Goal: Task Accomplishment & Management: Use online tool/utility

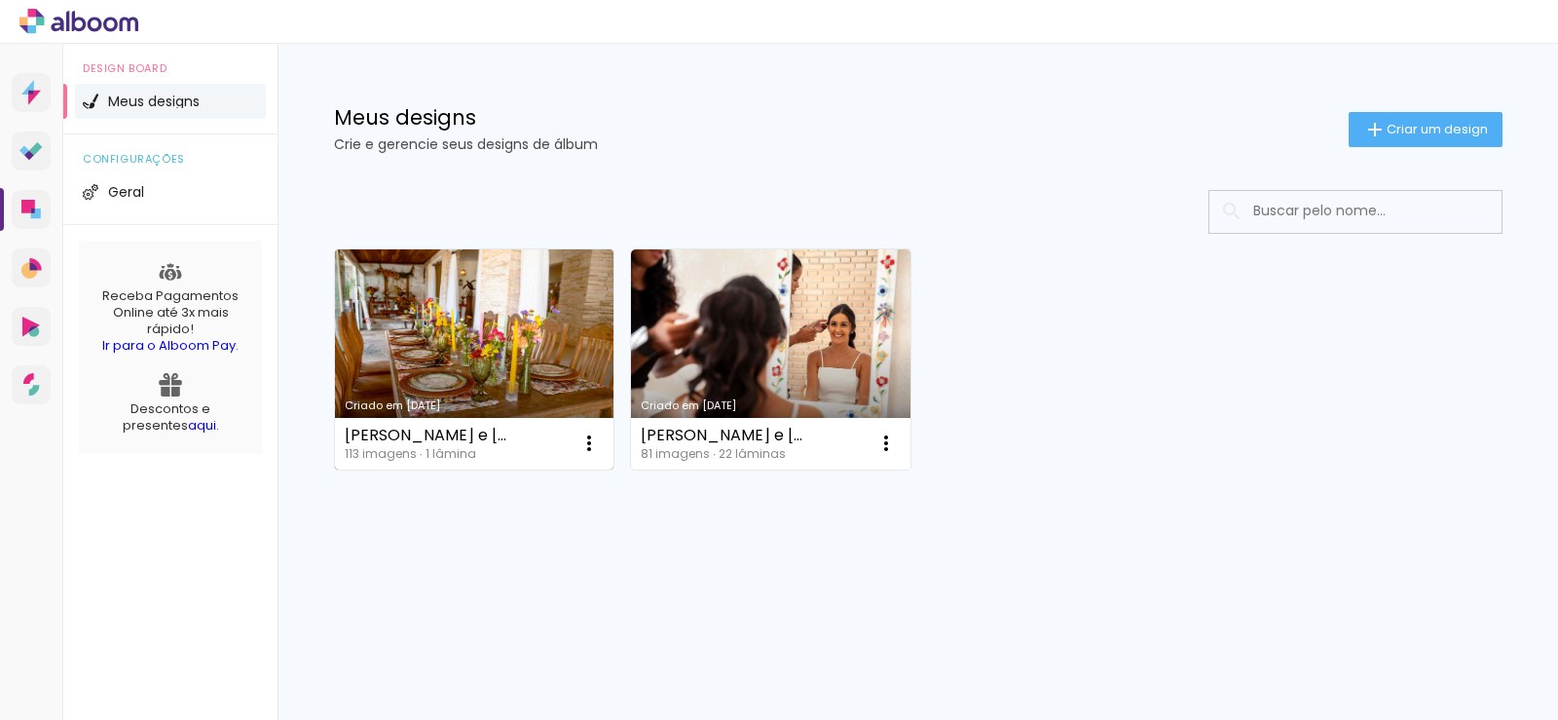
click at [473, 376] on link "Criado em 02/09/25" at bounding box center [474, 359] width 279 height 220
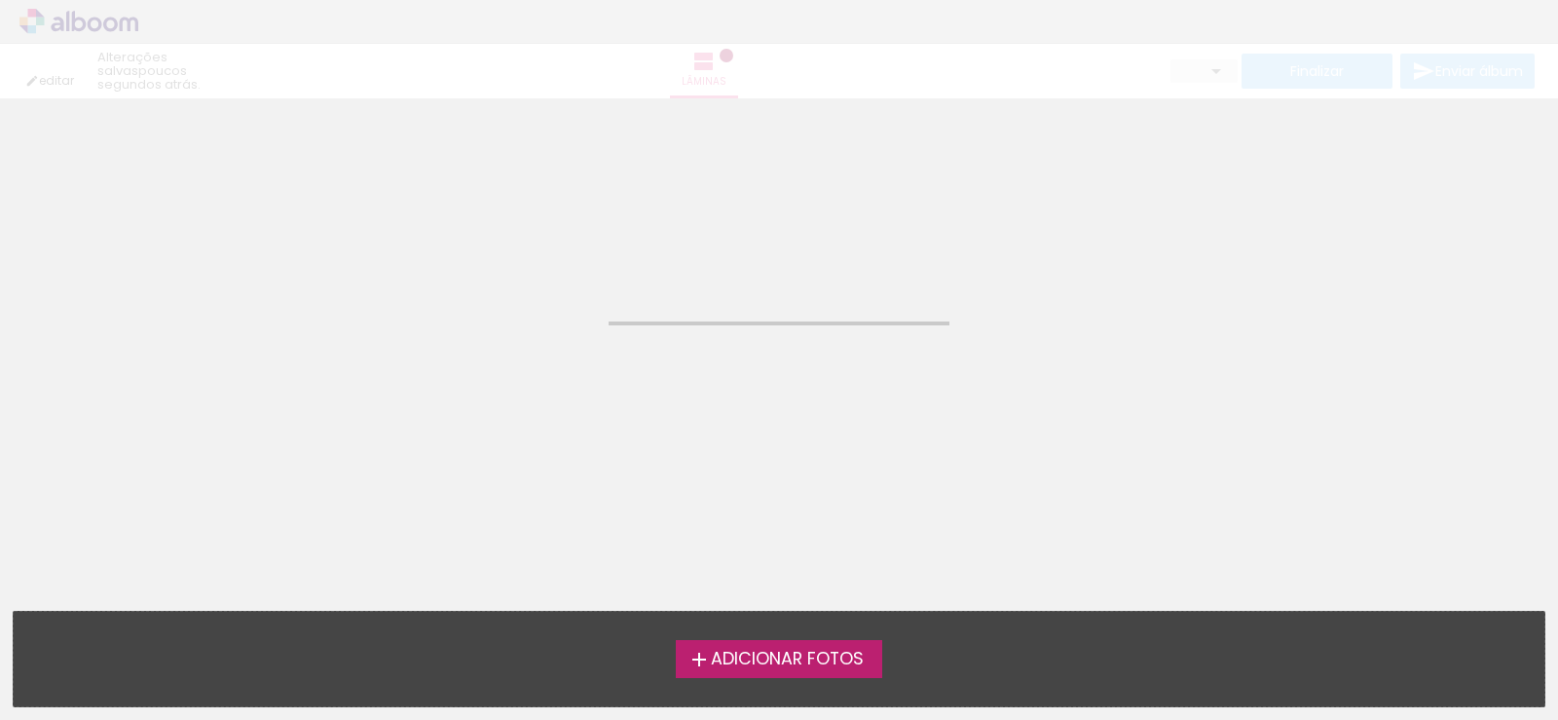
click at [473, 376] on neon-animated-pages "Confirmar Cancelar" at bounding box center [779, 408] width 1558 height 621
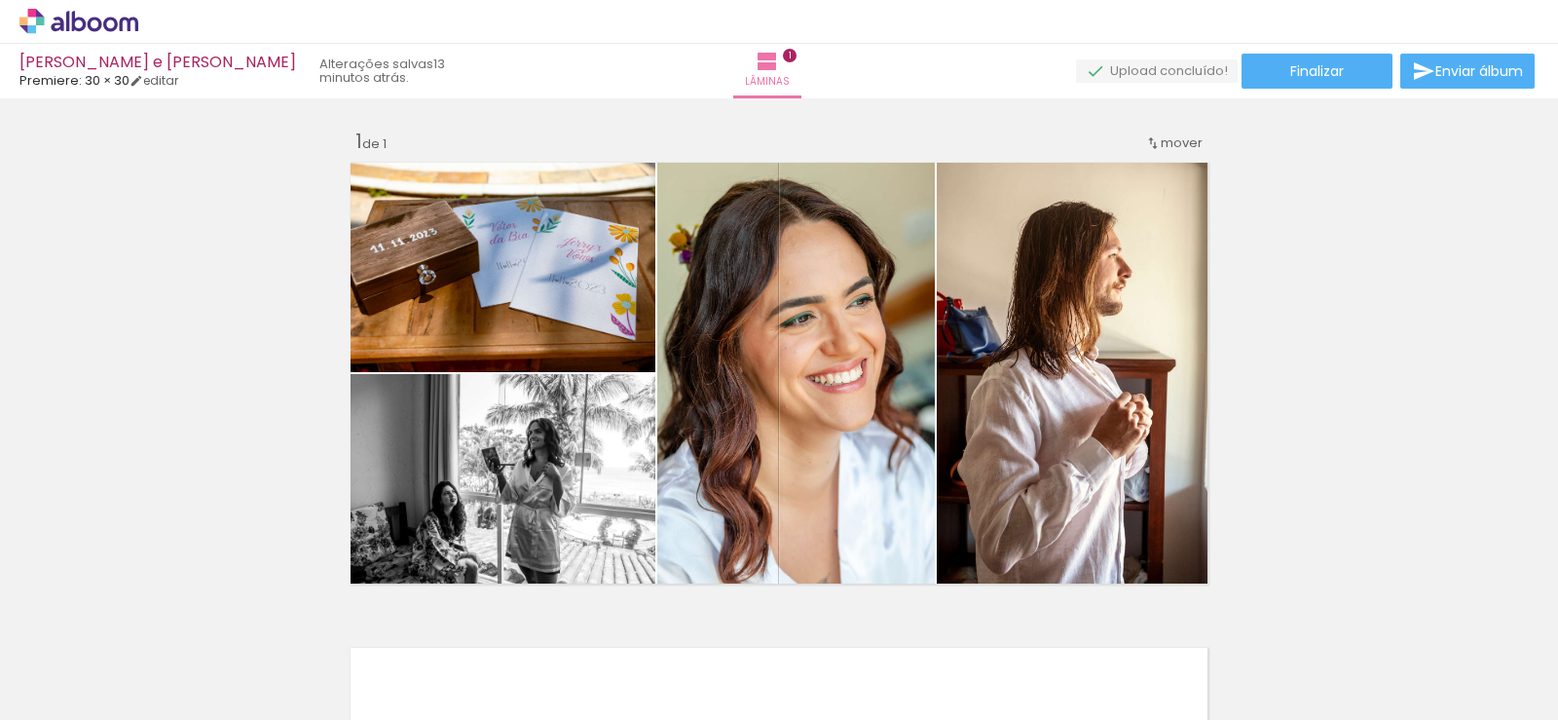
click at [418, 666] on div at bounding box center [413, 654] width 64 height 96
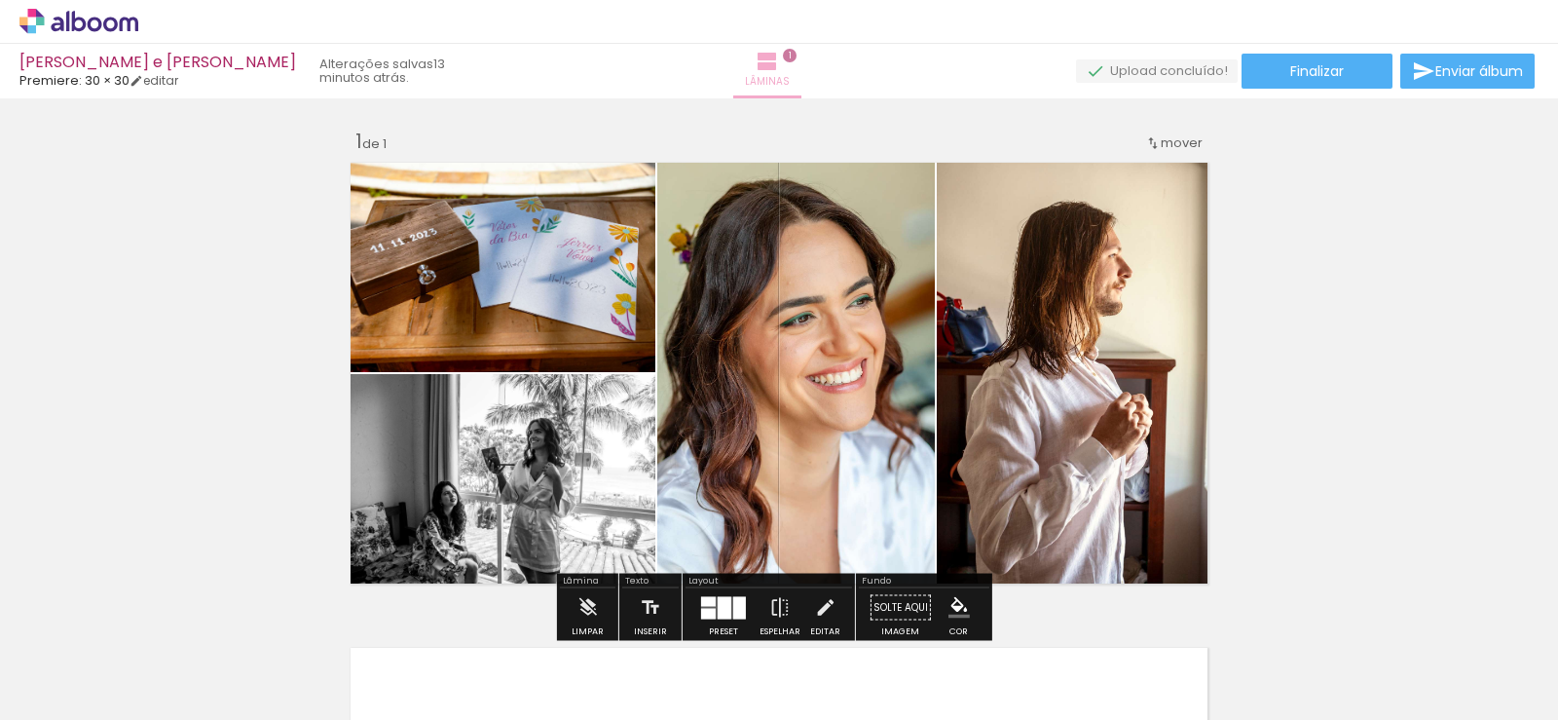
click at [779, 69] on iron-icon at bounding box center [767, 61] width 23 height 23
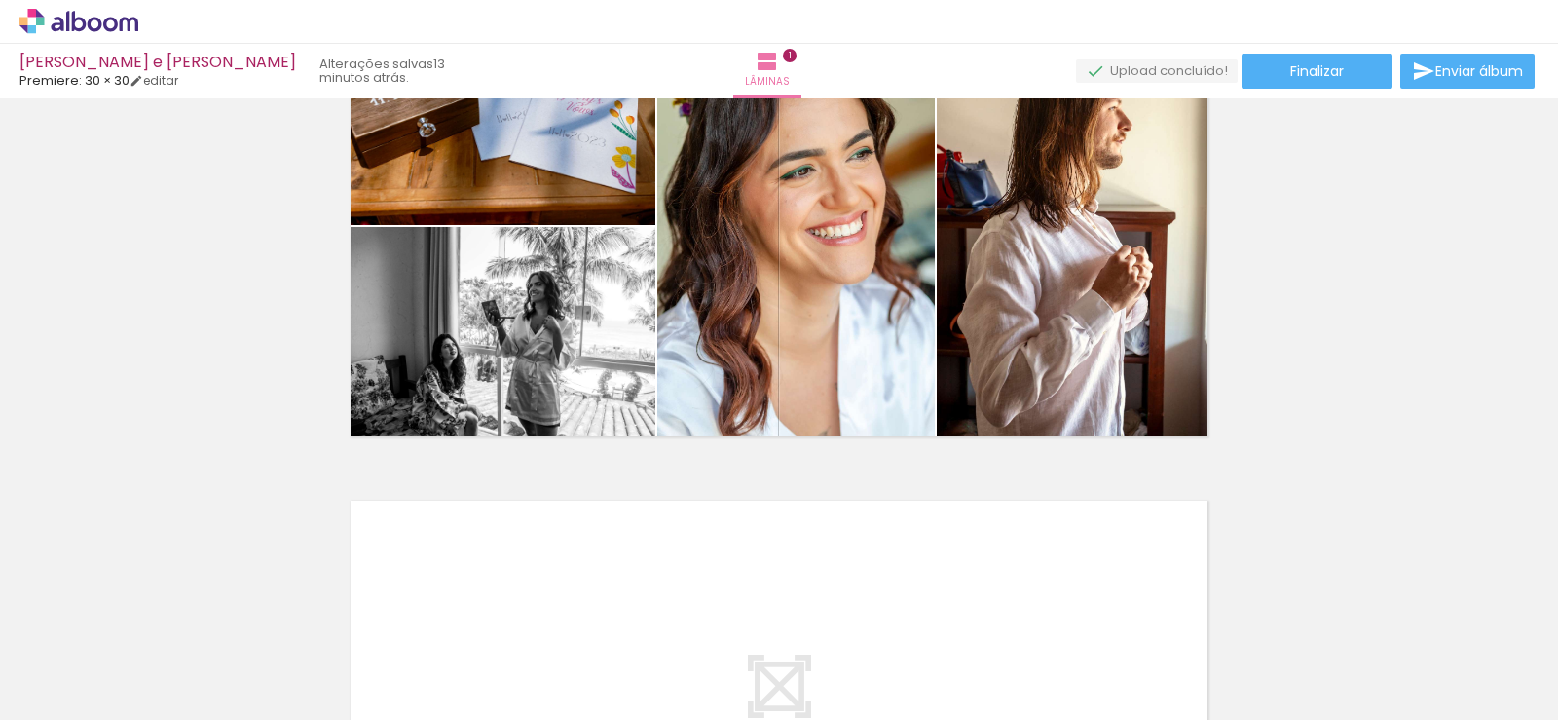
scroll to position [143, 0]
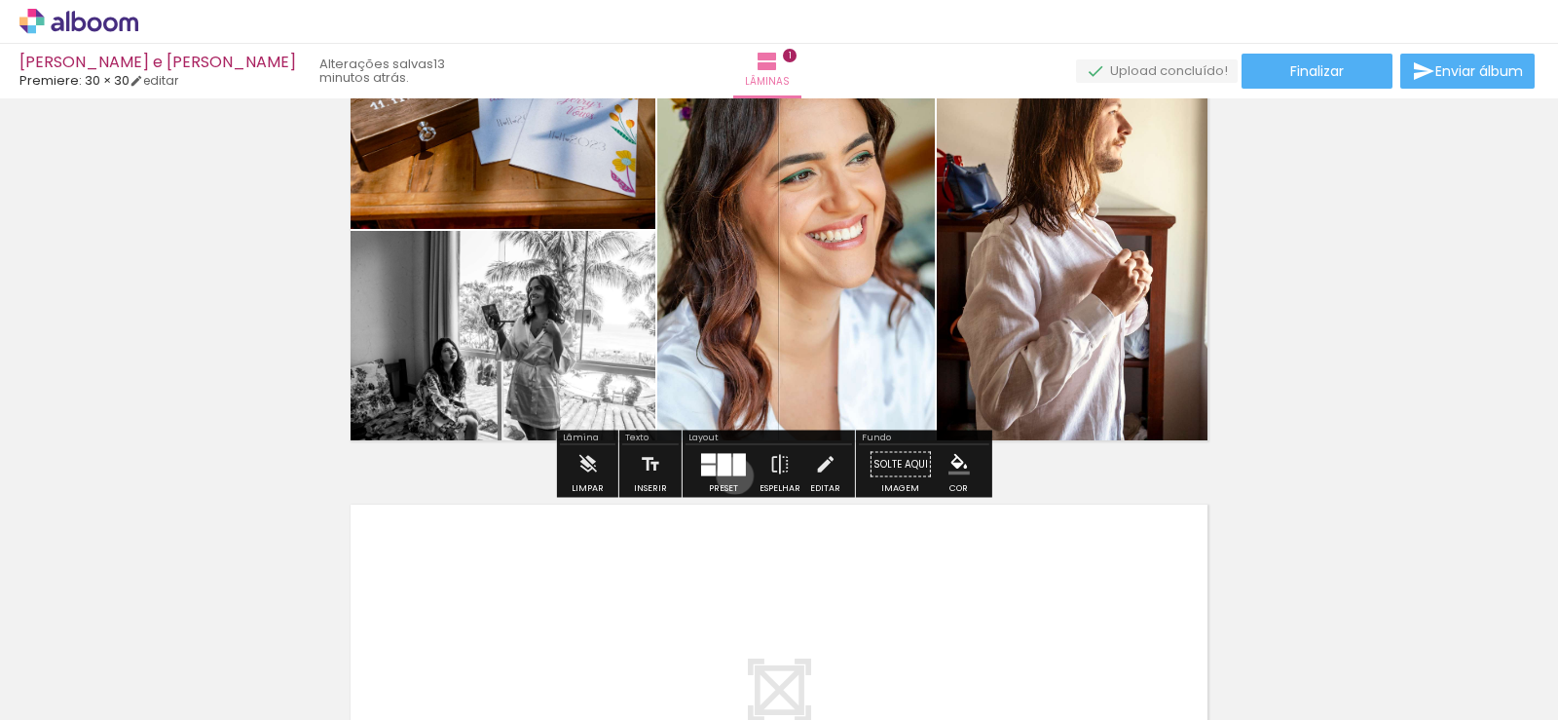
click at [730, 475] on div at bounding box center [723, 464] width 53 height 39
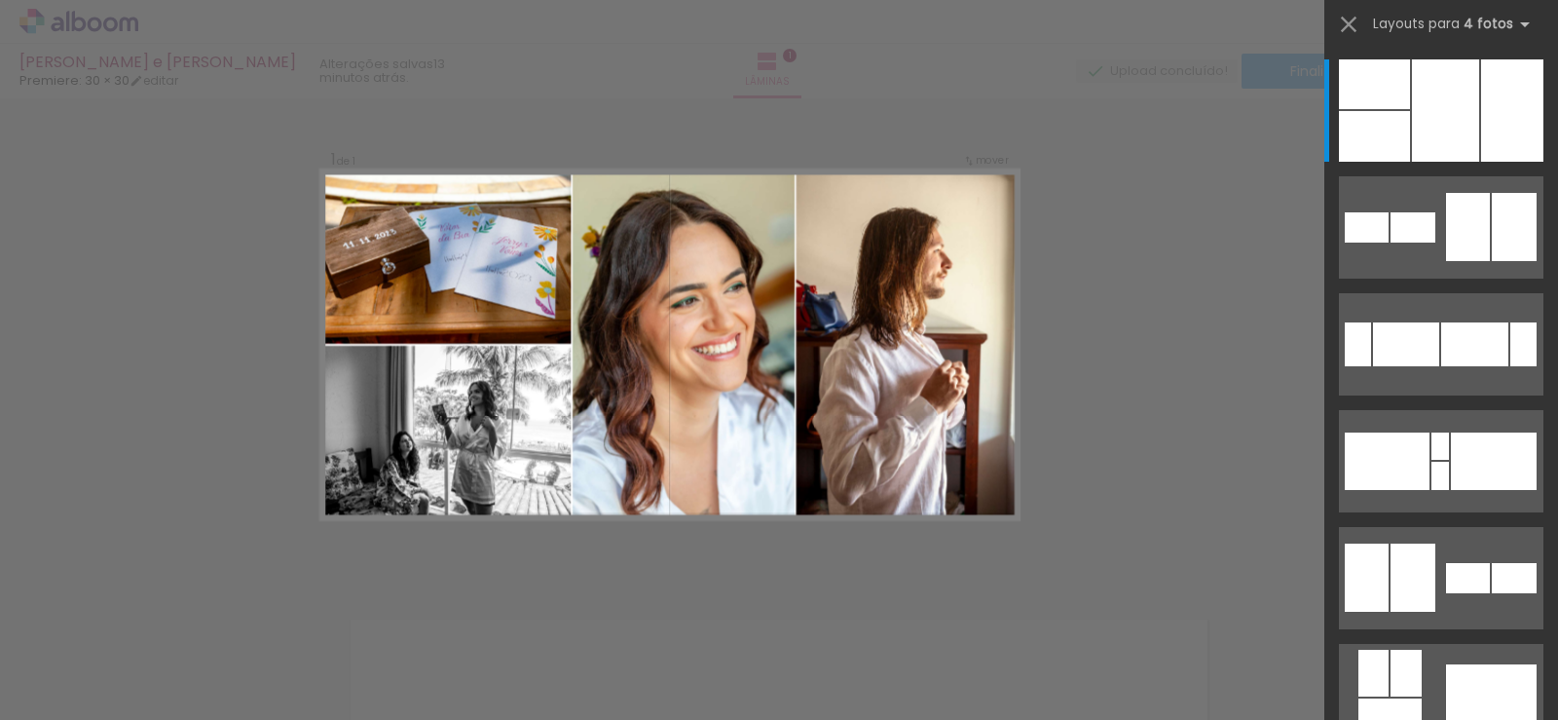
scroll to position [25, 0]
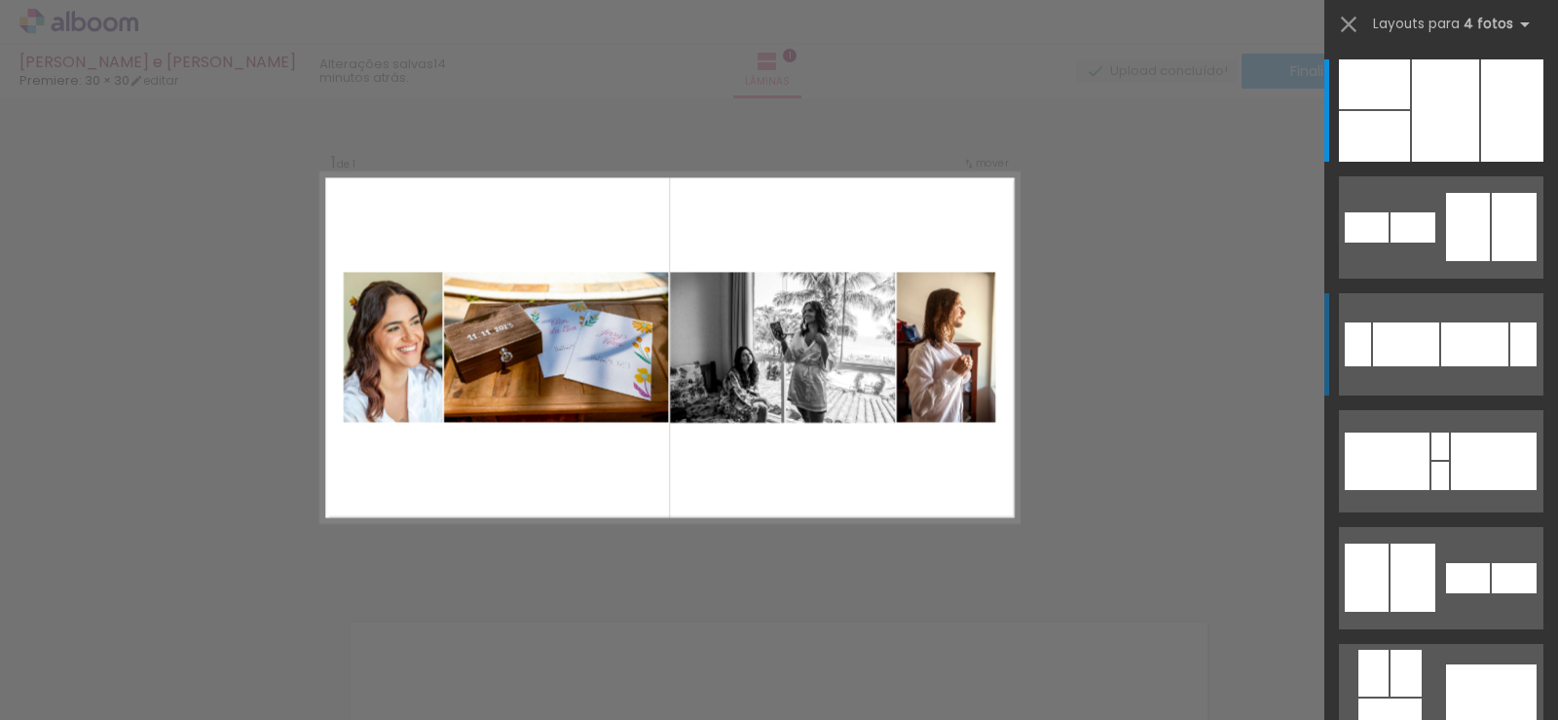
click at [1430, 348] on div at bounding box center [1406, 344] width 66 height 44
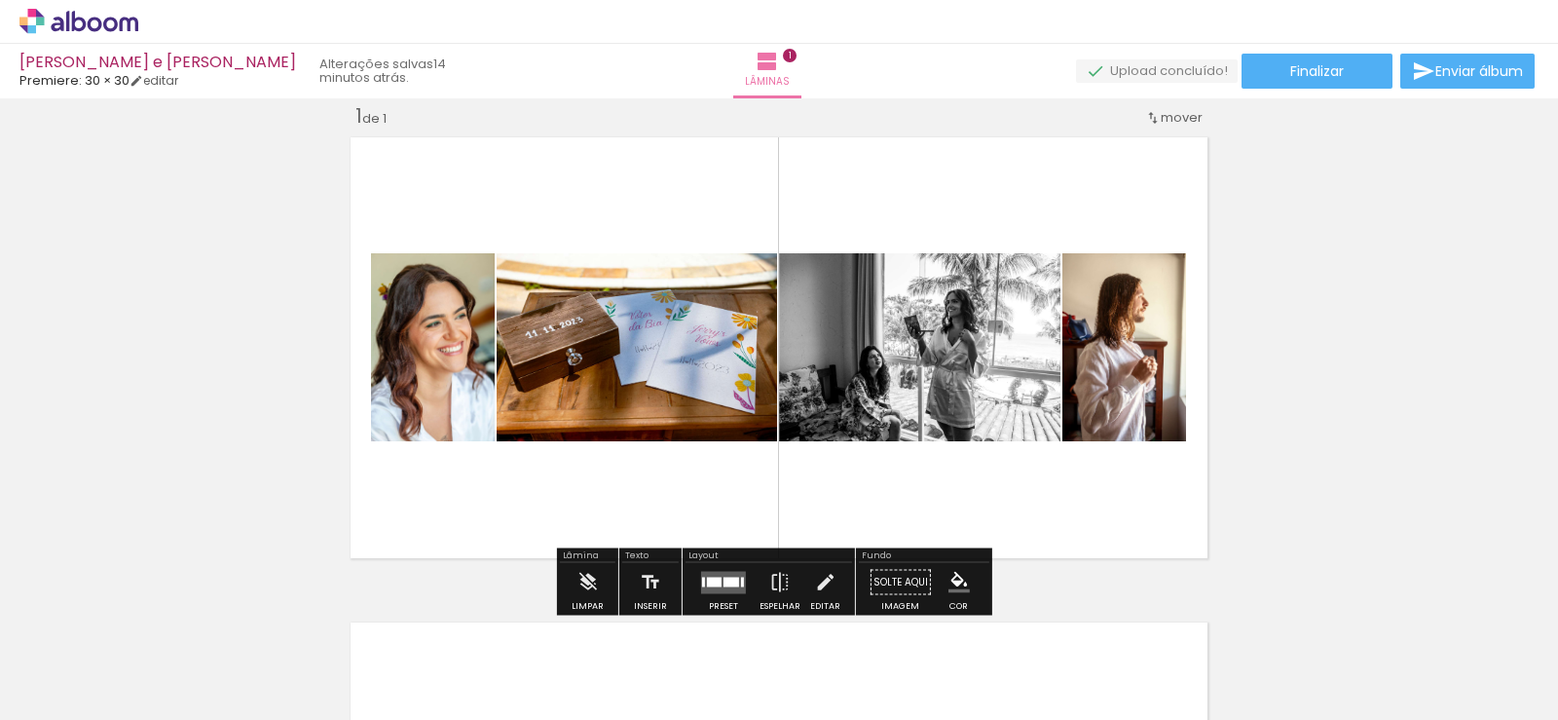
click at [723, 576] on div at bounding box center [731, 581] width 16 height 10
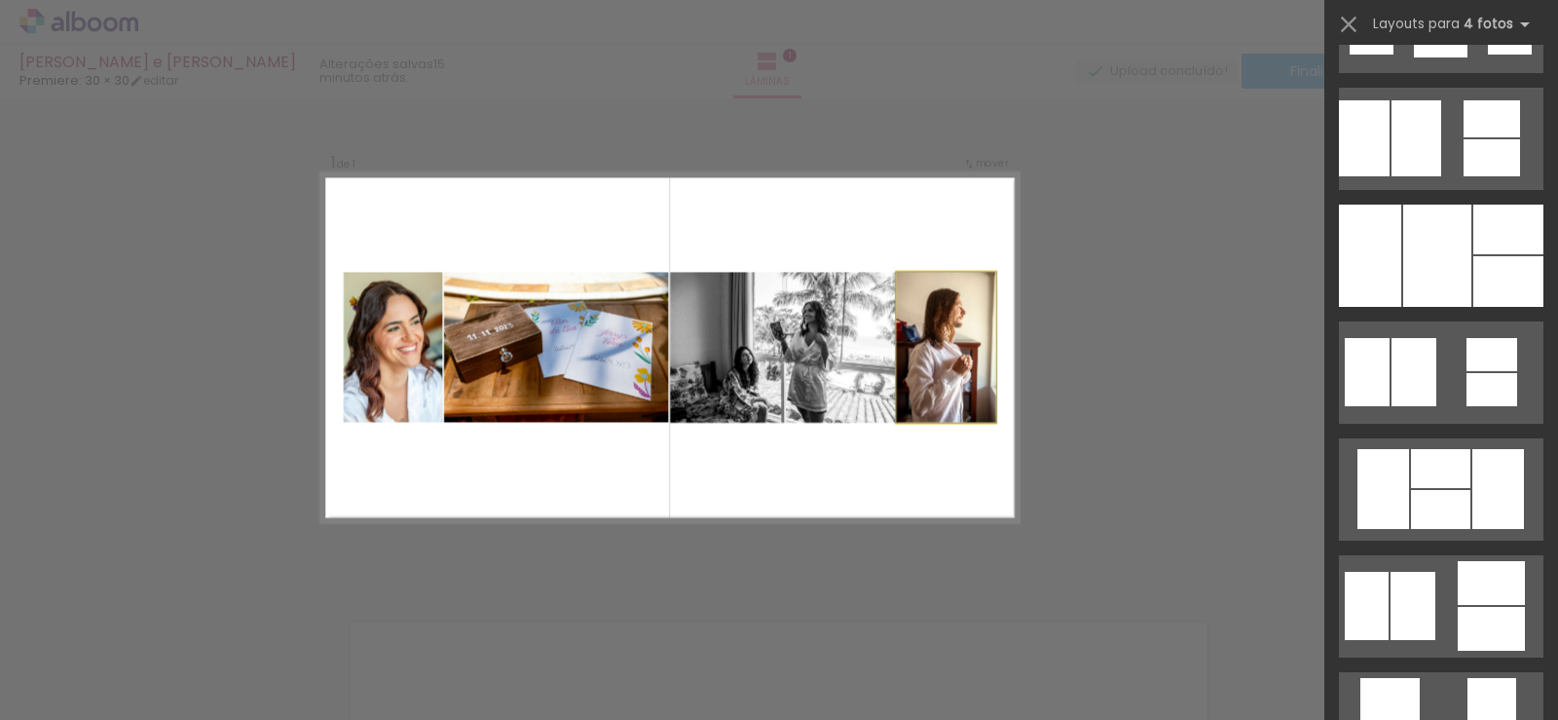
scroll to position [584, 0]
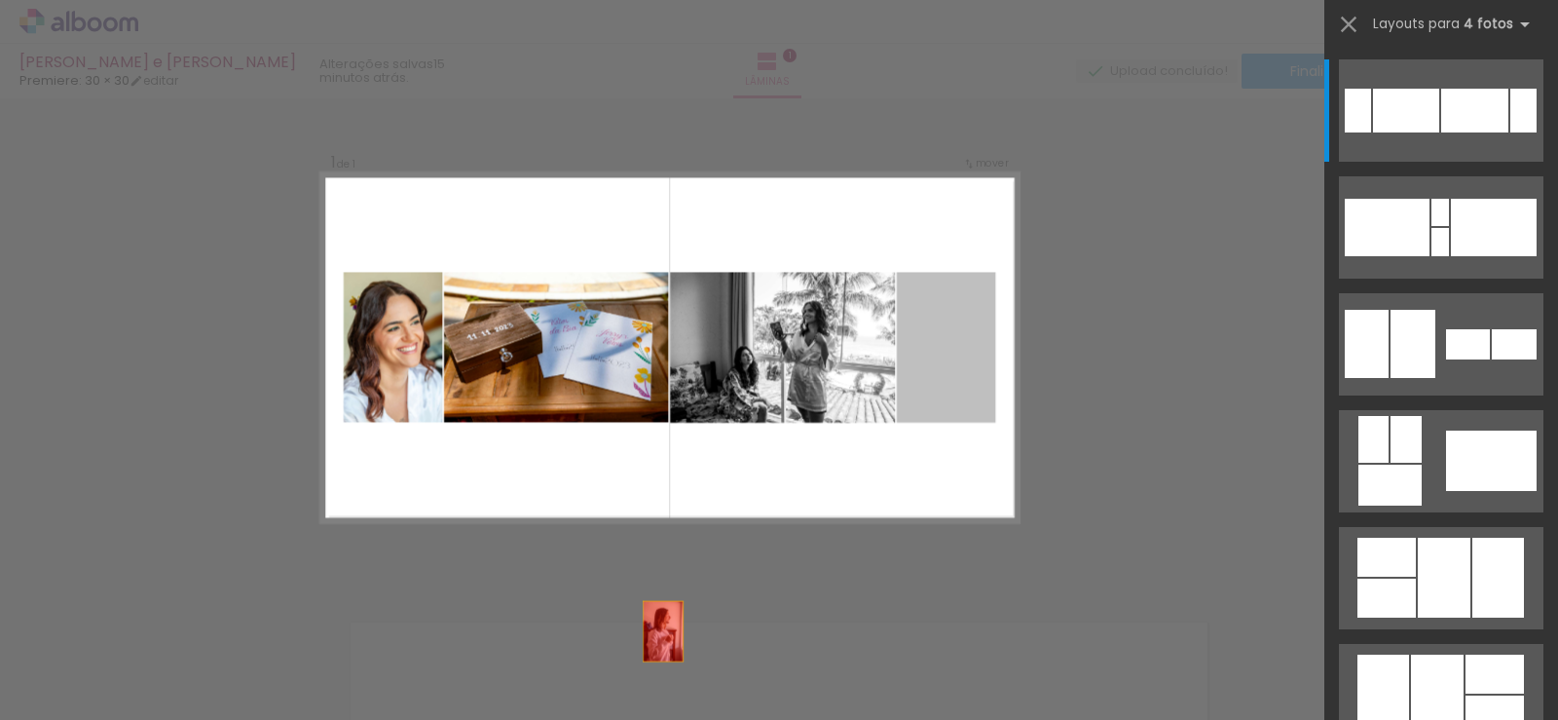
drag, startPoint x: 936, startPoint y: 316, endPoint x: 585, endPoint y: 702, distance: 521.1
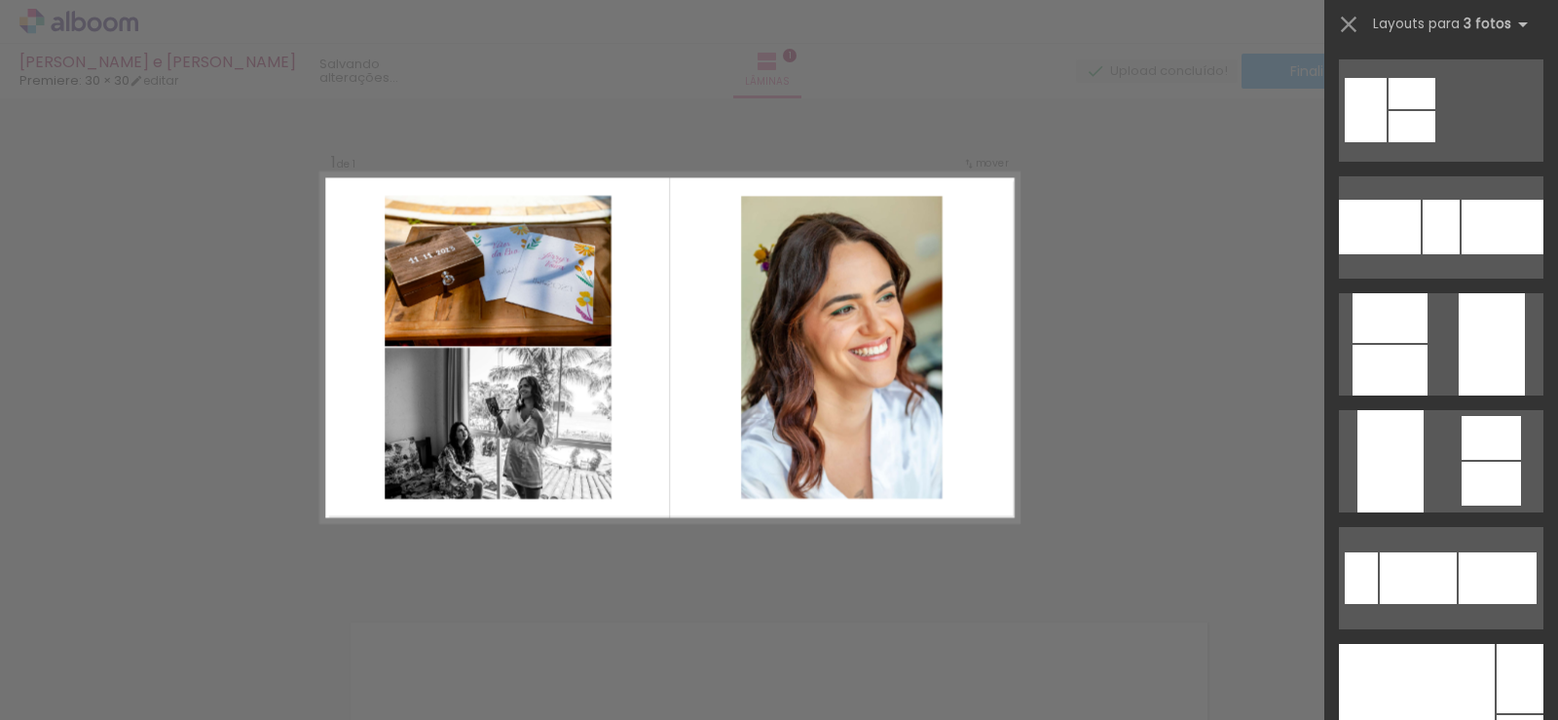
scroll to position [0, 0]
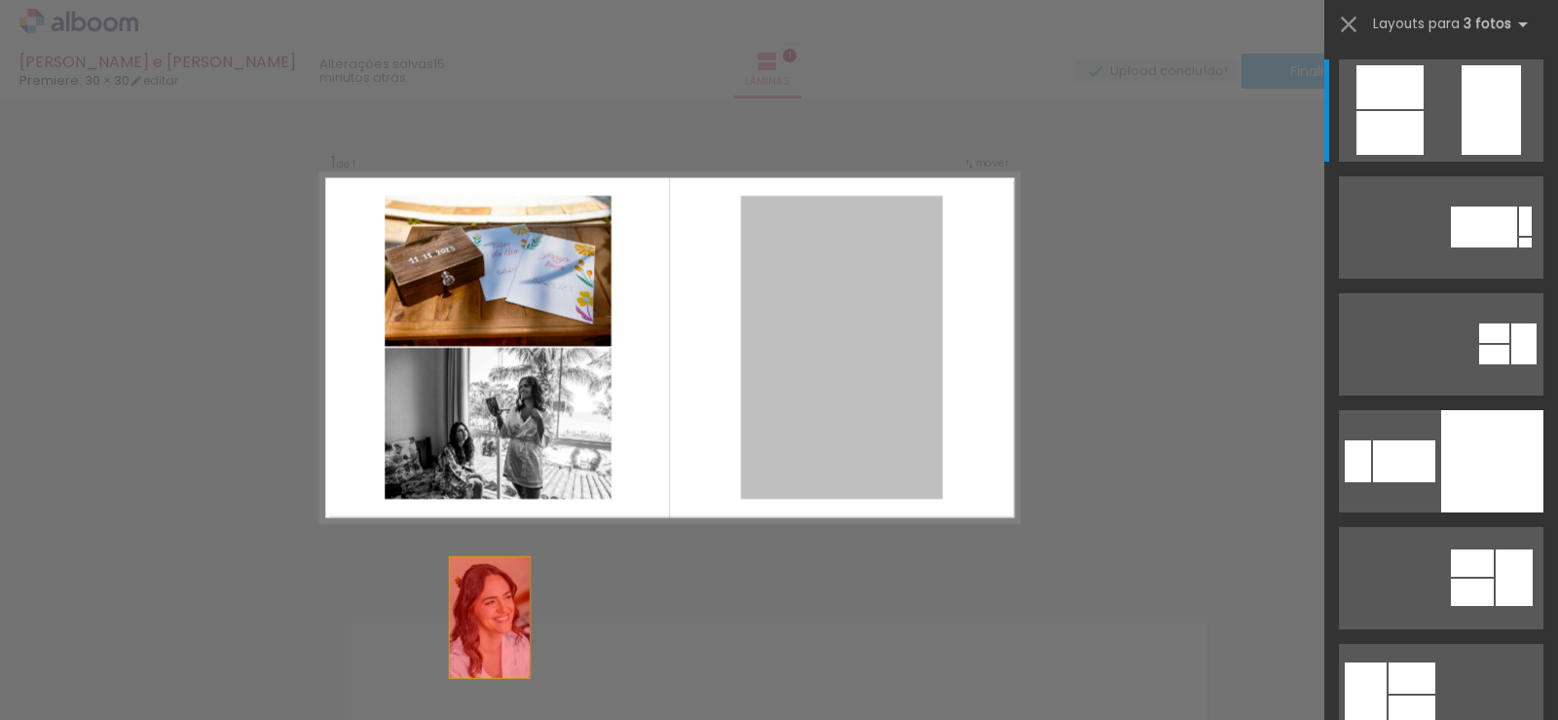
drag, startPoint x: 836, startPoint y: 358, endPoint x: 394, endPoint y: 685, distance: 549.4
click at [394, 685] on quentale-workspace at bounding box center [779, 360] width 1558 height 720
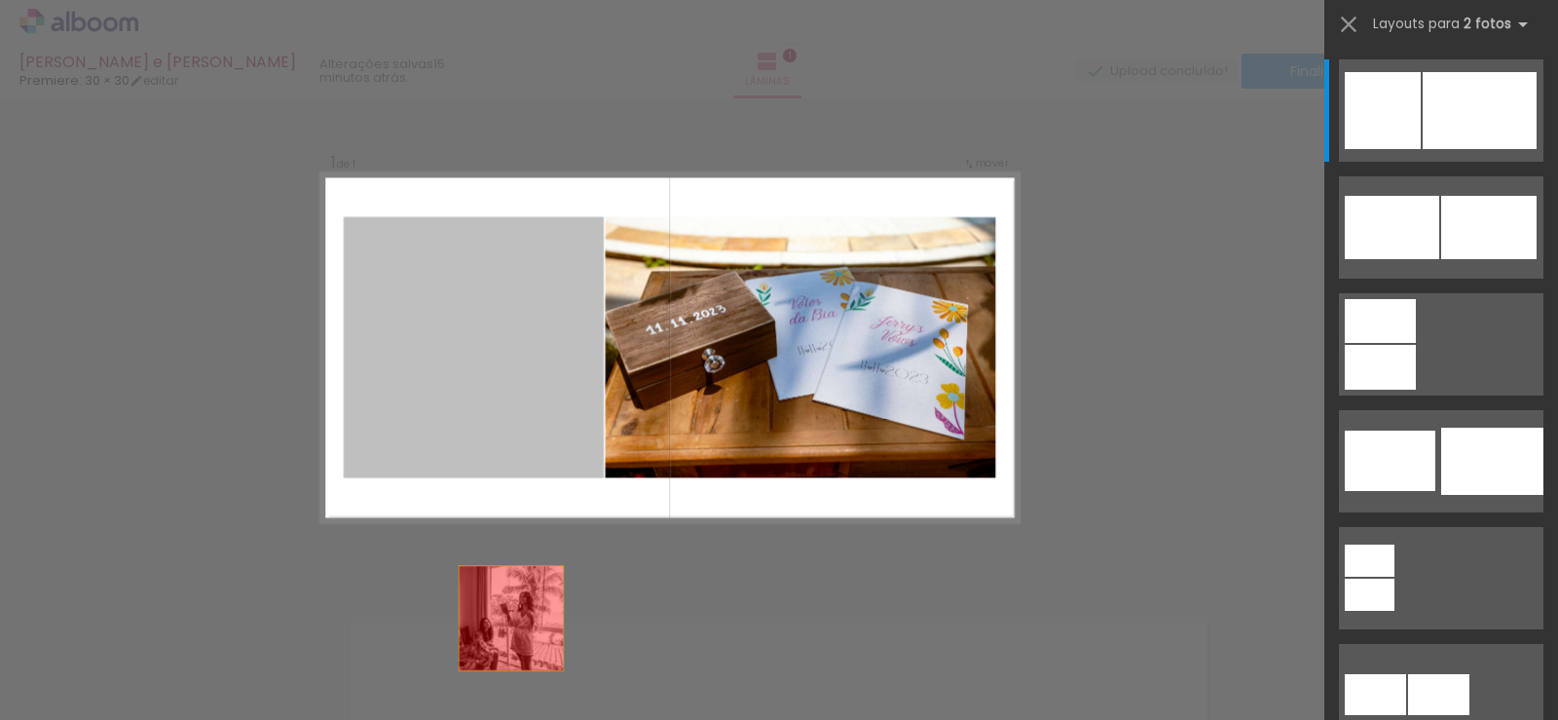
drag, startPoint x: 544, startPoint y: 353, endPoint x: 537, endPoint y: 689, distance: 336.0
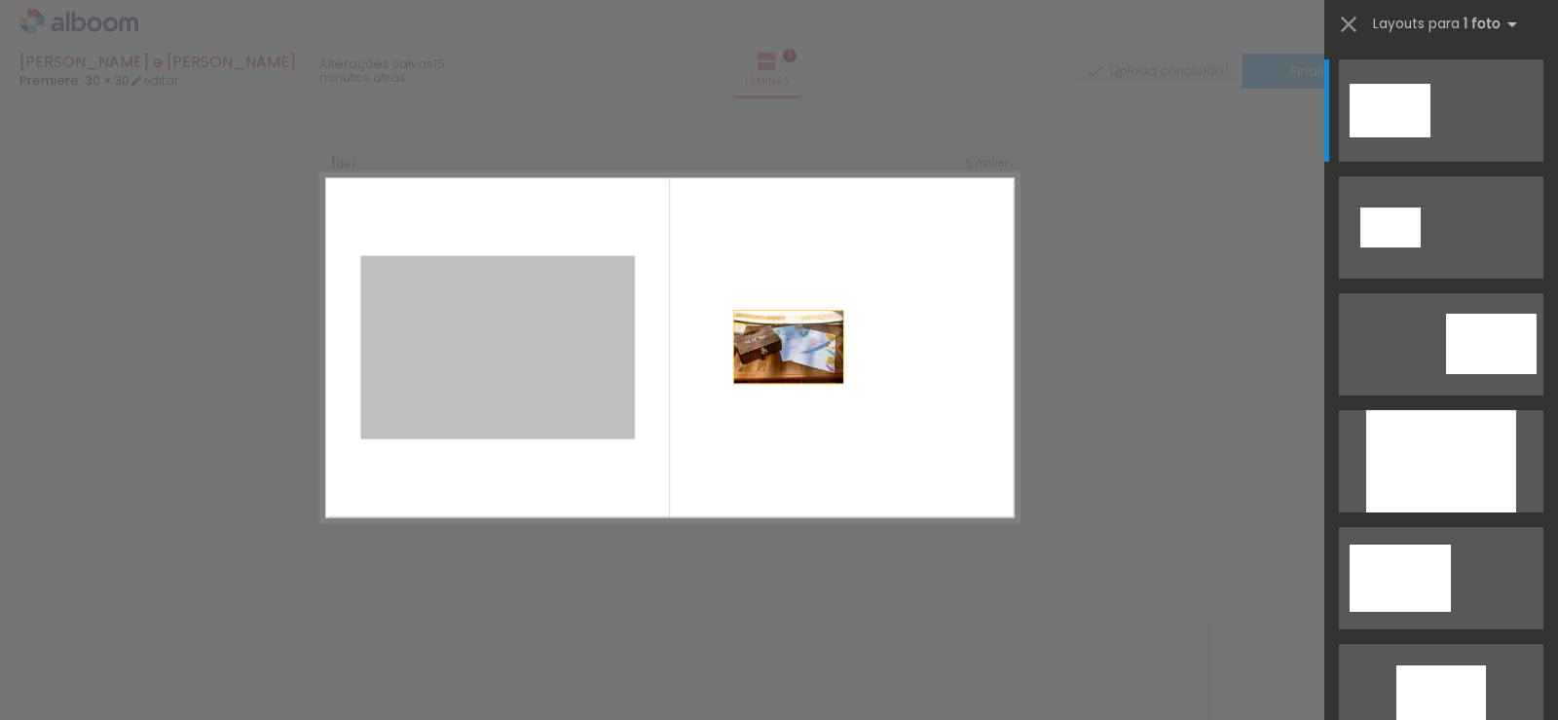
drag, startPoint x: 515, startPoint y: 353, endPoint x: 856, endPoint y: 346, distance: 340.9
click at [855, 347] on quentale-layouter at bounding box center [670, 347] width 698 height 349
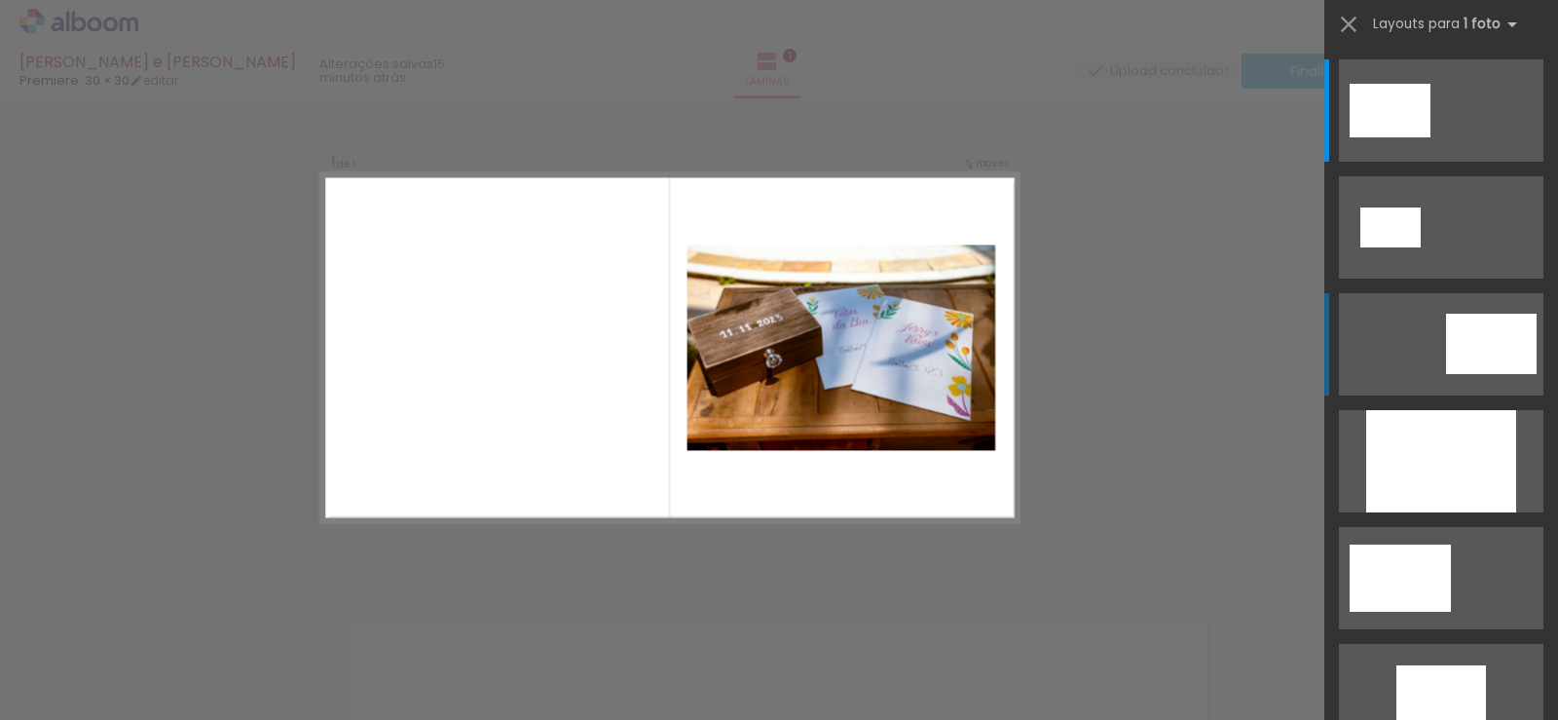
click at [1509, 350] on div at bounding box center [1491, 344] width 91 height 60
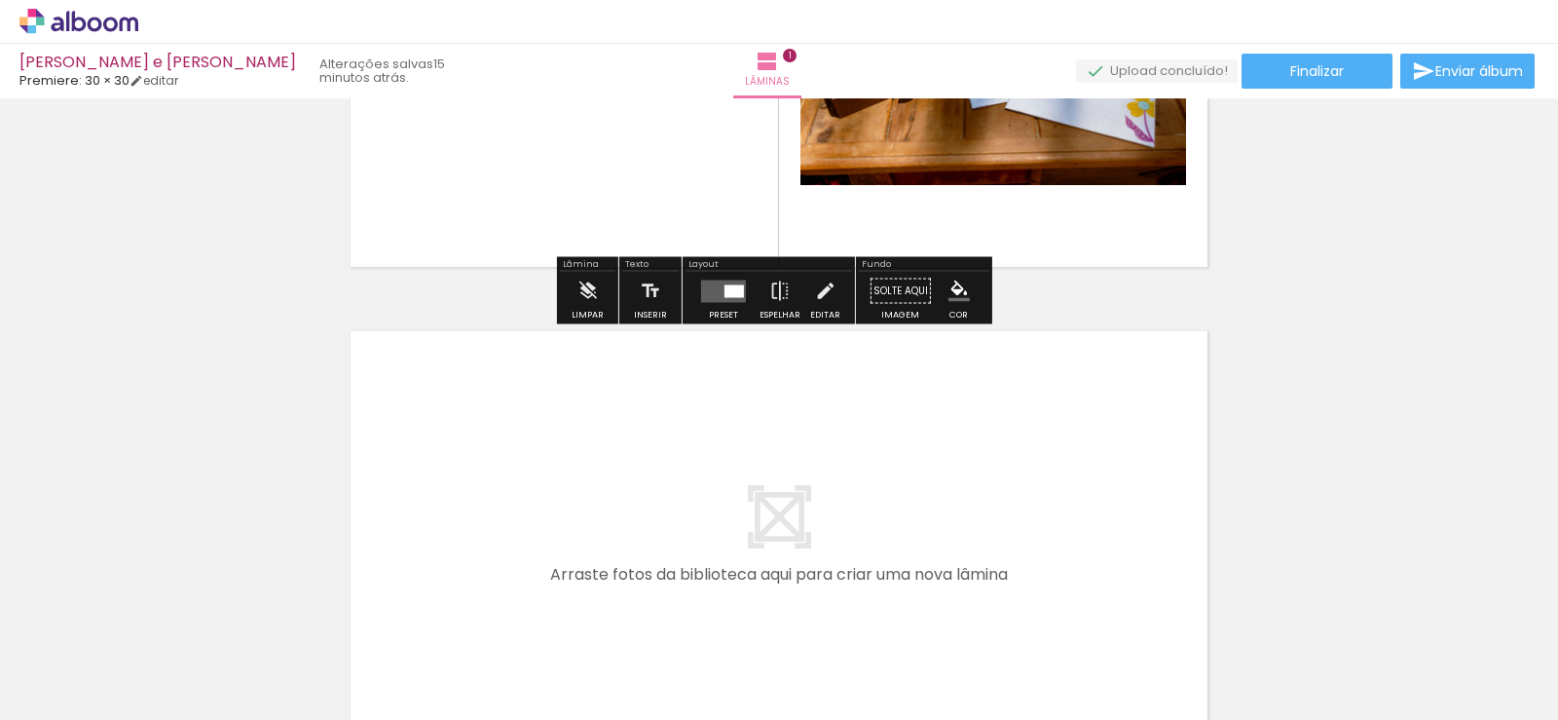
scroll to position [324, 0]
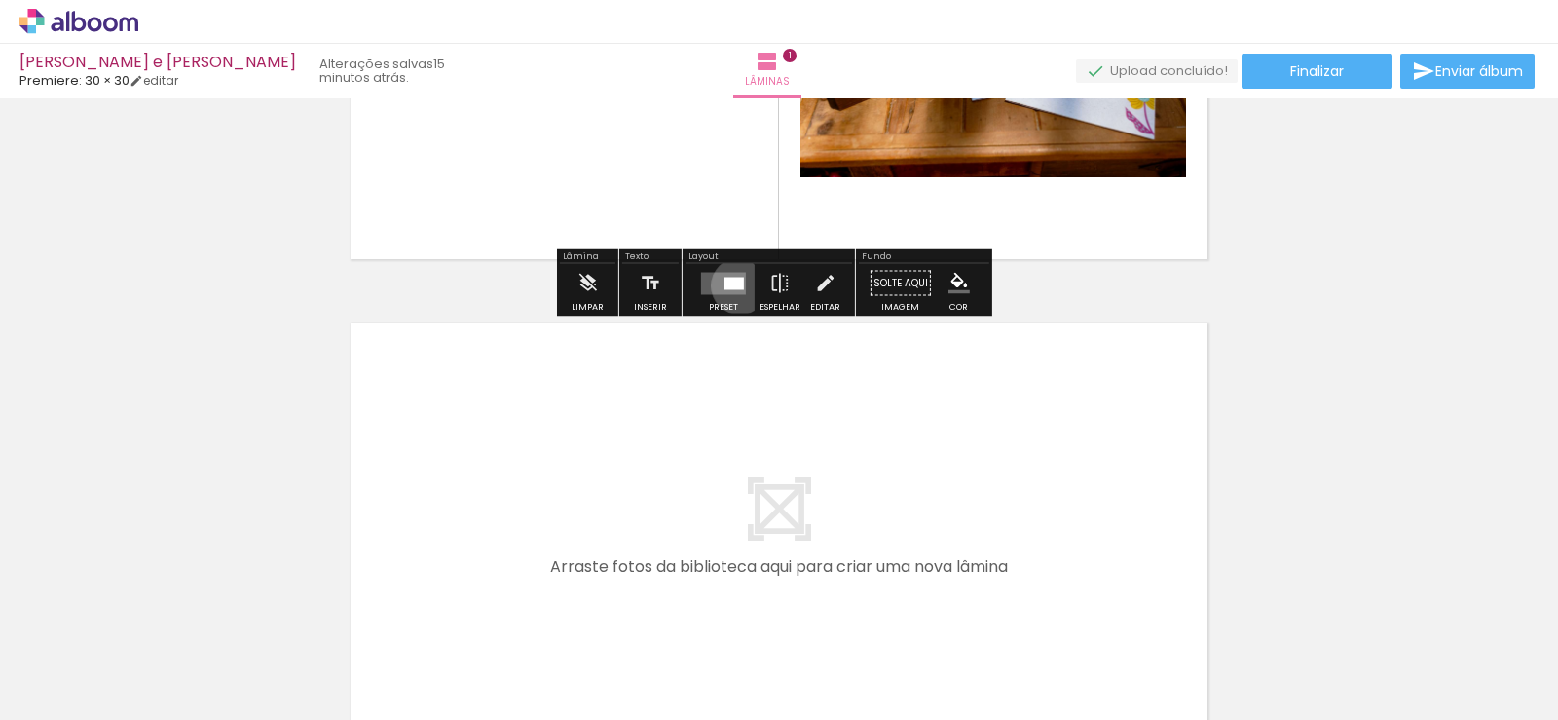
click at [735, 285] on div at bounding box center [733, 283] width 19 height 13
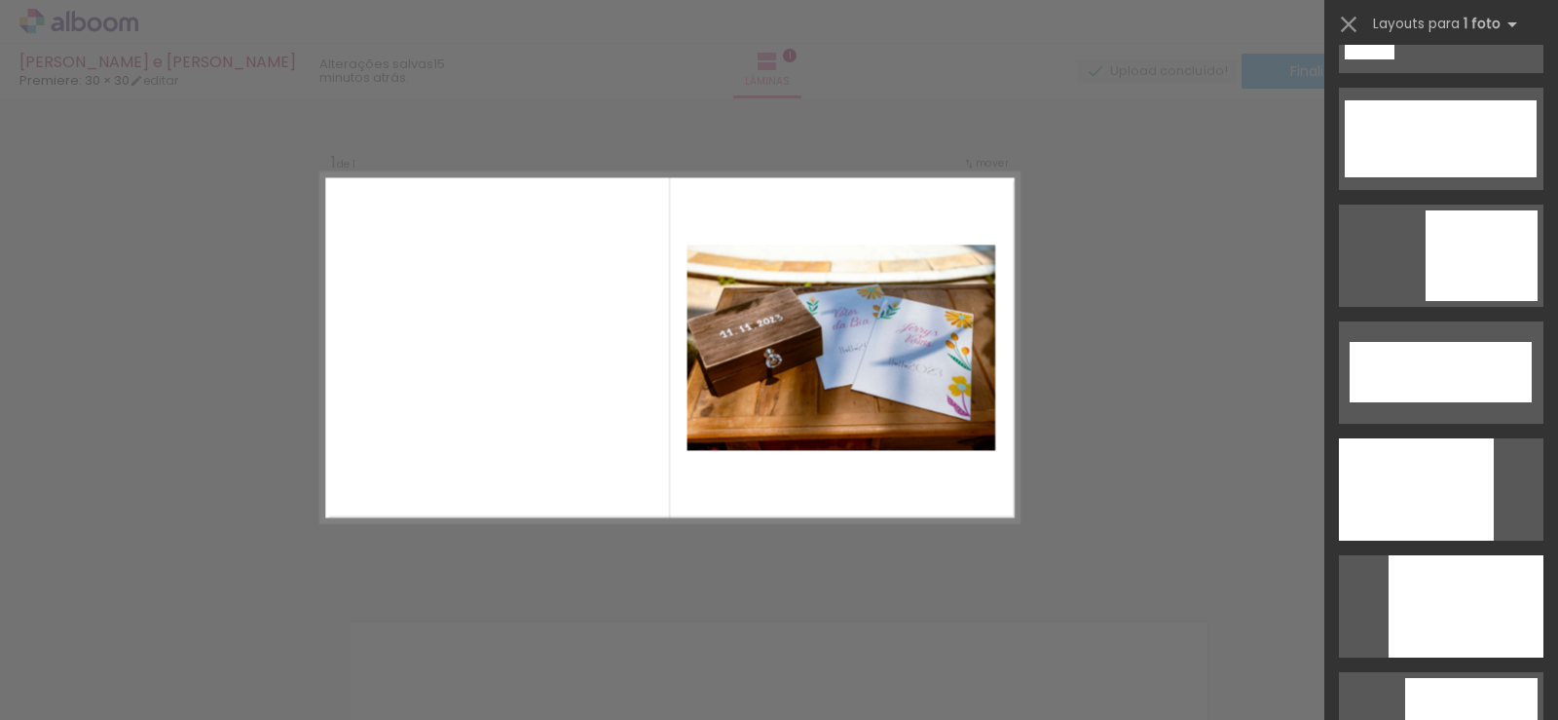
scroll to position [5016, 0]
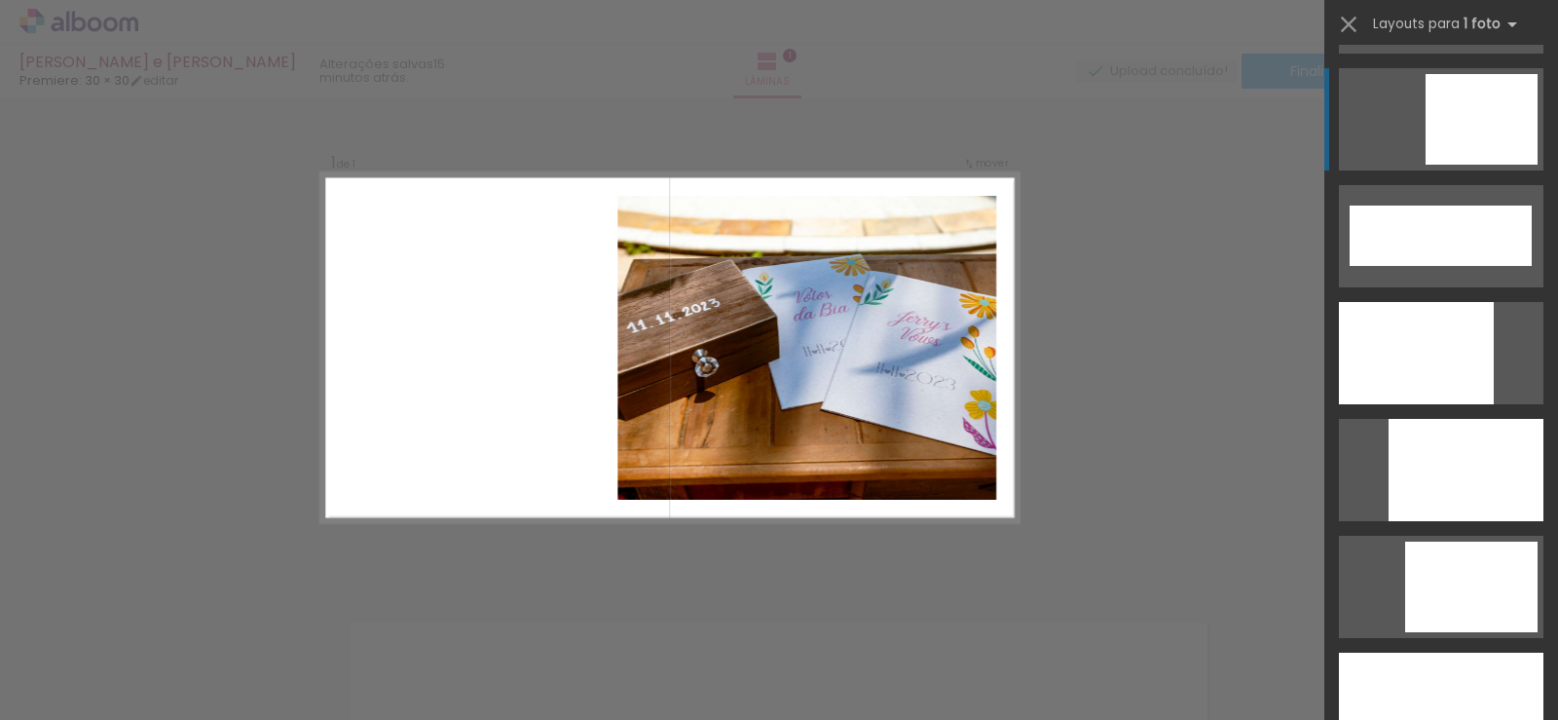
click at [1478, 101] on div at bounding box center [1482, 119] width 112 height 91
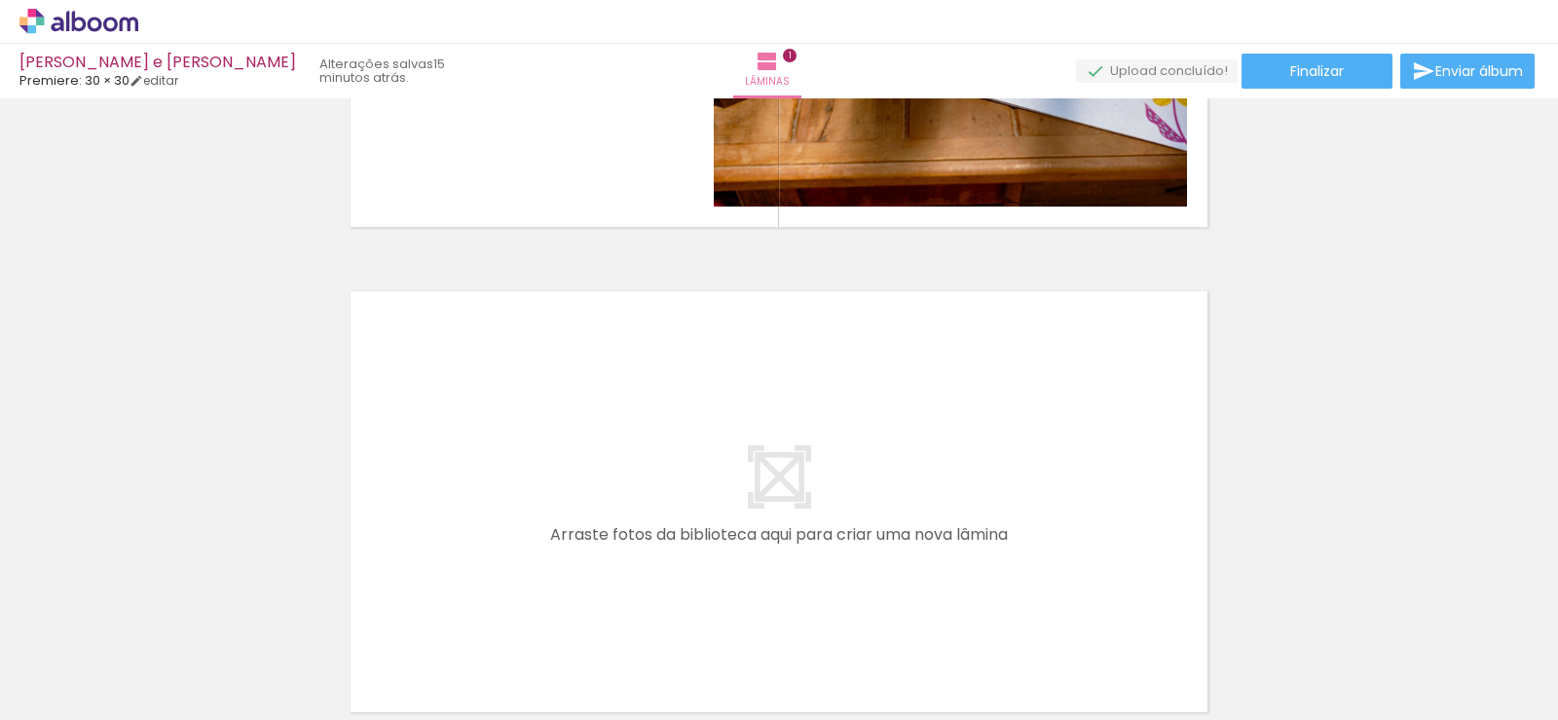
scroll to position [546, 0]
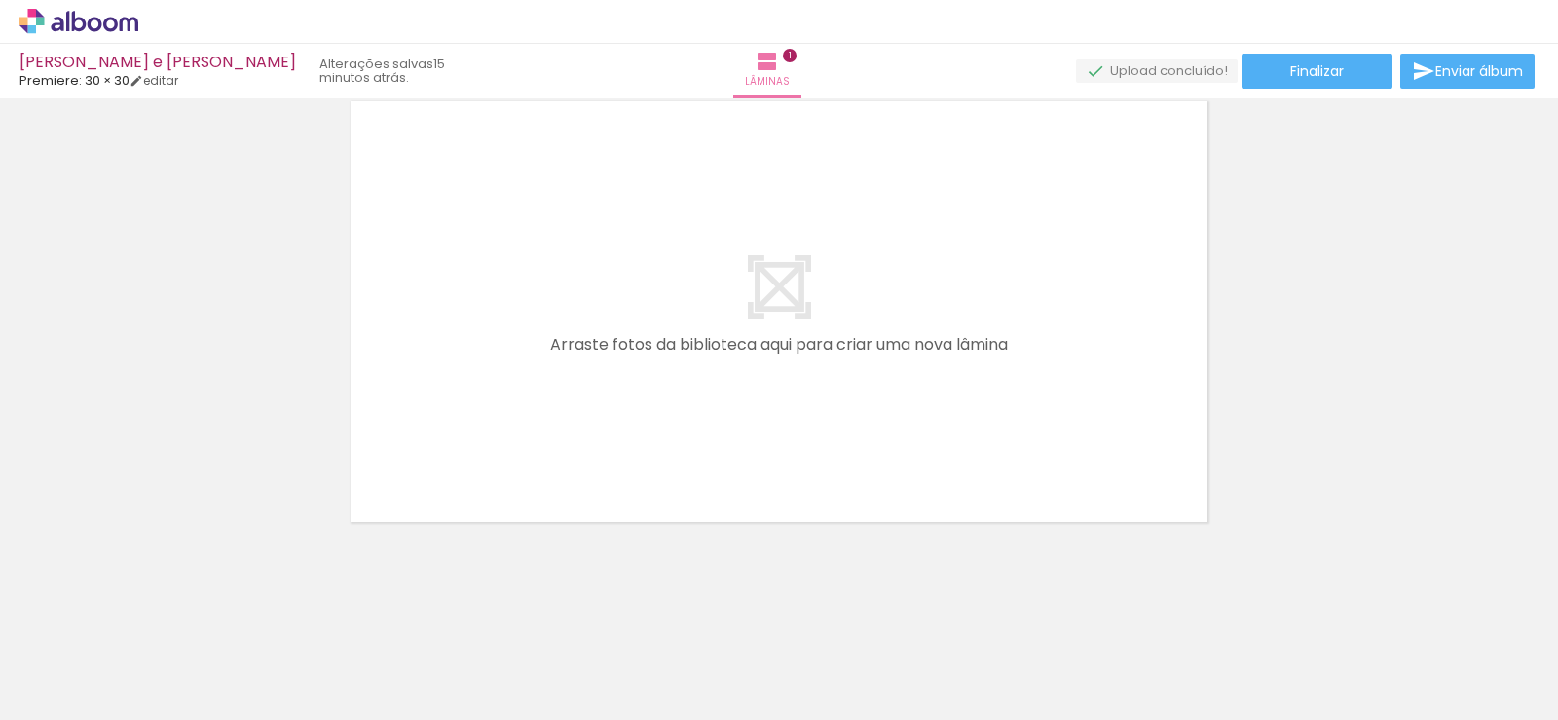
click at [763, 292] on quentale-layouter at bounding box center [779, 311] width 872 height 436
click at [781, 556] on div "Inserir lâmina 1 de 1 Confirmar Cancelar" at bounding box center [779, 60] width 1558 height 1017
click at [971, 317] on quentale-layouter at bounding box center [779, 311] width 872 height 436
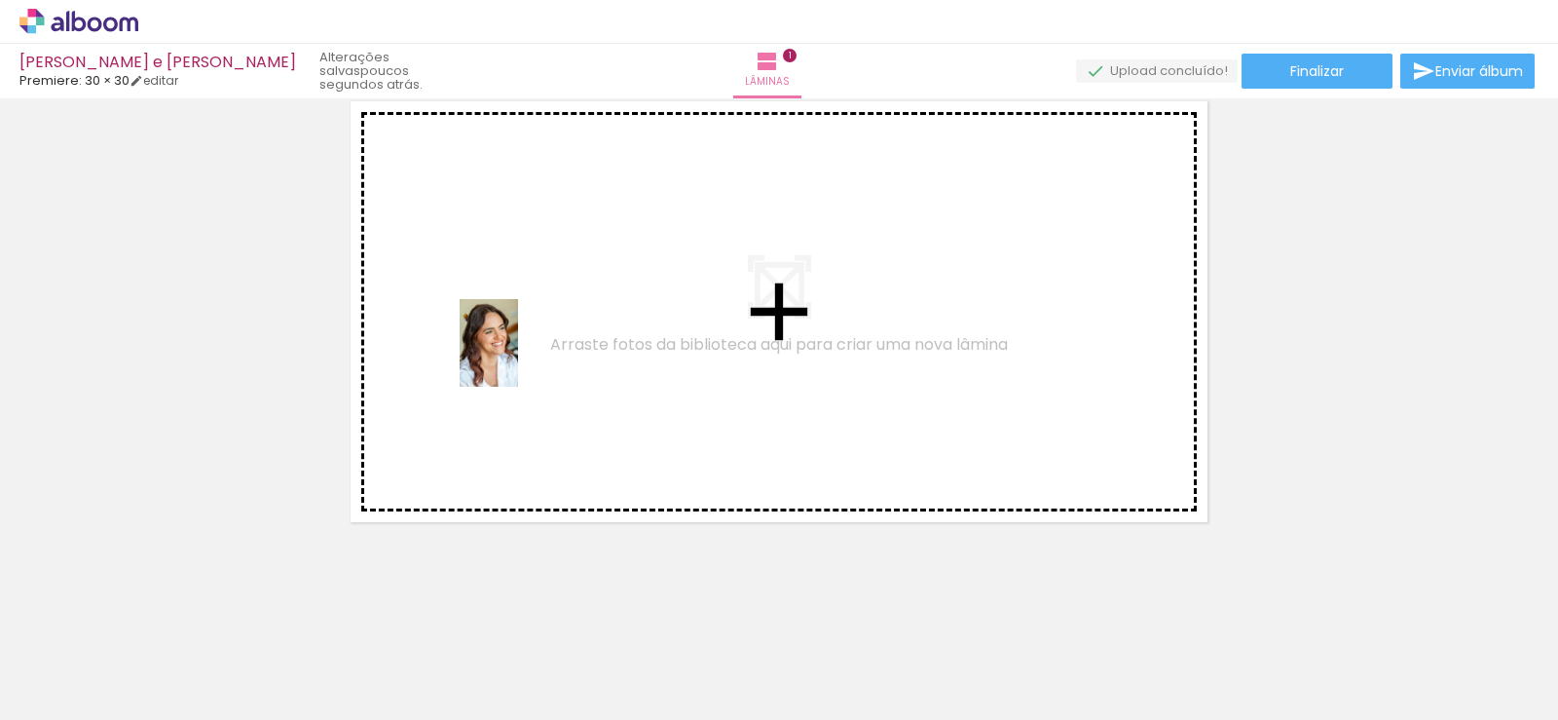
drag, startPoint x: 417, startPoint y: 694, endPoint x: 518, endPoint y: 354, distance: 354.6
click at [518, 354] on quentale-workspace at bounding box center [779, 360] width 1558 height 720
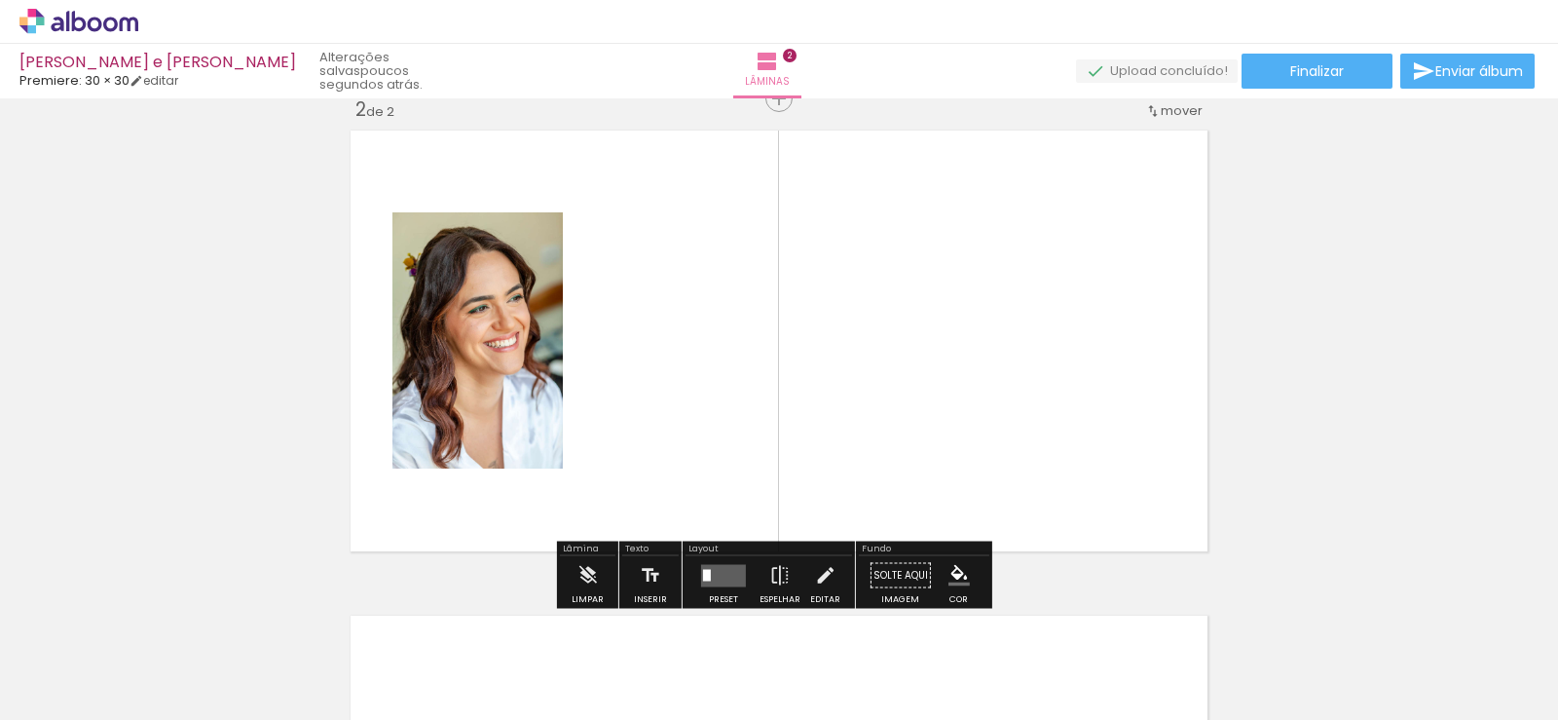
scroll to position [510, 0]
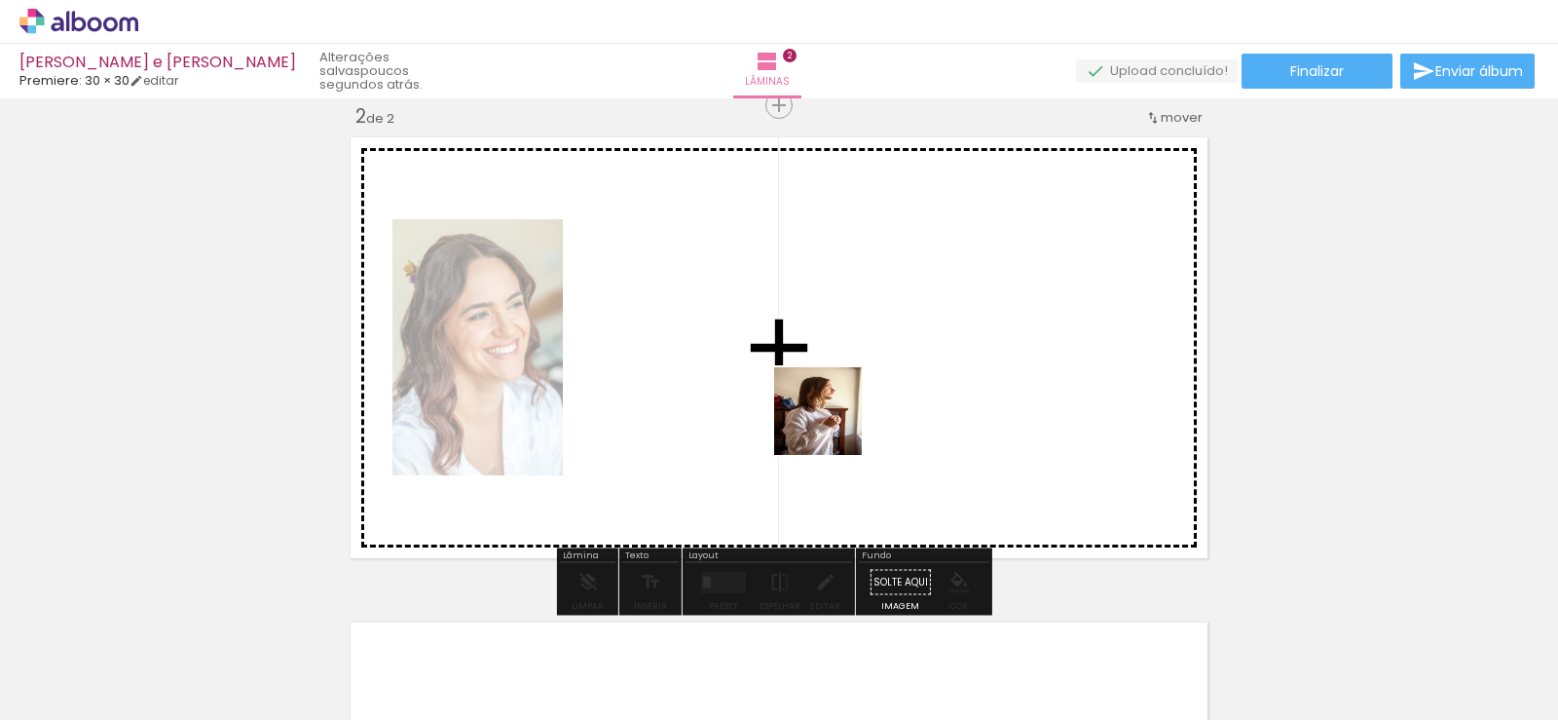
drag, startPoint x: 651, startPoint y: 679, endPoint x: 773, endPoint y: 544, distance: 181.3
click at [893, 378] on quentale-workspace at bounding box center [779, 360] width 1558 height 720
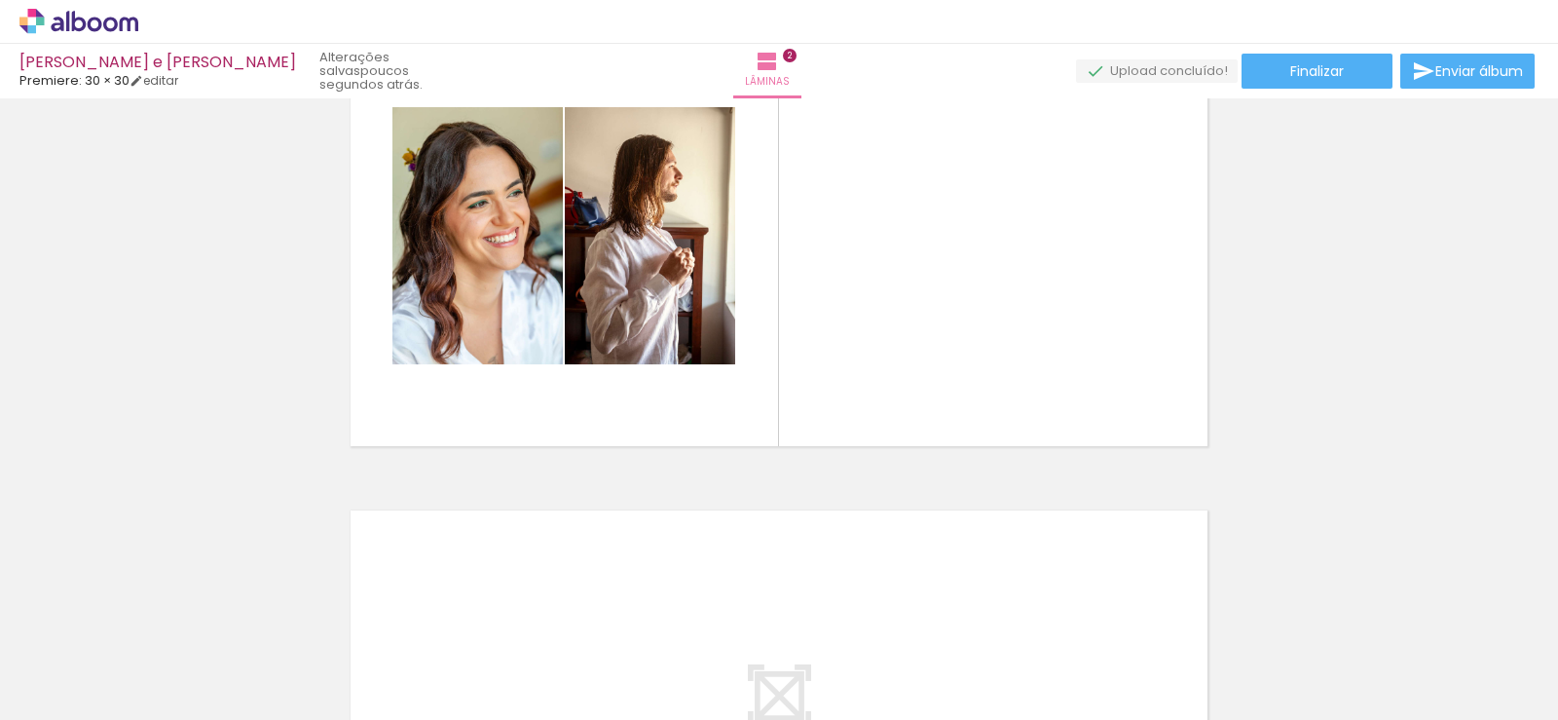
scroll to position [691, 0]
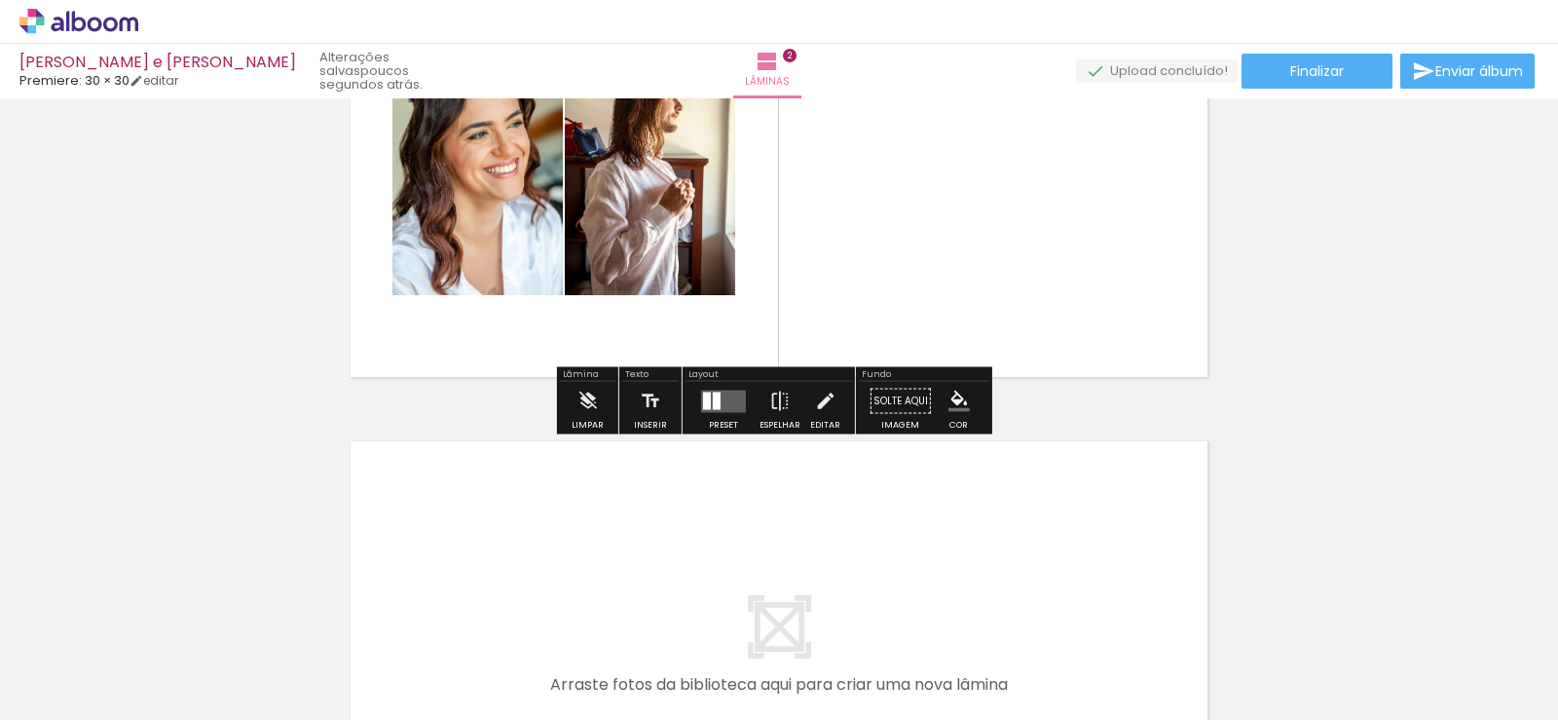
click at [721, 404] on quentale-layouter at bounding box center [723, 400] width 45 height 22
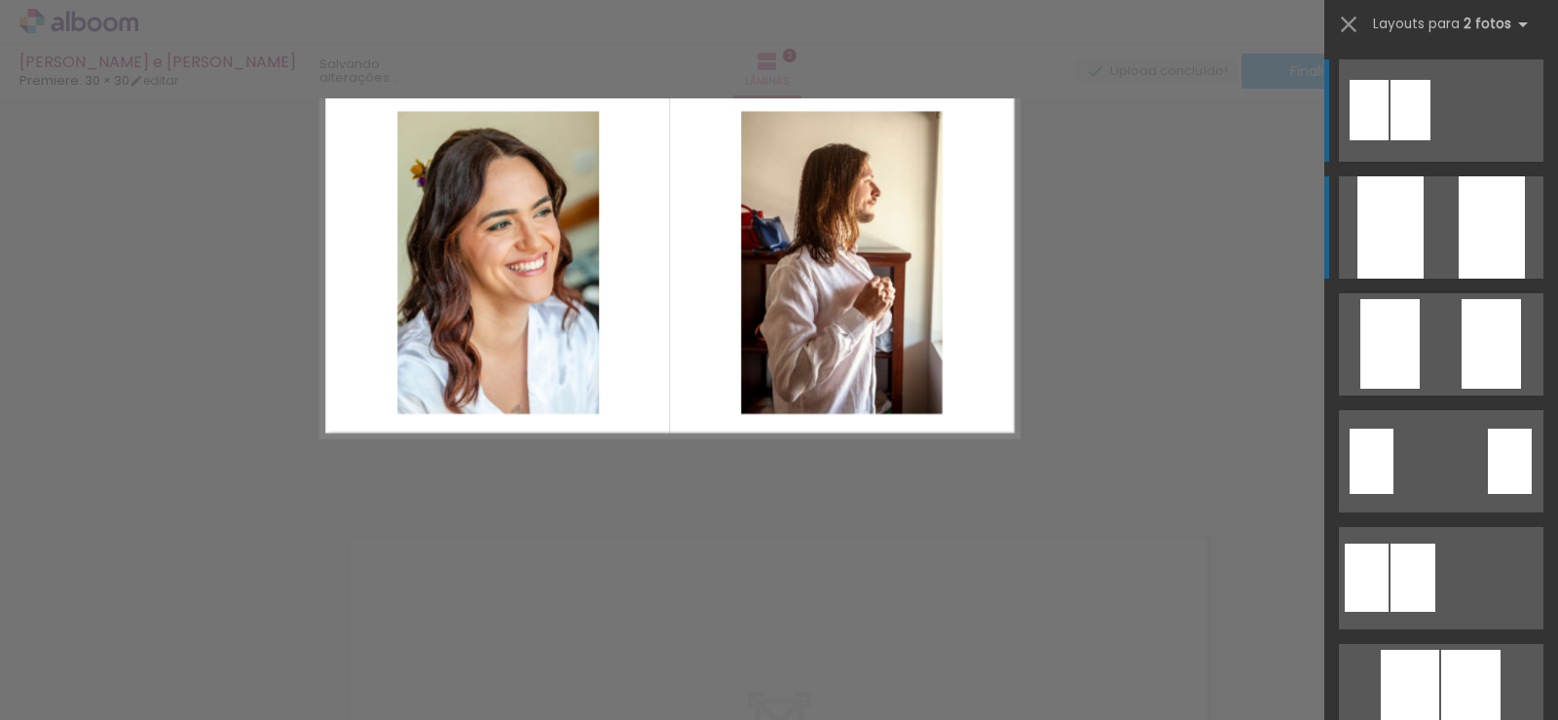
scroll to position [510, 0]
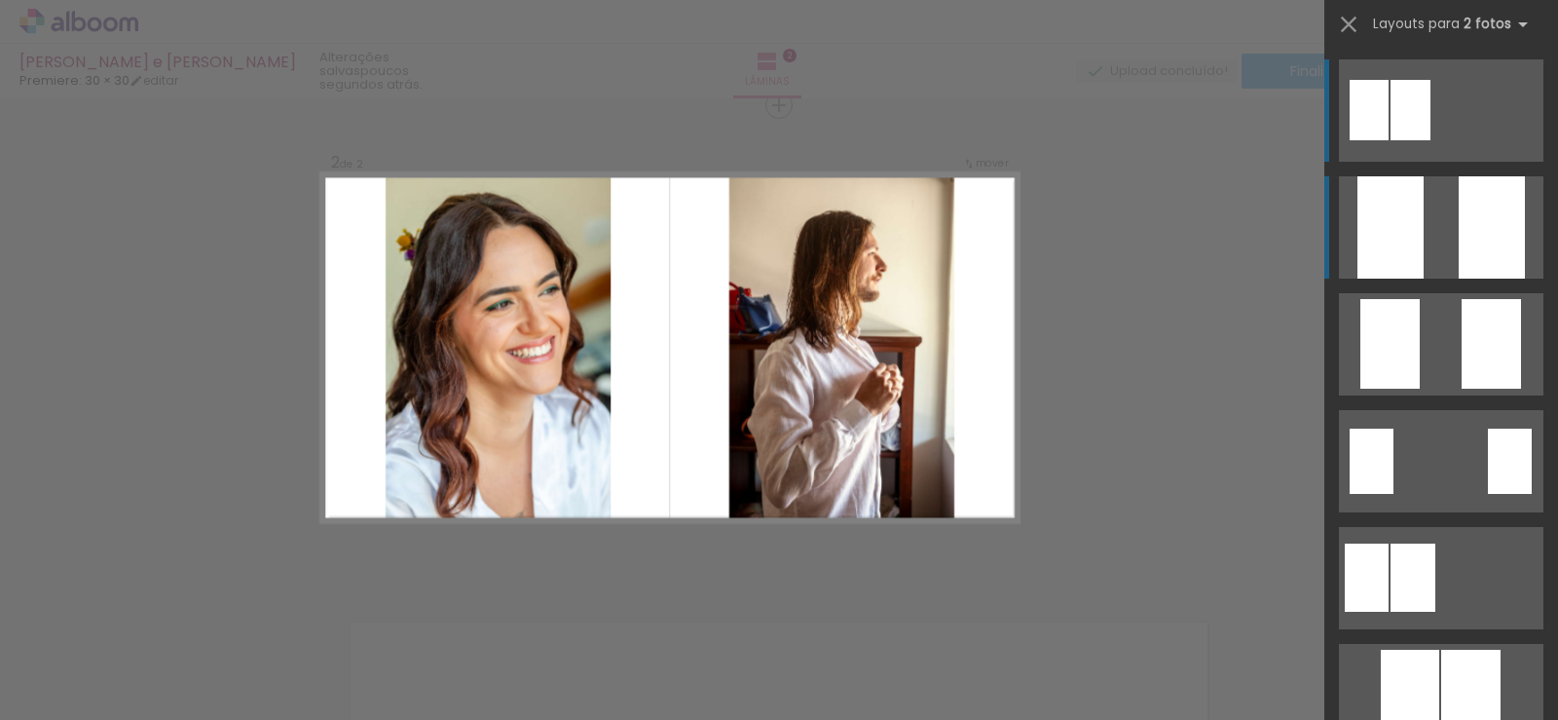
click at [1481, 217] on div at bounding box center [1492, 227] width 66 height 102
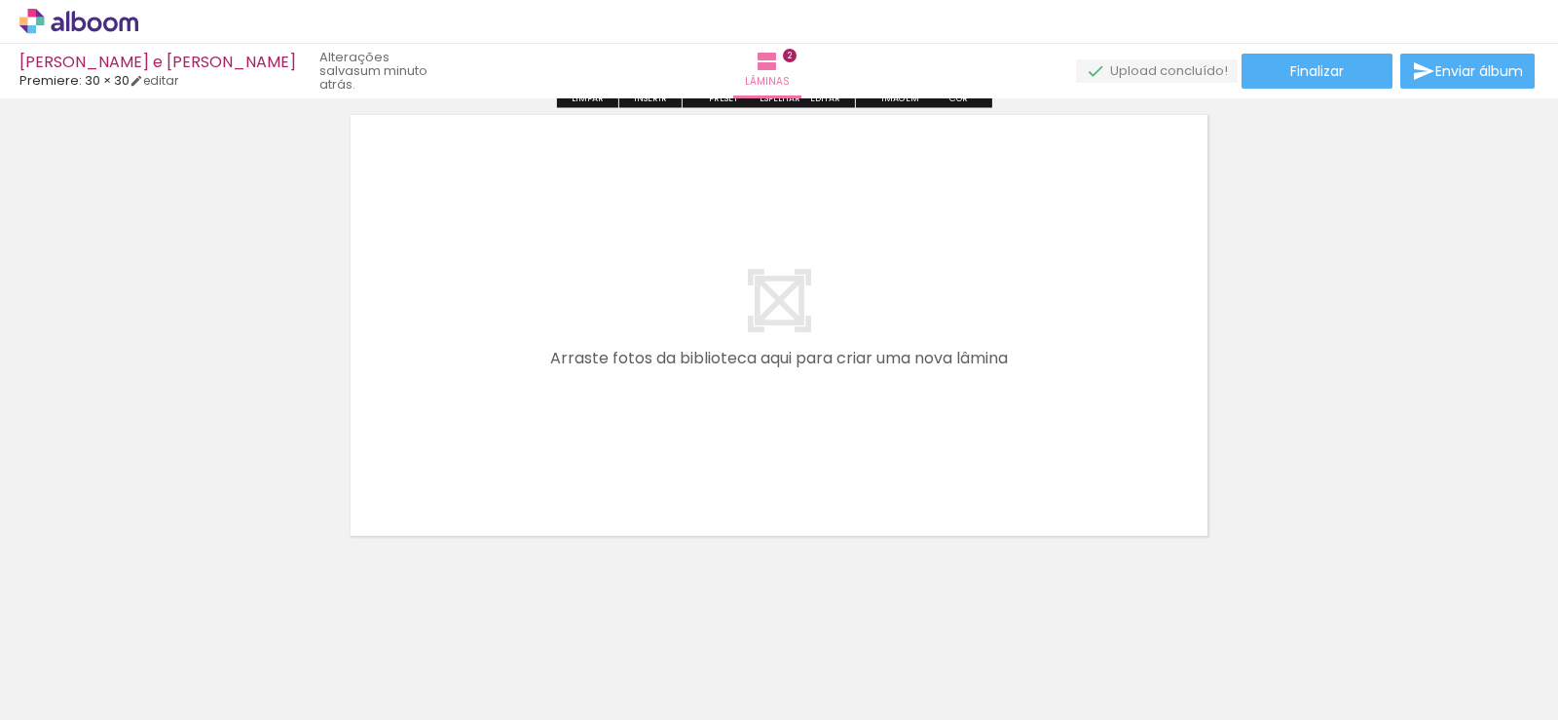
scroll to position [1025, 0]
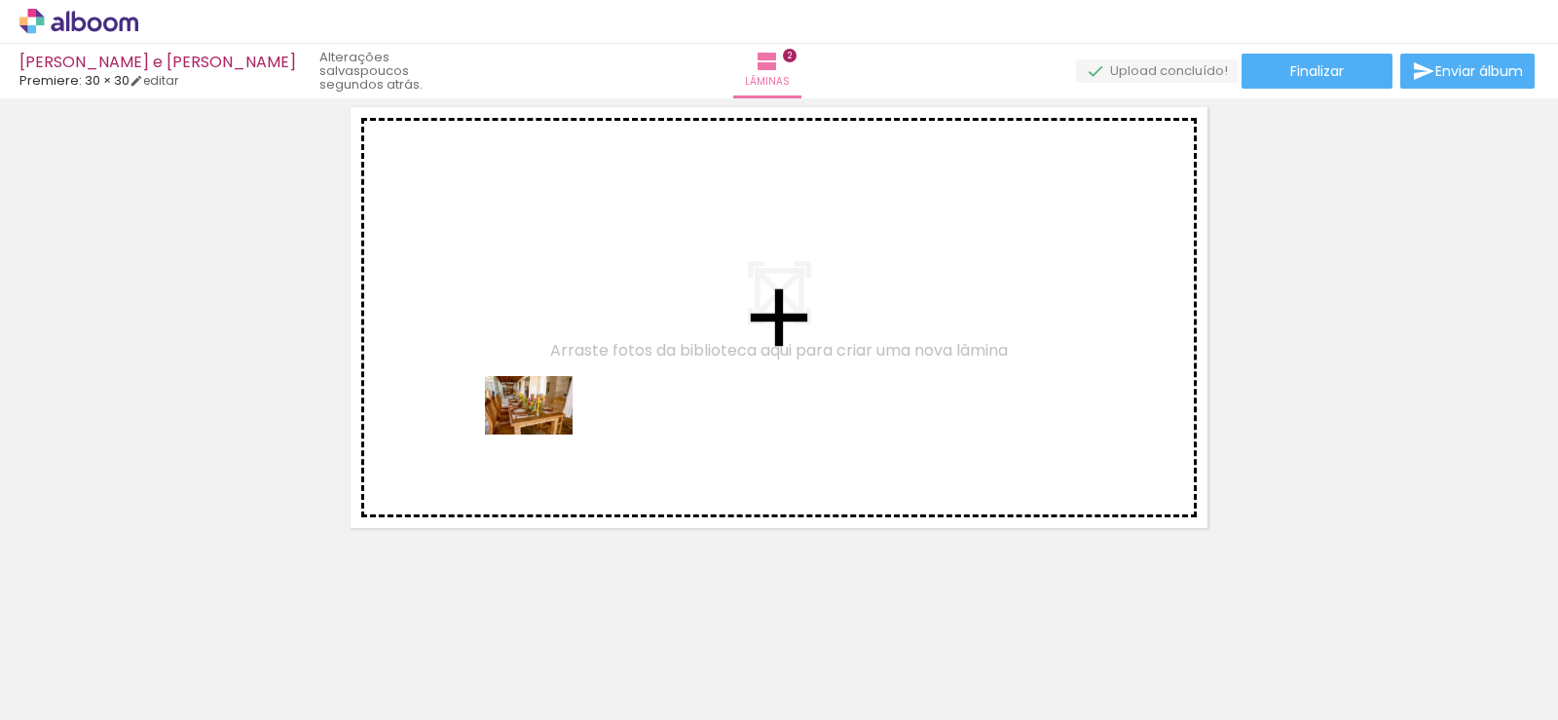
drag, startPoint x: 210, startPoint y: 669, endPoint x: 543, endPoint y: 434, distance: 407.4
click at [543, 434] on quentale-workspace at bounding box center [779, 360] width 1558 height 720
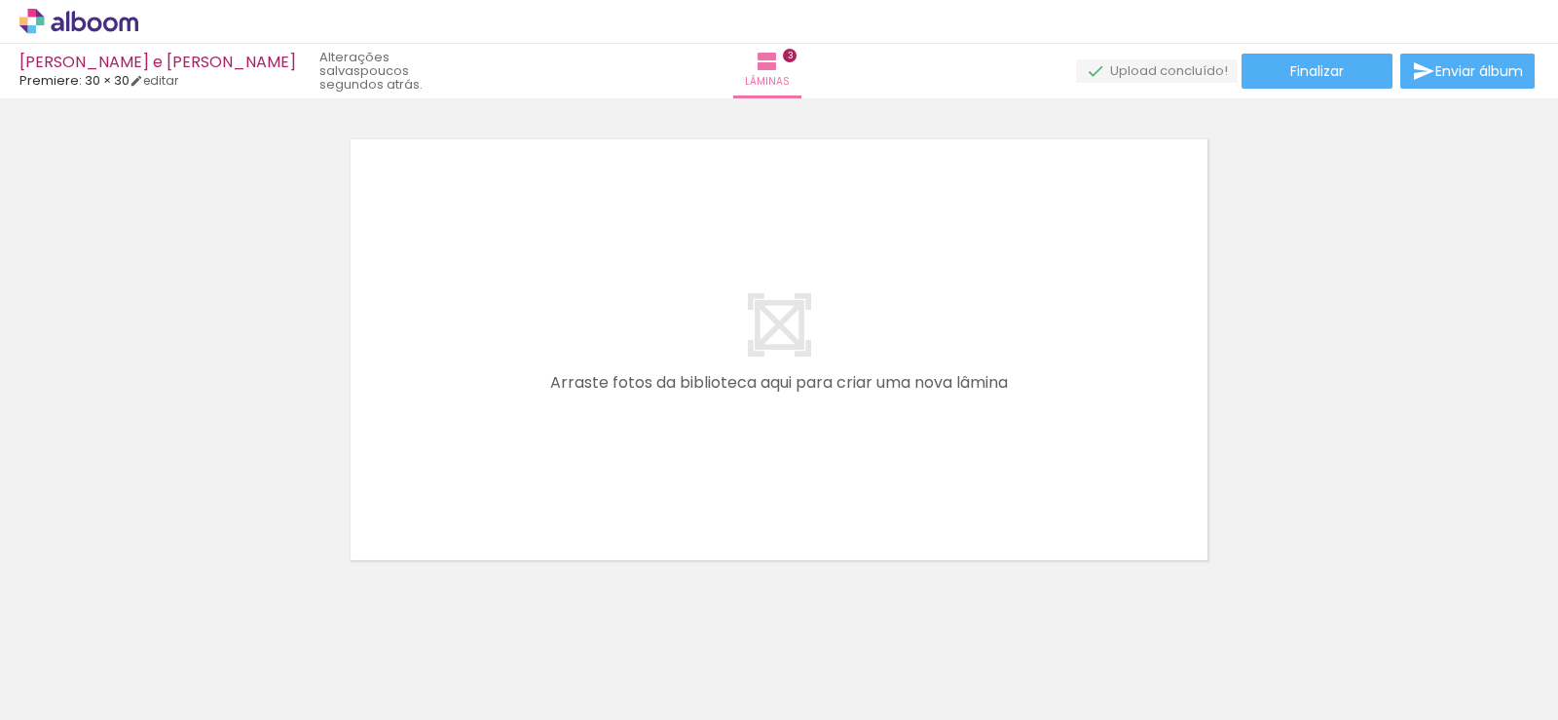
scroll to position [1516, 0]
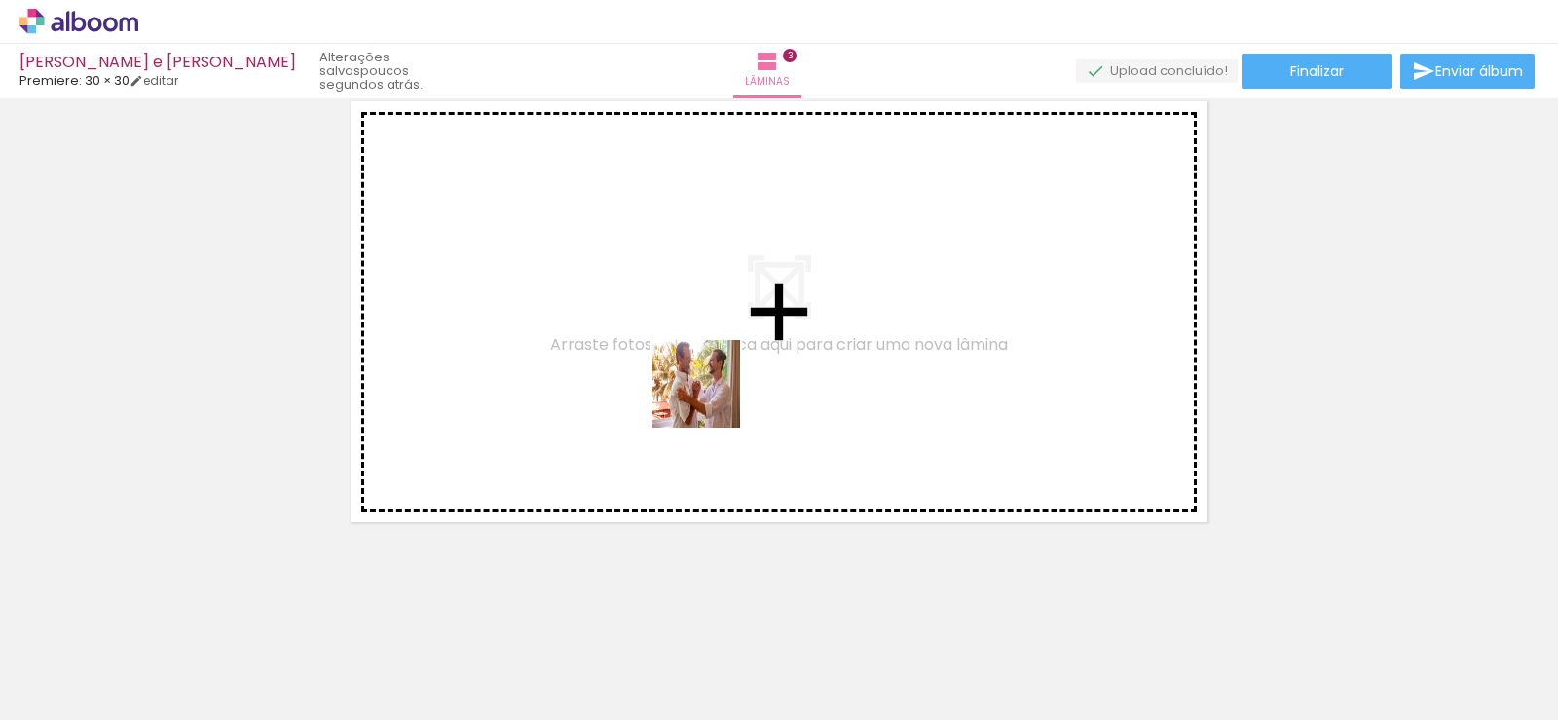
drag, startPoint x: 765, startPoint y: 659, endPoint x: 698, endPoint y: 380, distance: 287.4
click at [698, 380] on quentale-workspace at bounding box center [779, 360] width 1558 height 720
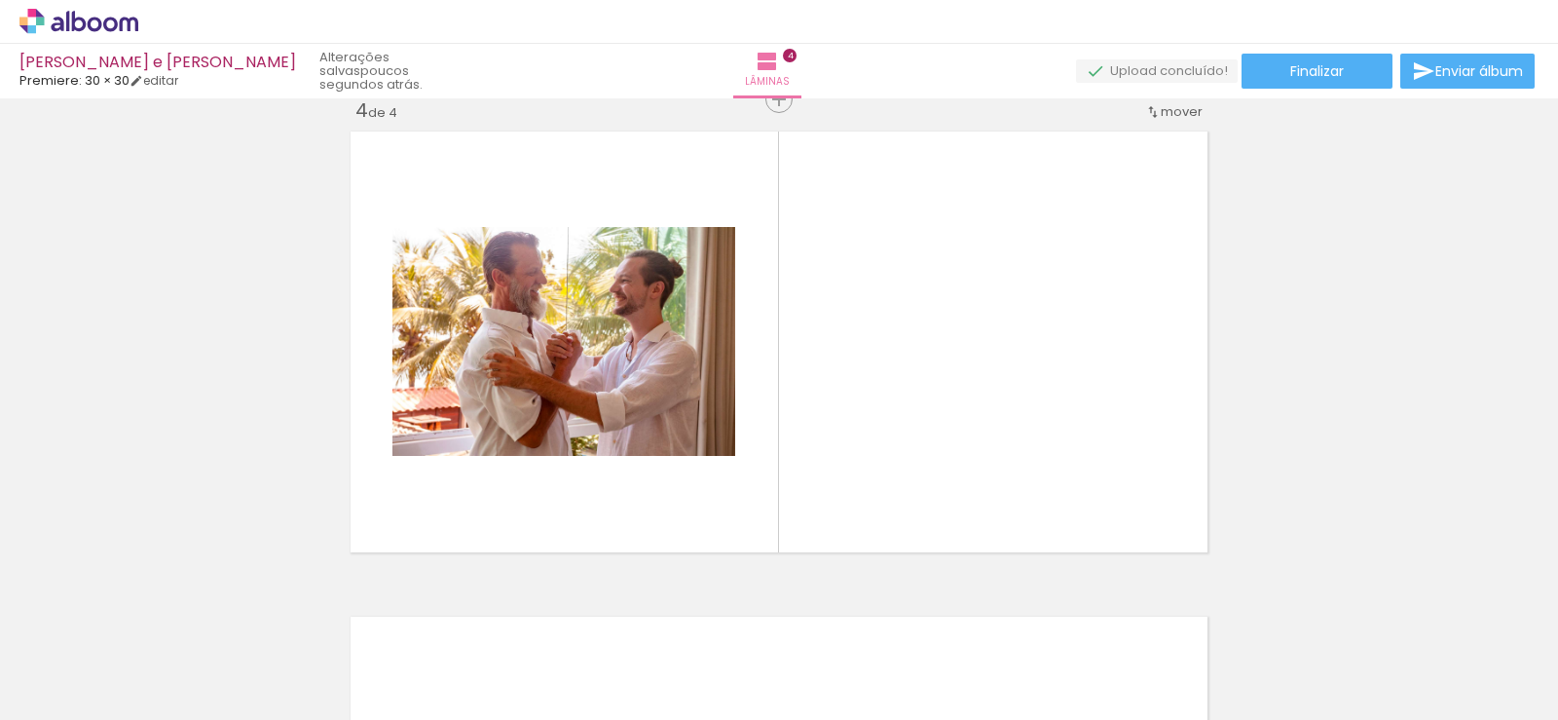
scroll to position [1480, 0]
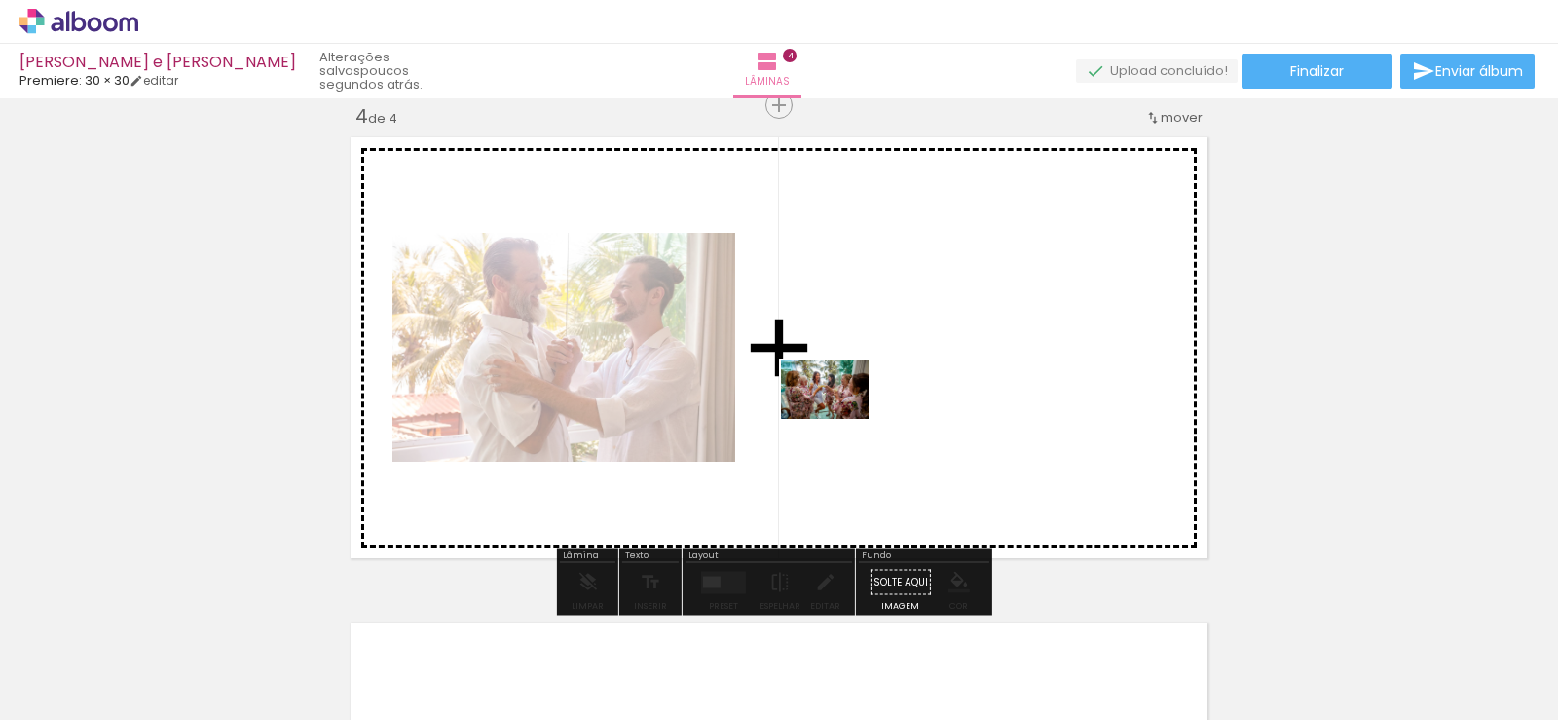
drag, startPoint x: 850, startPoint y: 669, endPoint x: 837, endPoint y: 407, distance: 262.2
click at [837, 407] on quentale-workspace at bounding box center [779, 360] width 1558 height 720
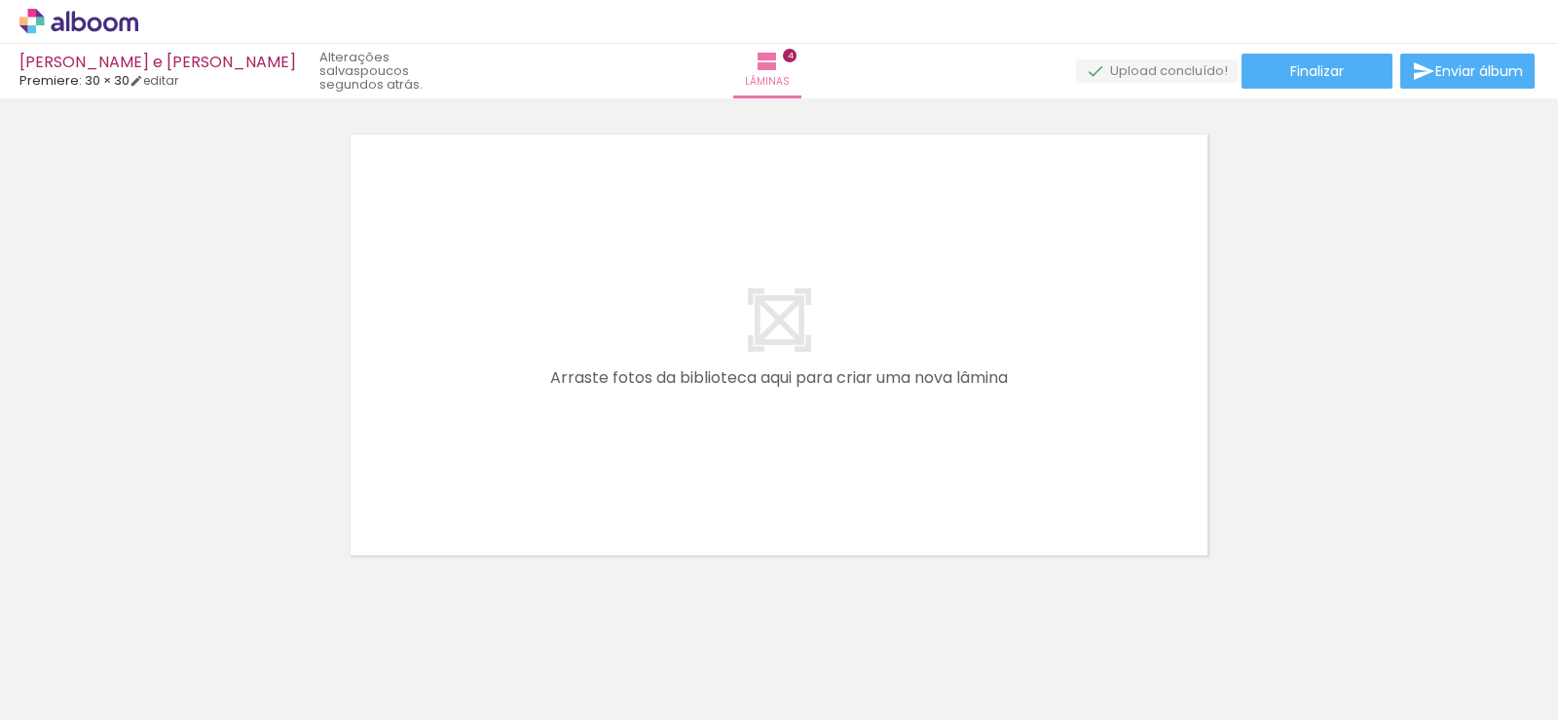
scroll to position [1982, 0]
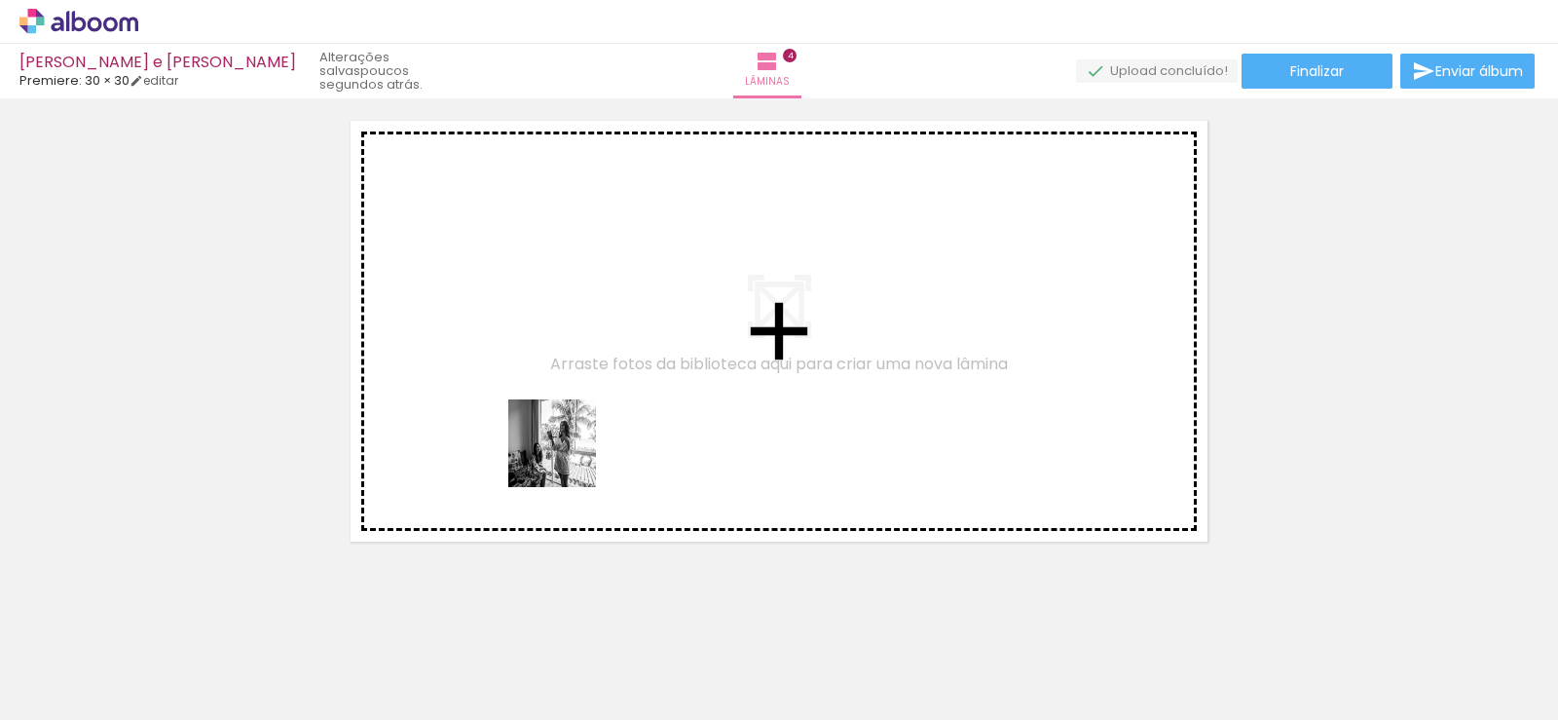
drag, startPoint x: 533, startPoint y: 665, endPoint x: 563, endPoint y: 403, distance: 263.7
click at [563, 403] on quentale-workspace at bounding box center [779, 360] width 1558 height 720
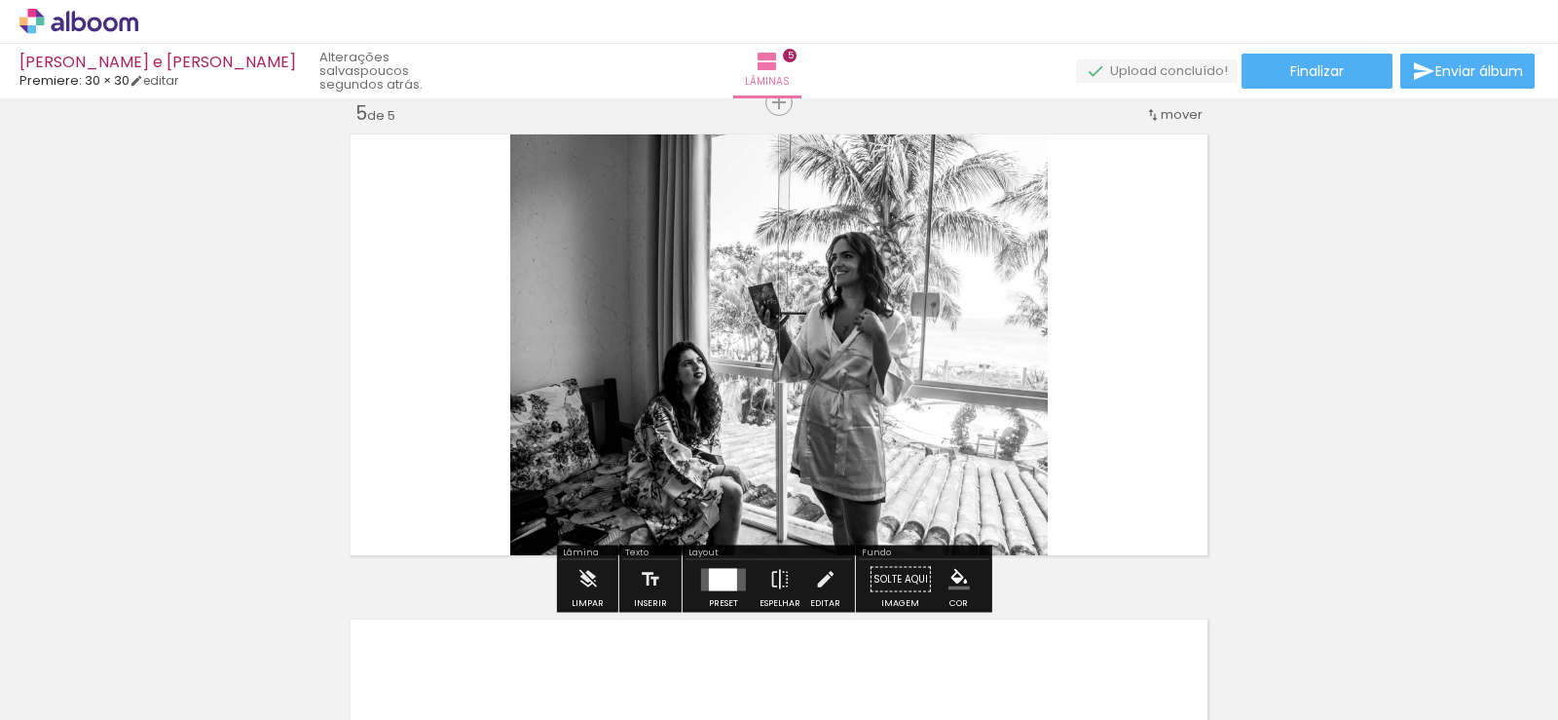
scroll to position [1965, 0]
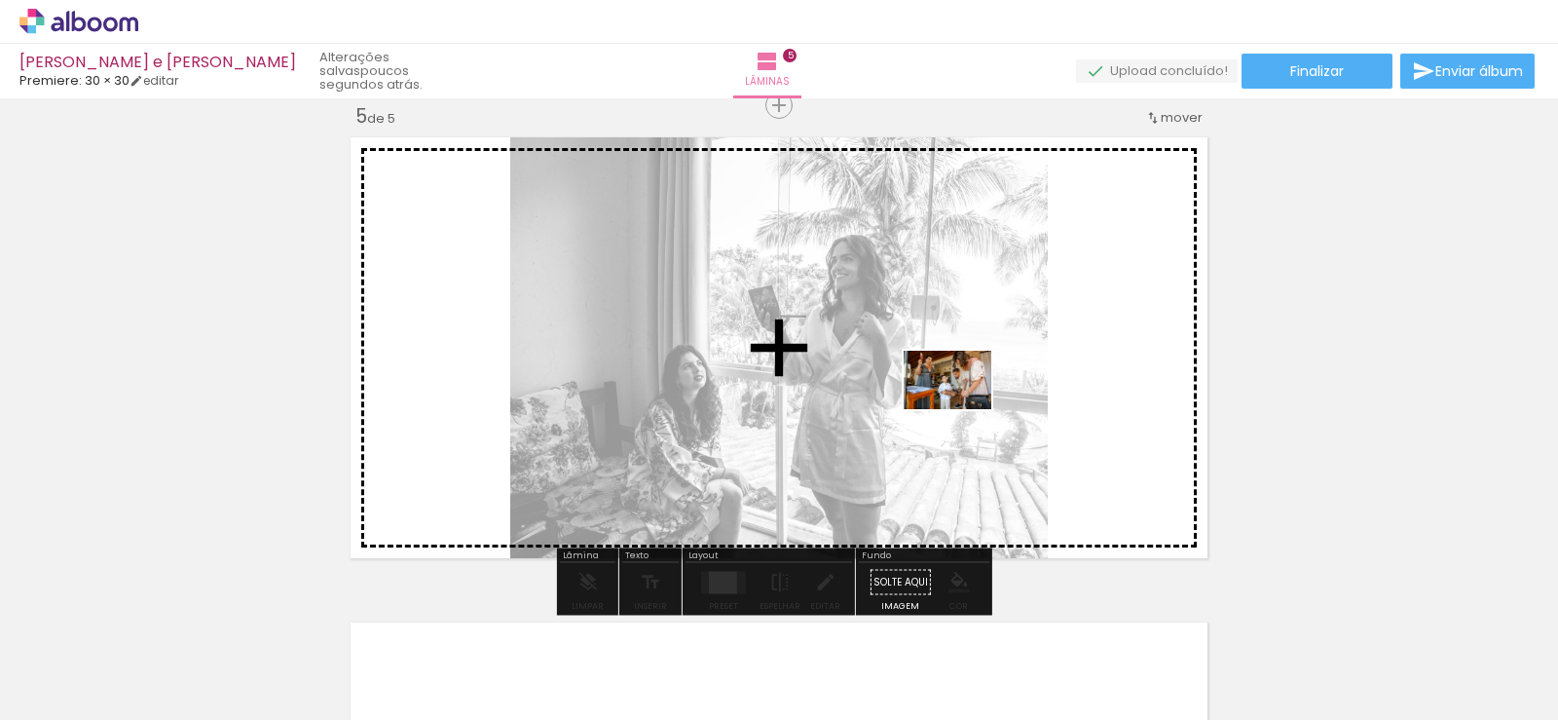
drag, startPoint x: 975, startPoint y: 671, endPoint x: 962, endPoint y: 409, distance: 262.2
click at [962, 409] on quentale-workspace at bounding box center [779, 360] width 1558 height 720
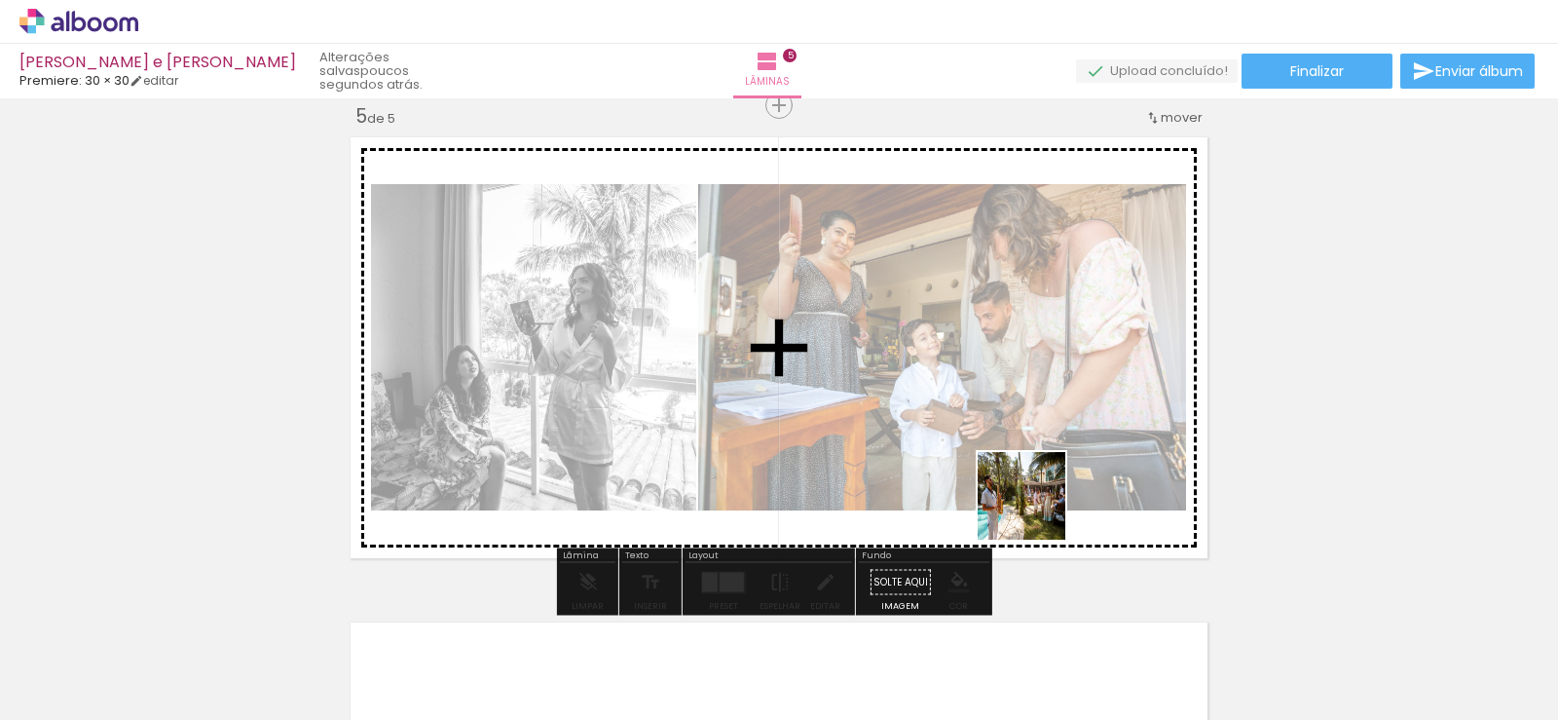
drag, startPoint x: 1049, startPoint y: 675, endPoint x: 1042, endPoint y: 509, distance: 165.7
click at [1017, 441] on quentale-workspace at bounding box center [779, 360] width 1558 height 720
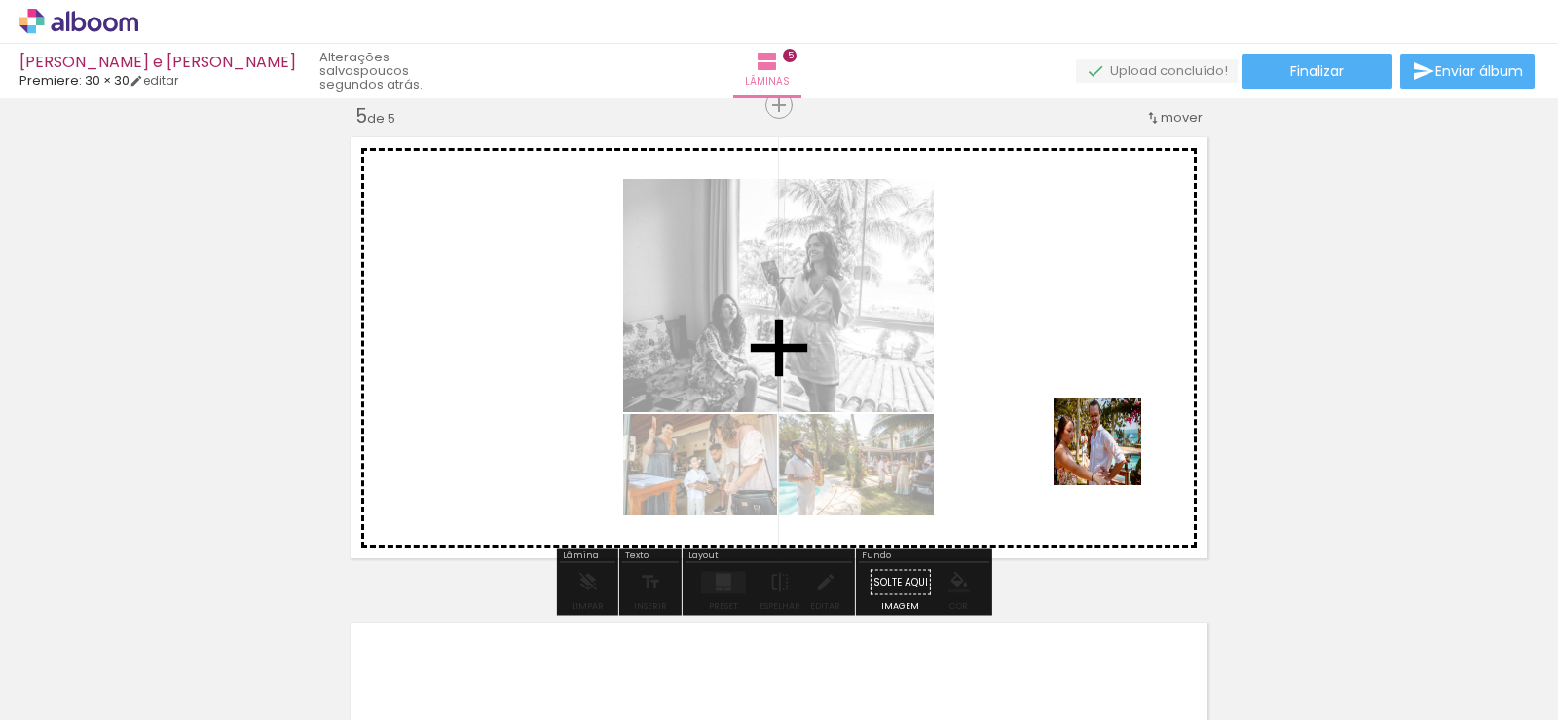
drag, startPoint x: 1188, startPoint y: 667, endPoint x: 1103, endPoint y: 558, distance: 138.1
click at [1087, 393] on quentale-workspace at bounding box center [779, 360] width 1558 height 720
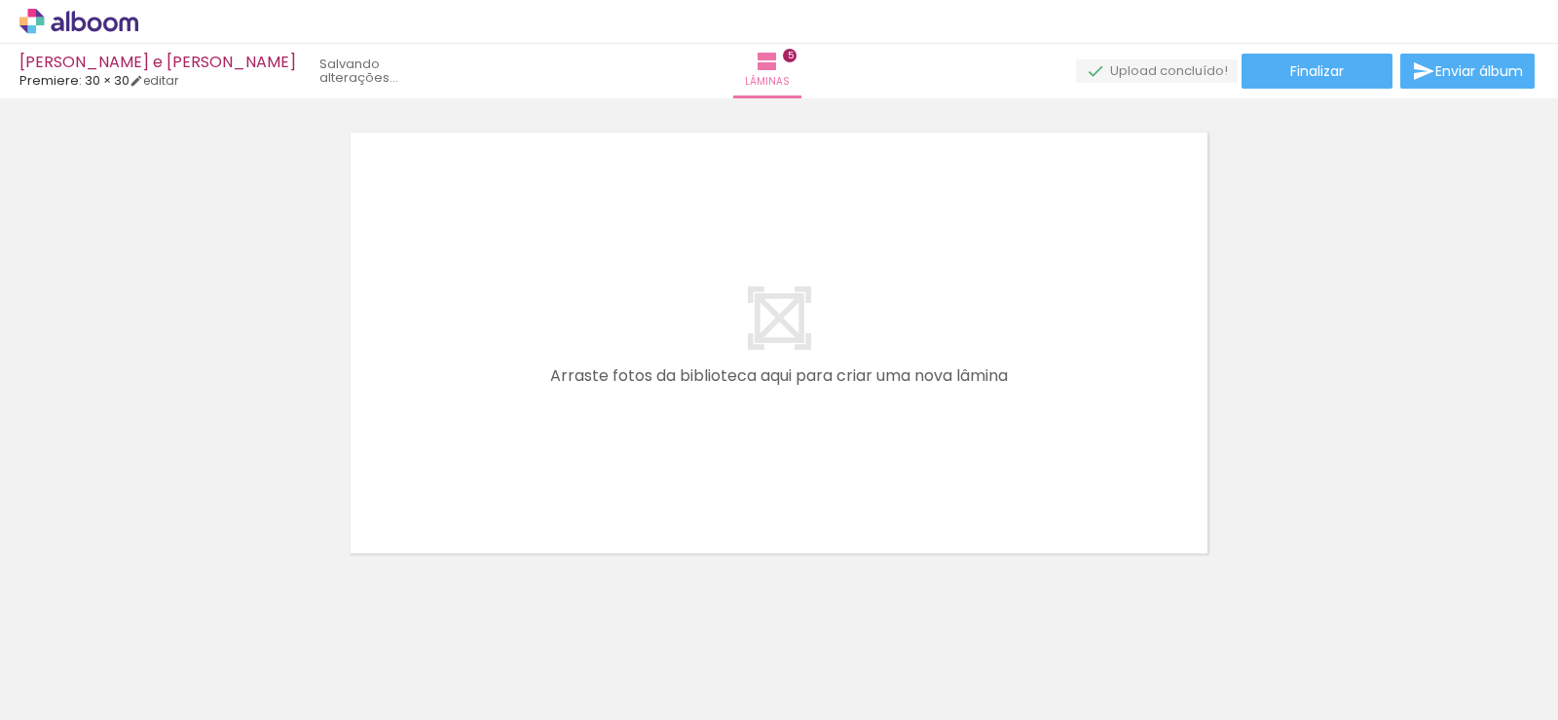
scroll to position [2486, 0]
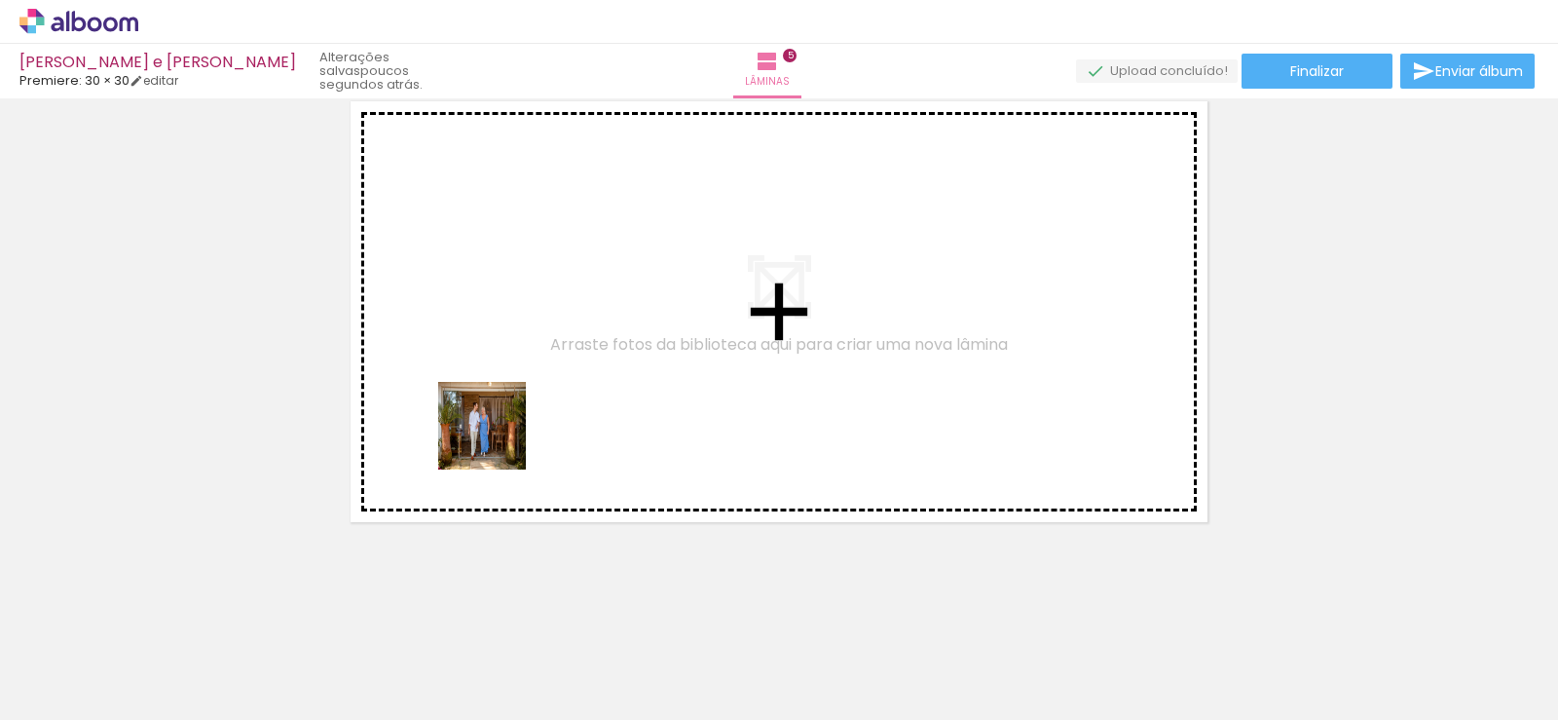
drag, startPoint x: 453, startPoint y: 654, endPoint x: 546, endPoint y: 560, distance: 132.9
click at [498, 426] on quentale-workspace at bounding box center [779, 360] width 1558 height 720
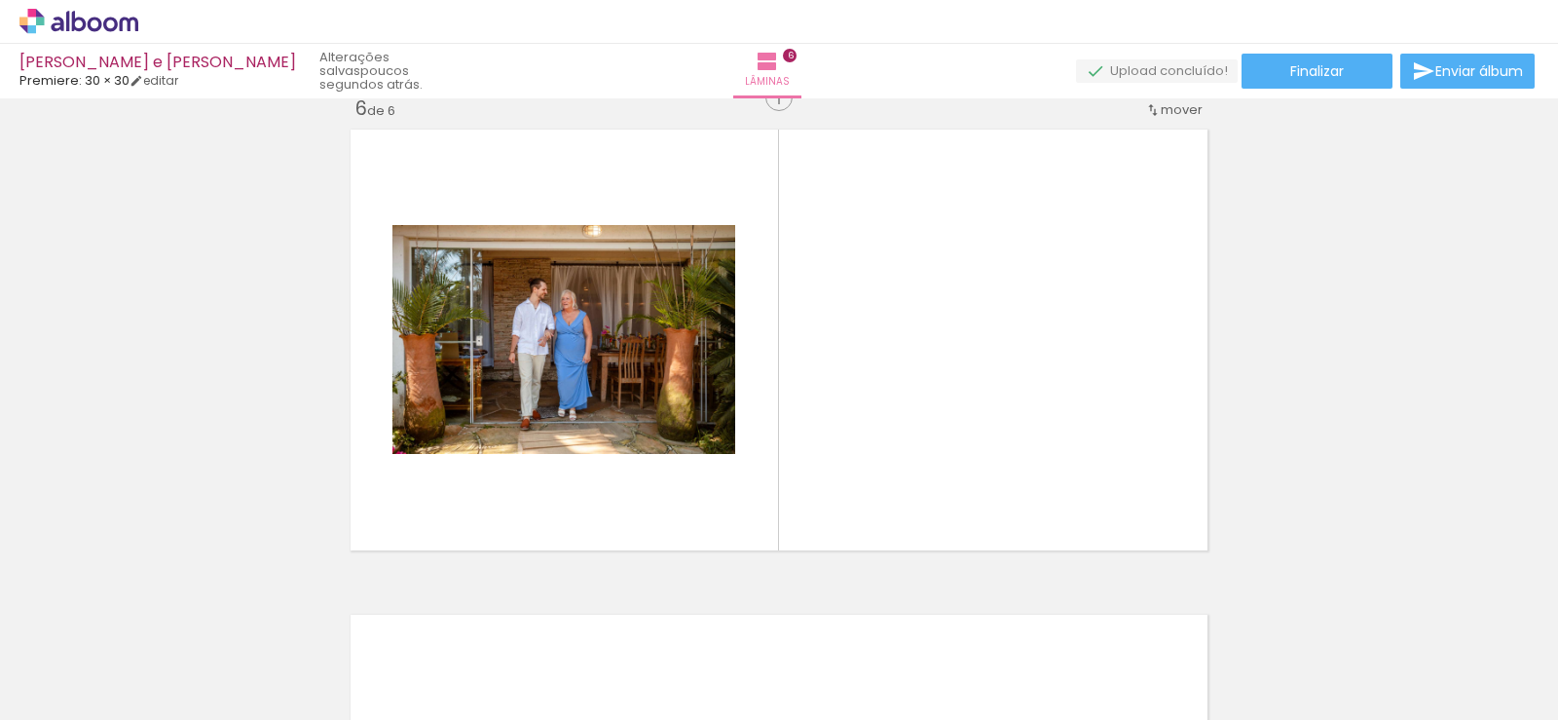
scroll to position [2450, 0]
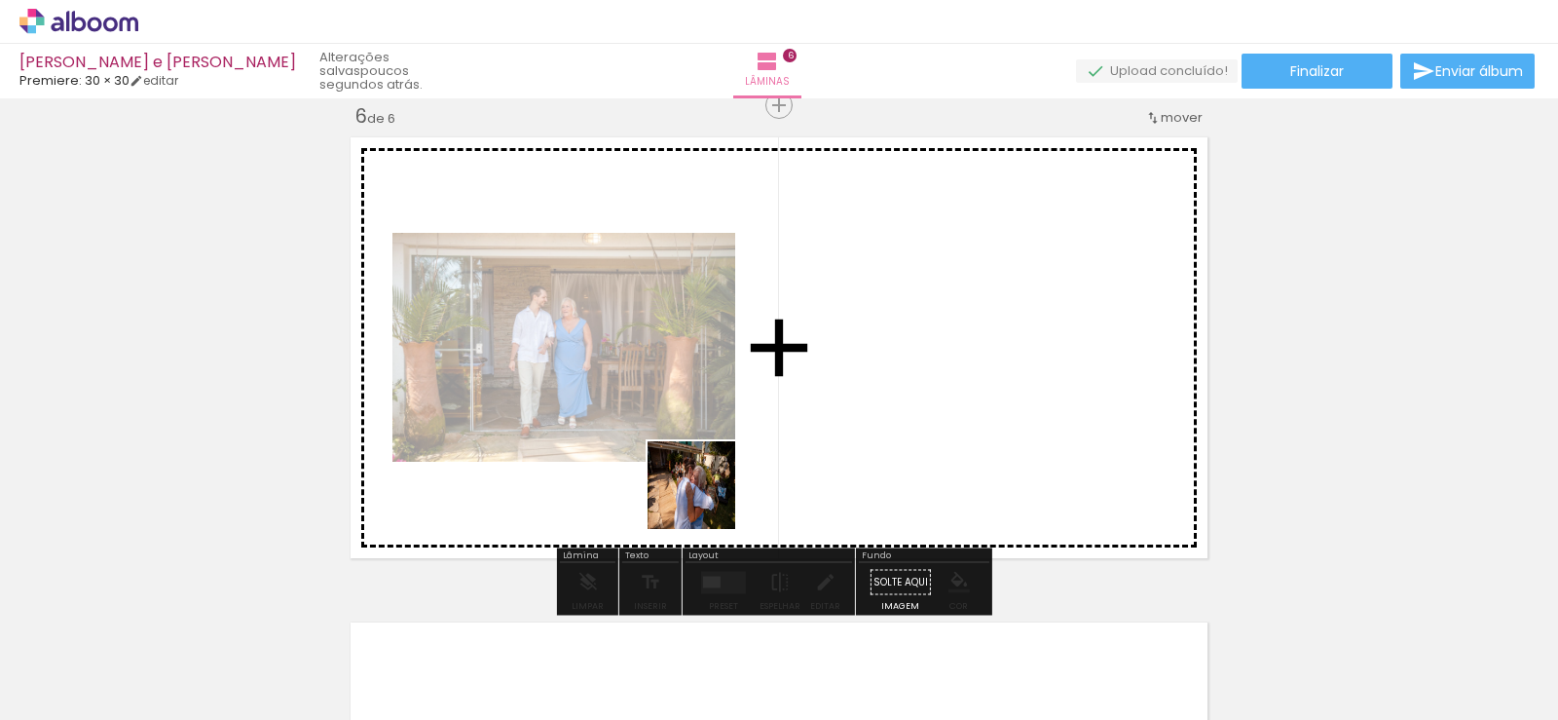
drag, startPoint x: 552, startPoint y: 660, endPoint x: 737, endPoint y: 446, distance: 283.0
click at [737, 446] on quentale-workspace at bounding box center [779, 360] width 1558 height 720
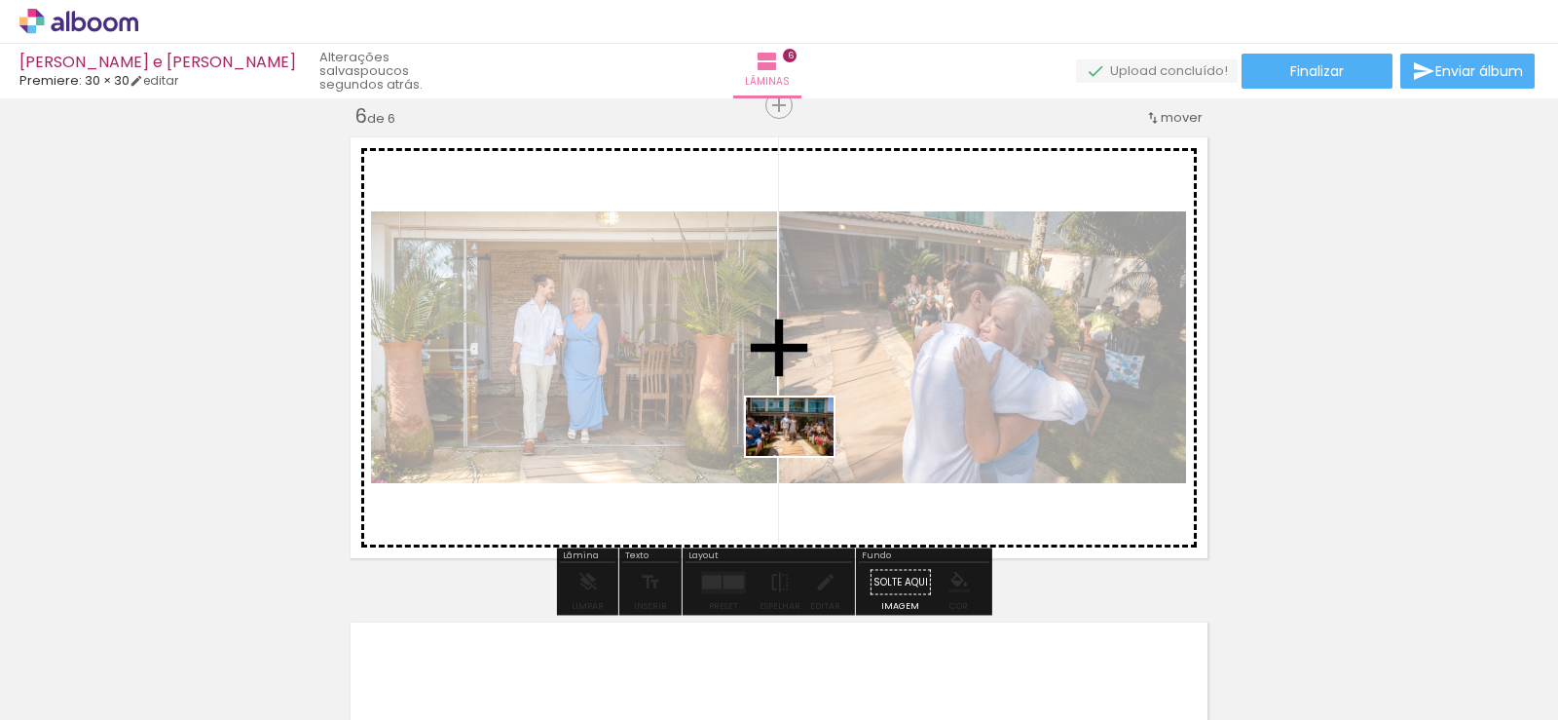
drag, startPoint x: 636, startPoint y: 677, endPoint x: 804, endPoint y: 456, distance: 277.9
click at [804, 456] on quentale-workspace at bounding box center [779, 360] width 1558 height 720
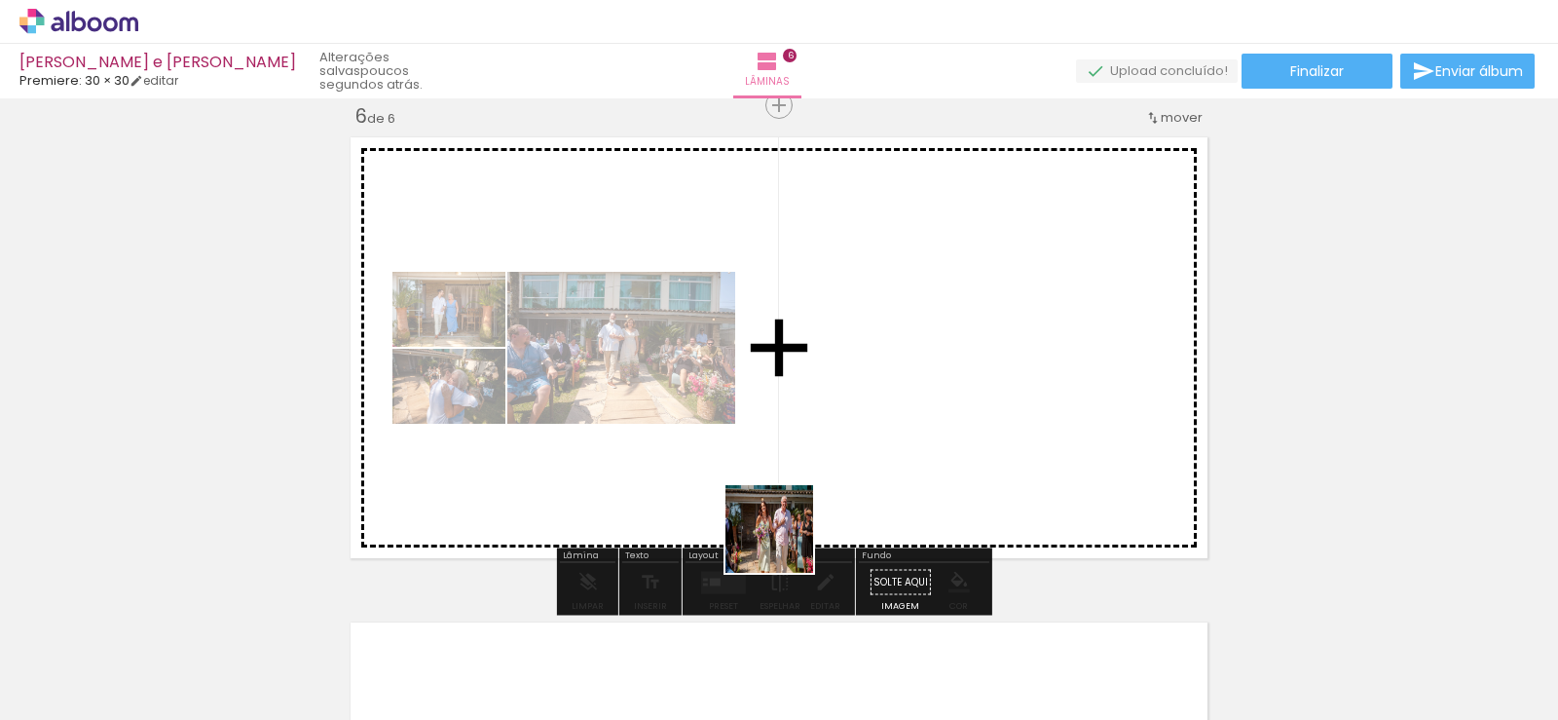
drag, startPoint x: 987, startPoint y: 662, endPoint x: 655, endPoint y: 512, distance: 364.3
click at [655, 512] on quentale-workspace at bounding box center [779, 360] width 1558 height 720
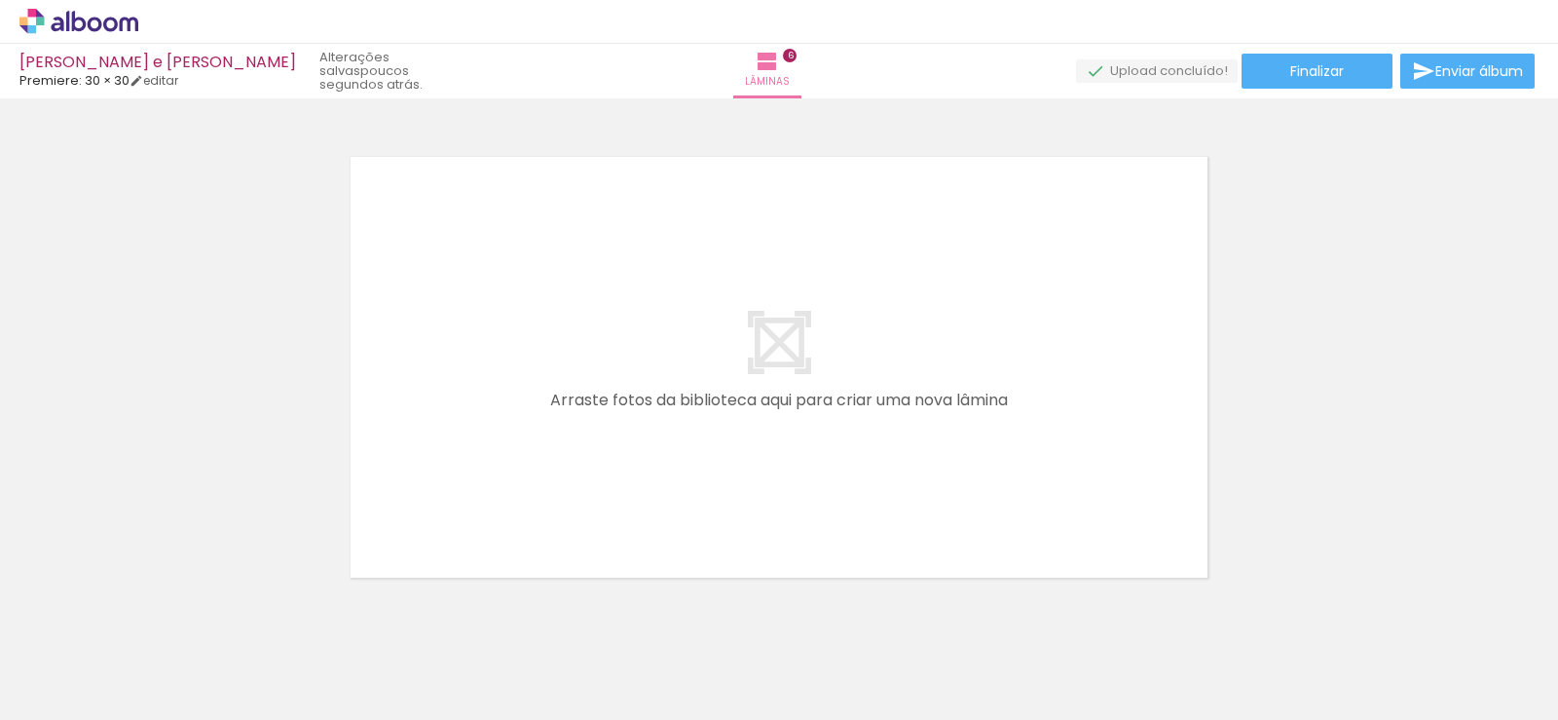
scroll to position [2971, 0]
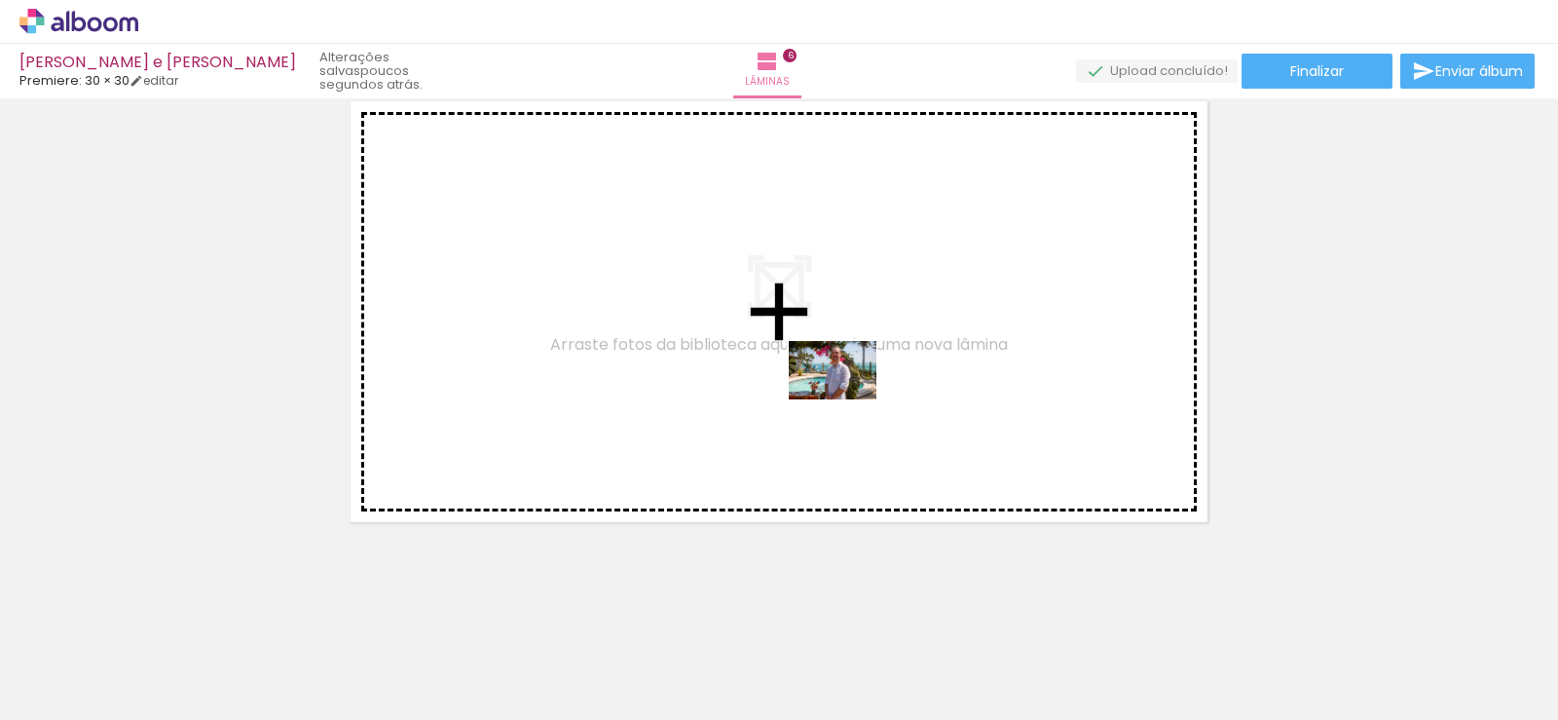
drag, startPoint x: 775, startPoint y: 659, endPoint x: 847, endPoint y: 399, distance: 269.8
click at [847, 399] on quentale-workspace at bounding box center [779, 360] width 1558 height 720
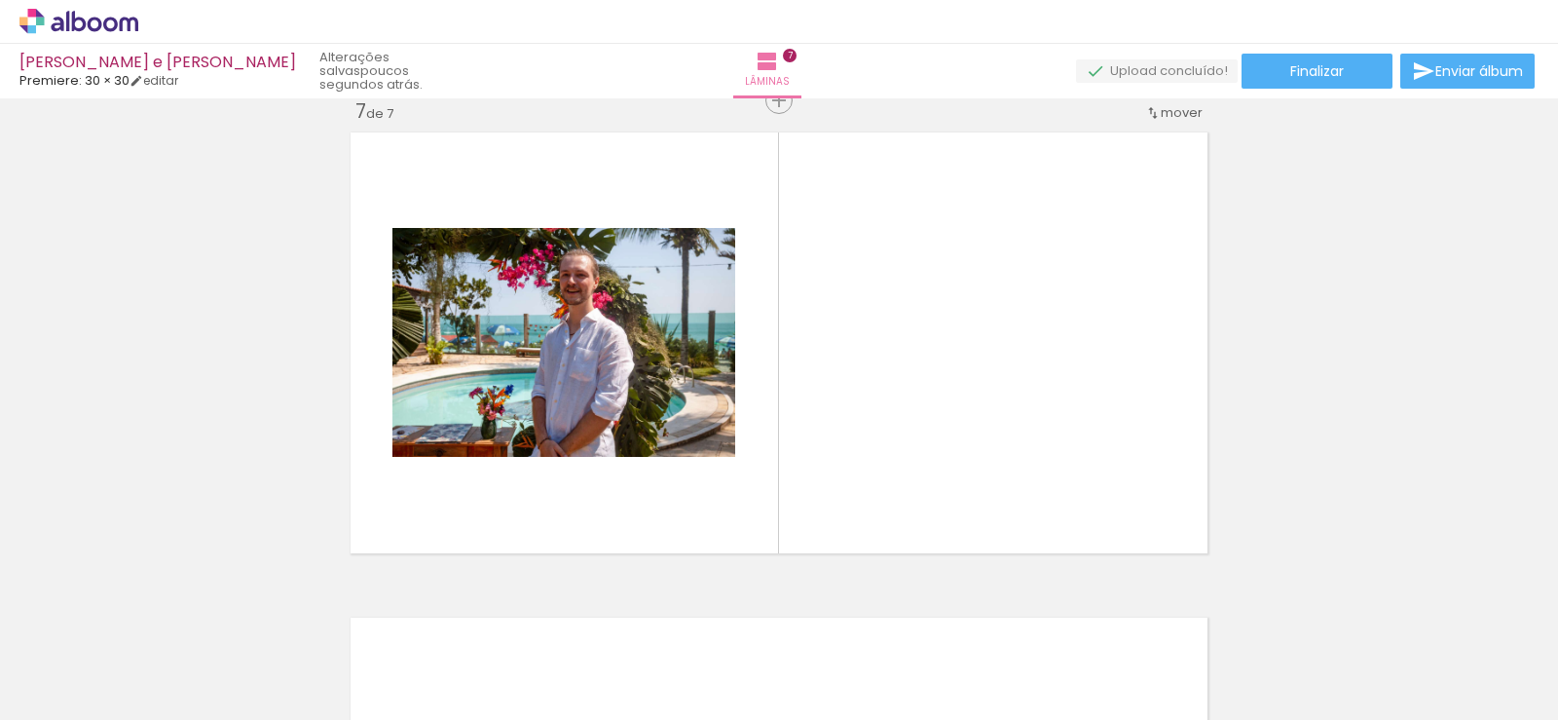
scroll to position [2935, 0]
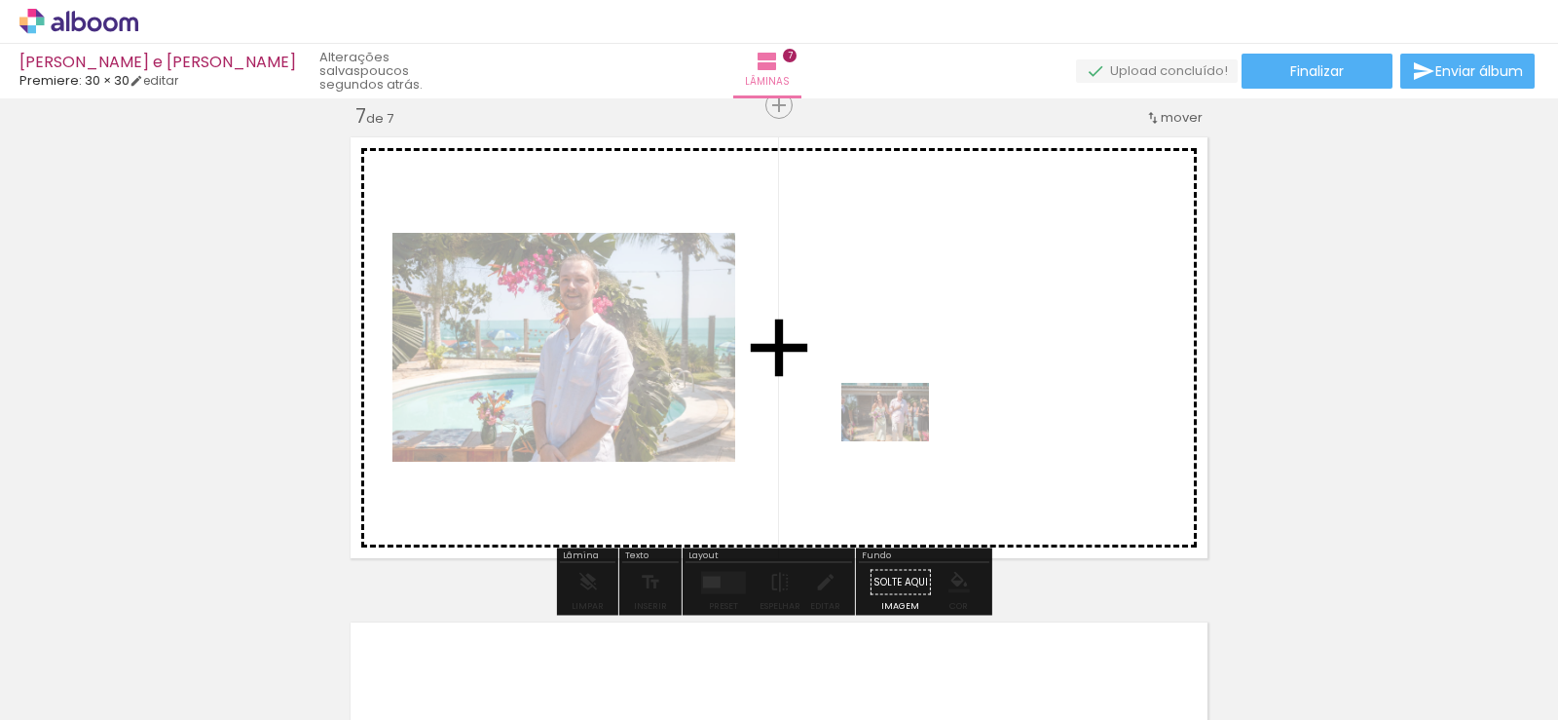
drag, startPoint x: 993, startPoint y: 674, endPoint x: 900, endPoint y: 441, distance: 250.8
click at [900, 441] on quentale-workspace at bounding box center [779, 360] width 1558 height 720
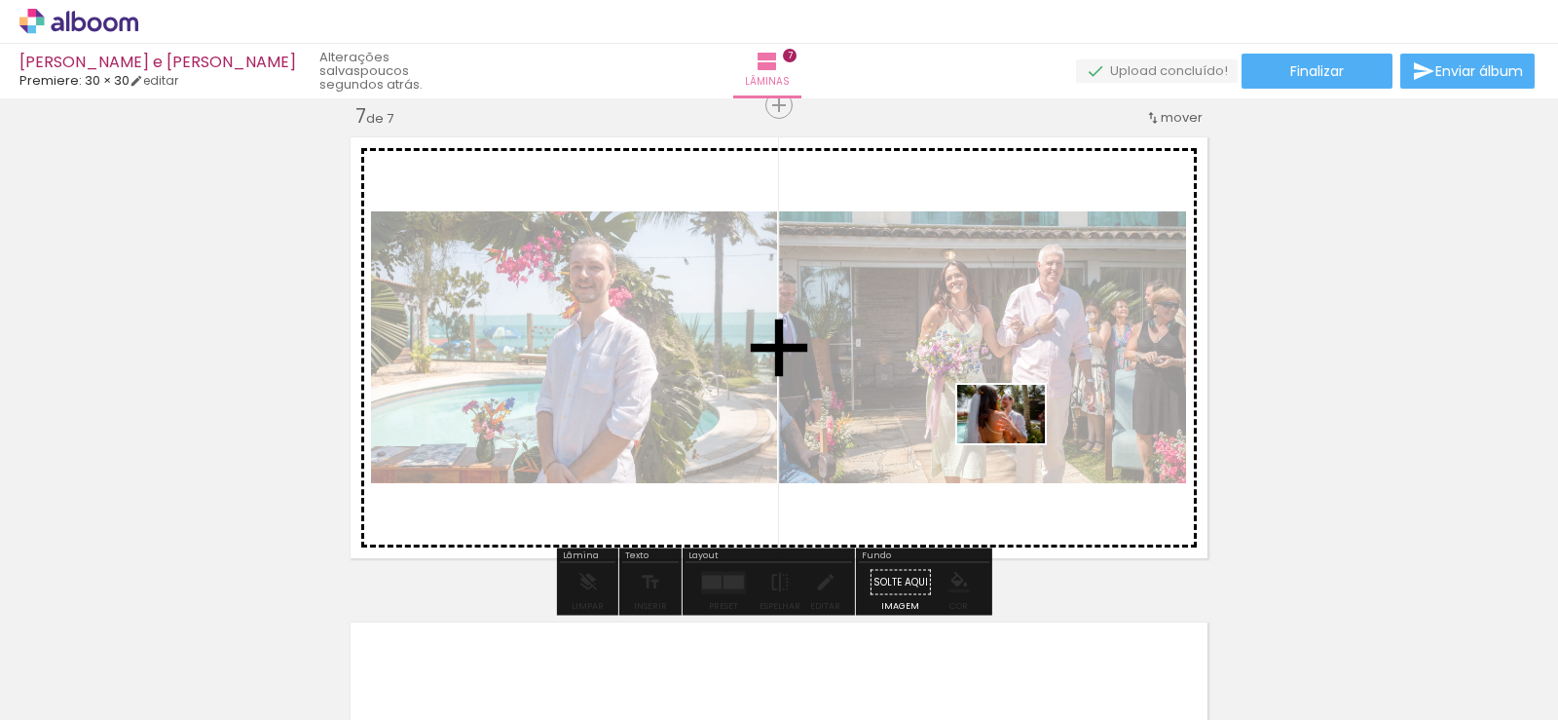
drag, startPoint x: 1093, startPoint y: 670, endPoint x: 1040, endPoint y: 489, distance: 188.6
click at [1016, 441] on quentale-workspace at bounding box center [779, 360] width 1558 height 720
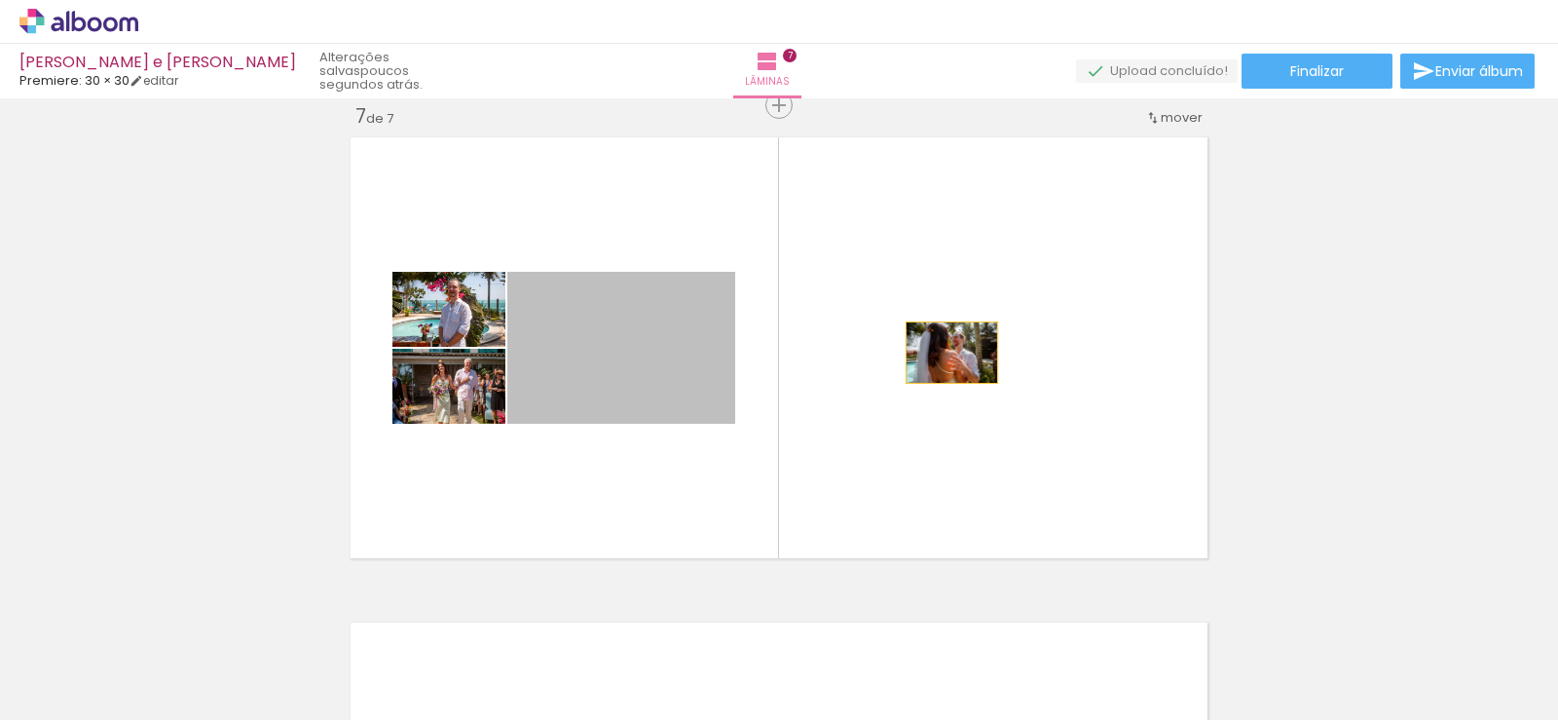
drag, startPoint x: 684, startPoint y: 348, endPoint x: 989, endPoint y: 355, distance: 305.8
click at [989, 354] on quentale-layouter at bounding box center [779, 348] width 872 height 436
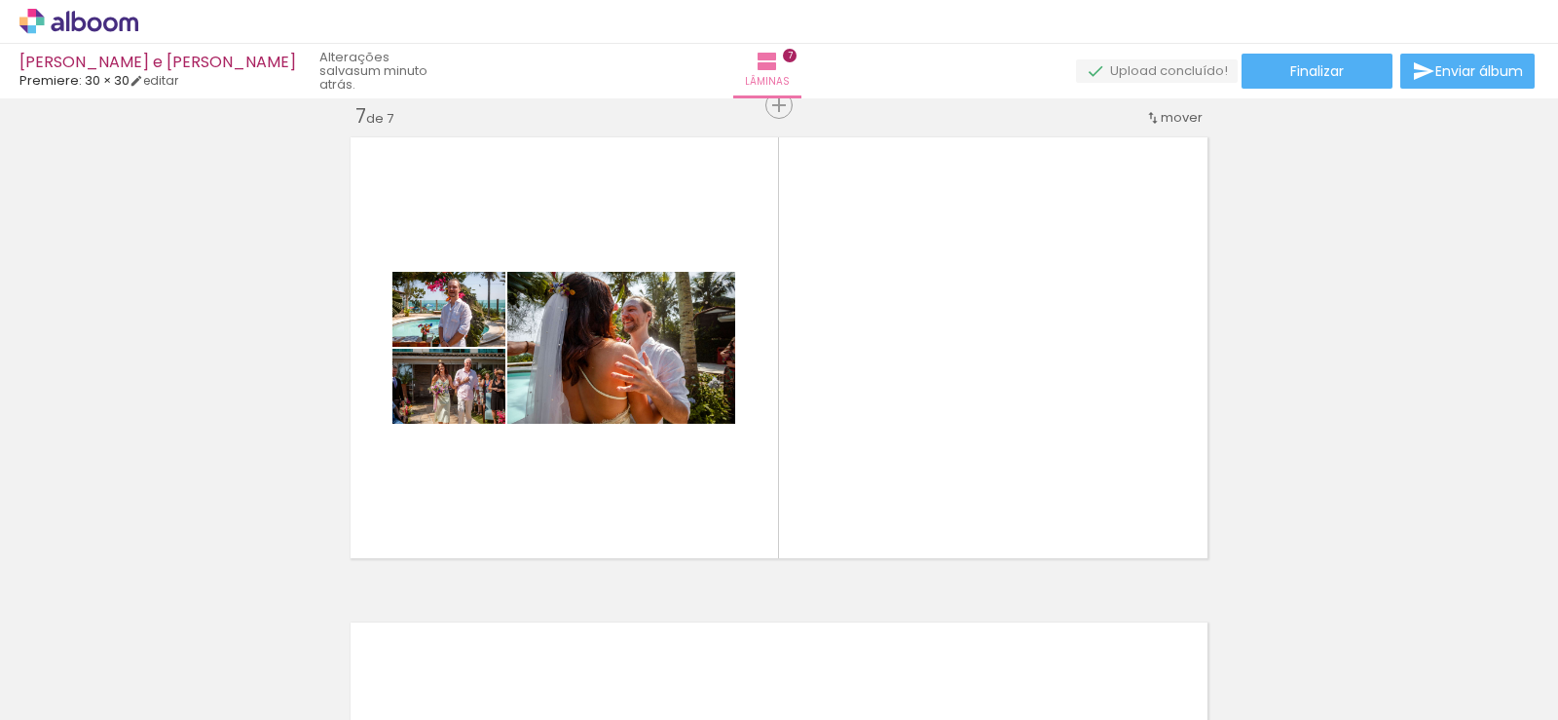
click at [1210, 663] on div at bounding box center [1187, 654] width 96 height 64
click at [319, 664] on div at bounding box center [314, 654] width 96 height 64
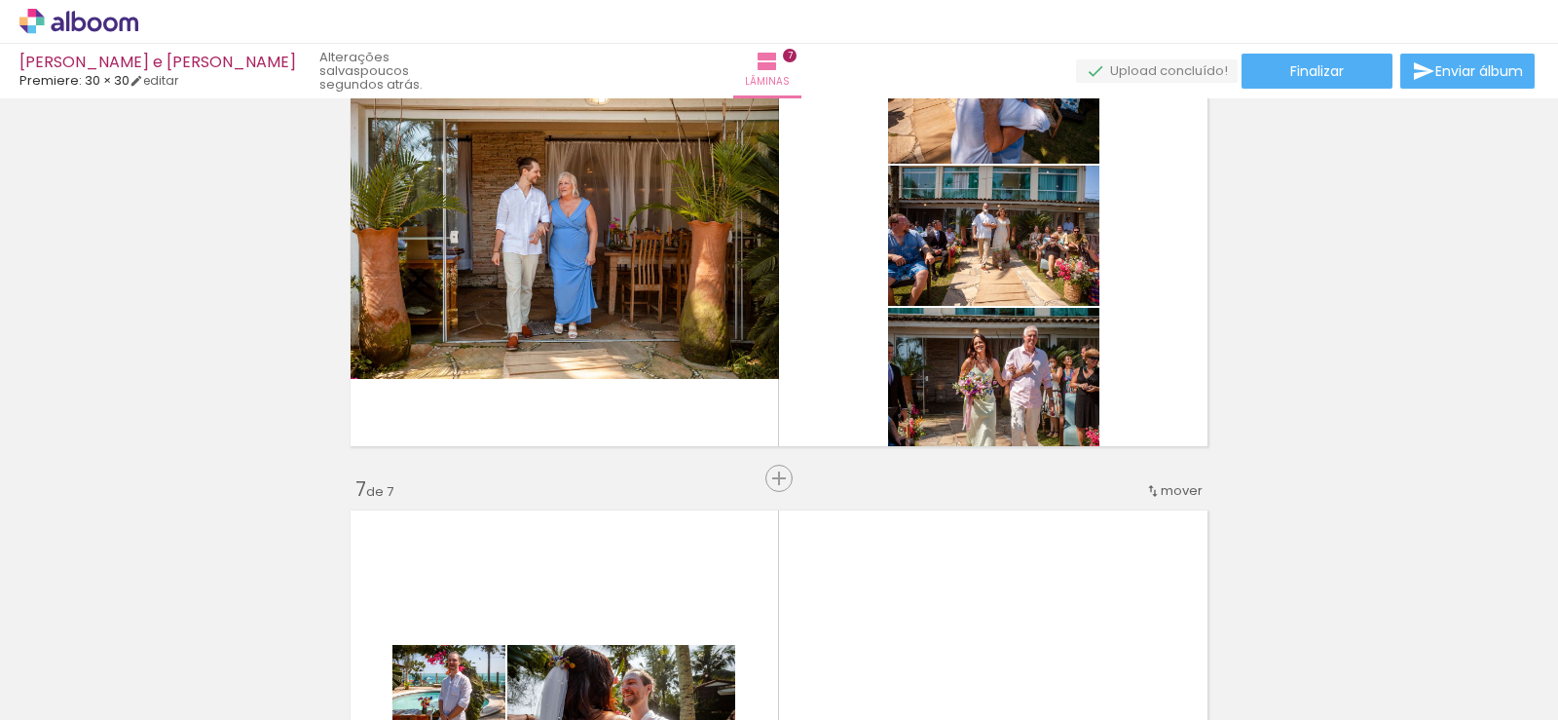
scroll to position [2488, 0]
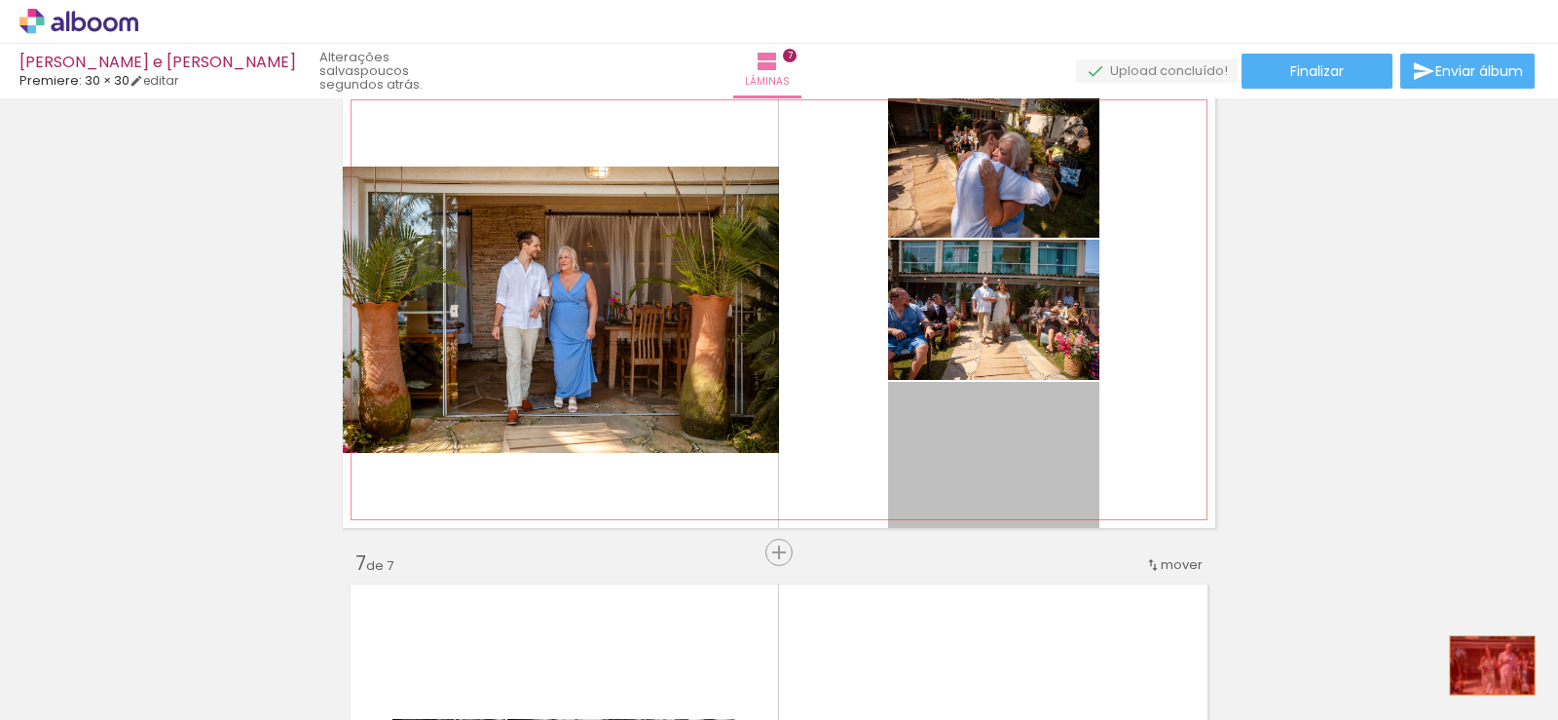
drag, startPoint x: 1008, startPoint y: 463, endPoint x: 1485, endPoint y: 665, distance: 518.3
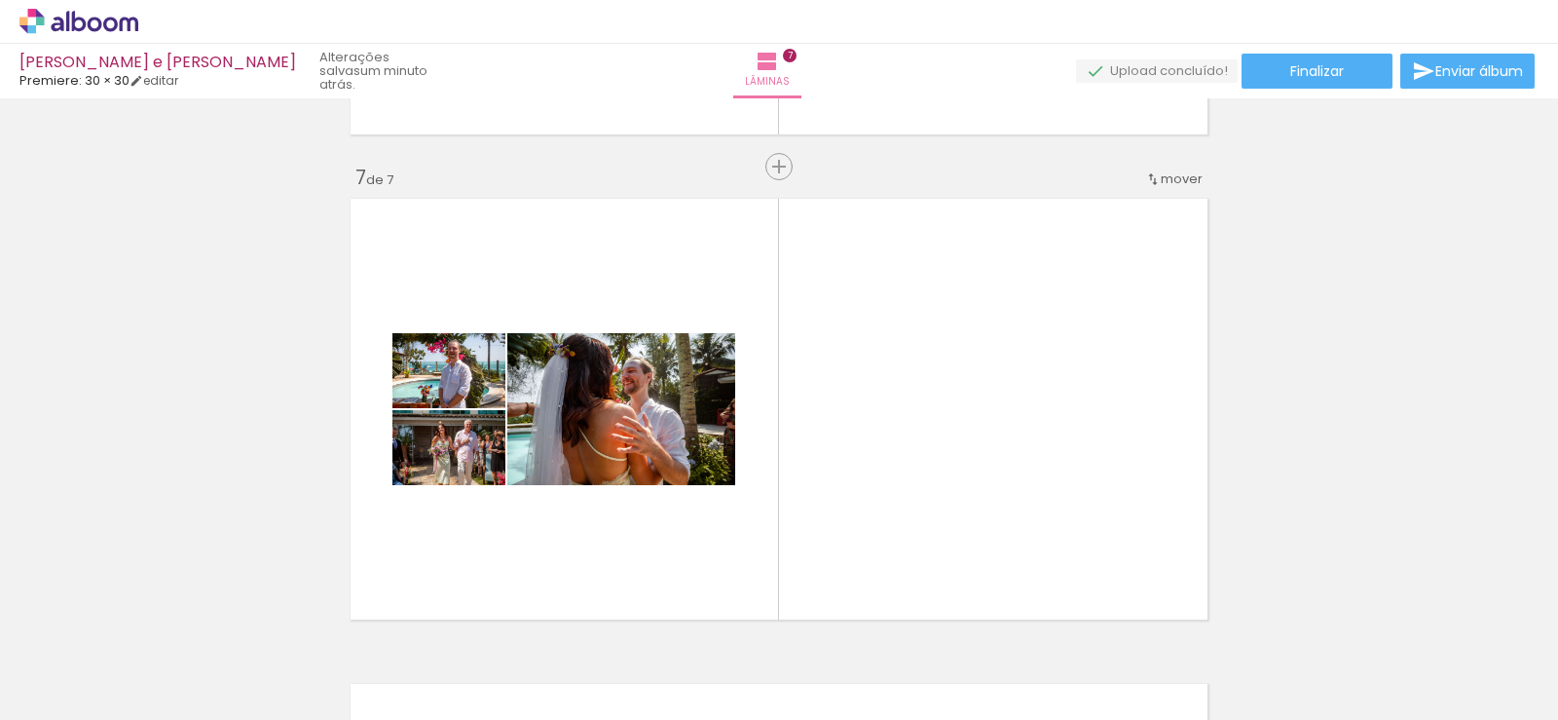
scroll to position [2914, 0]
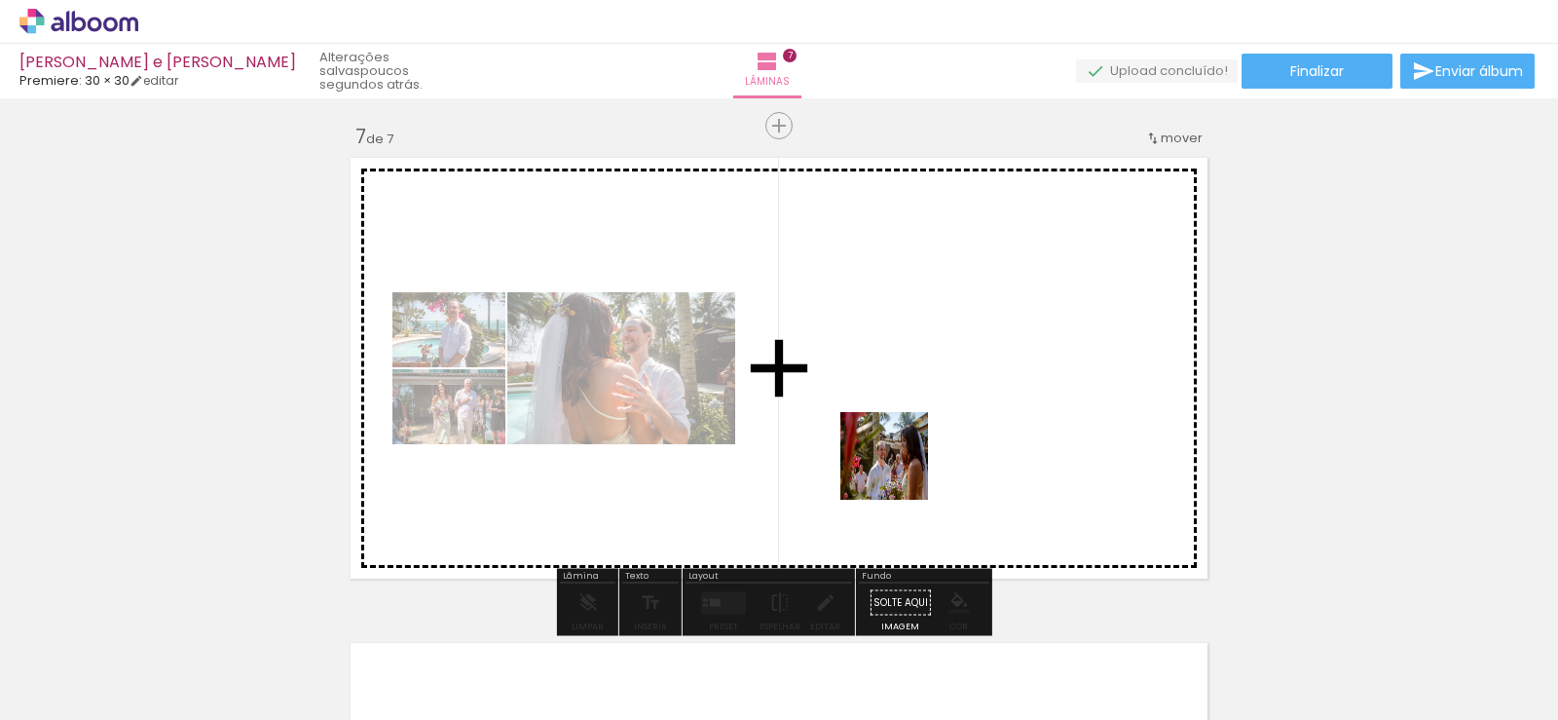
drag, startPoint x: 892, startPoint y: 675, endPoint x: 899, endPoint y: 452, distance: 223.1
click at [899, 452] on quentale-workspace at bounding box center [779, 360] width 1558 height 720
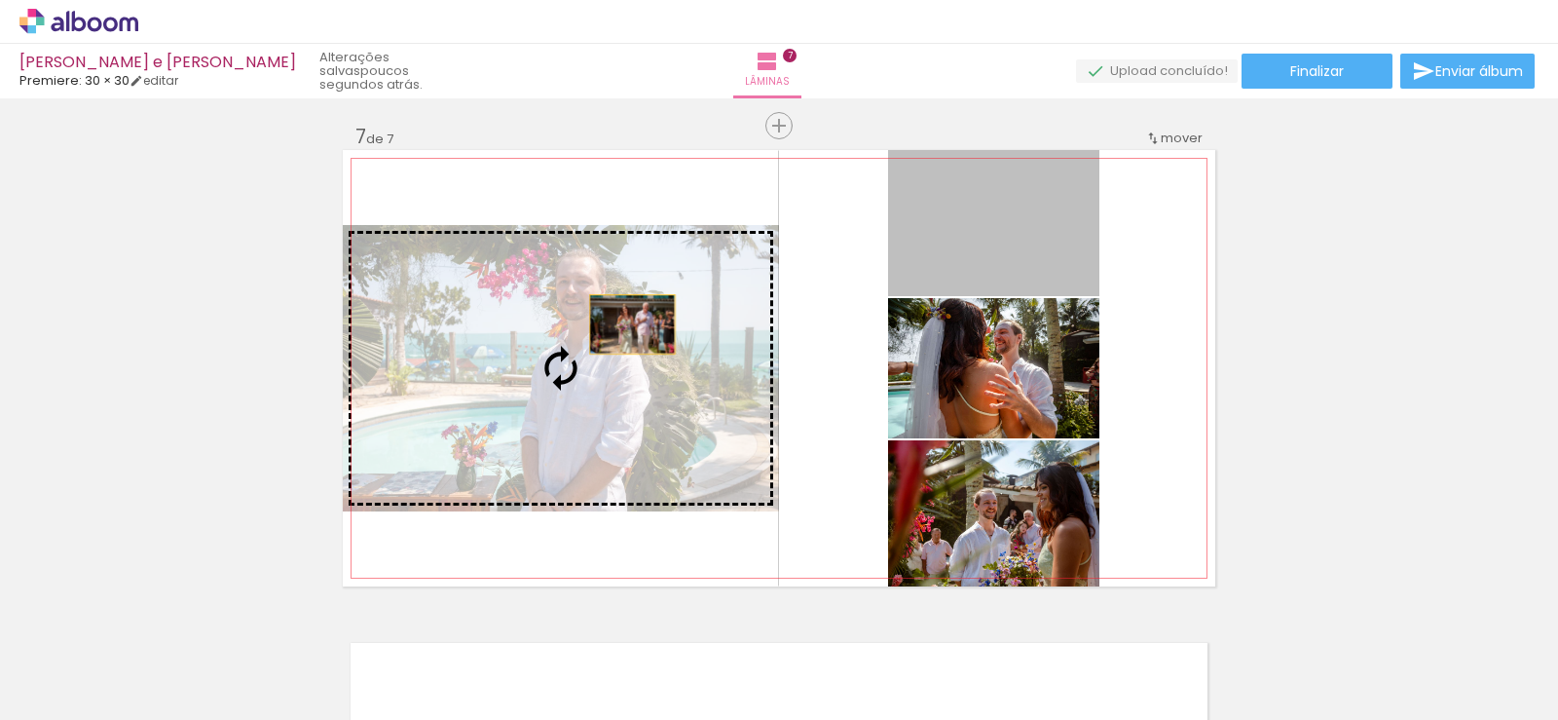
drag, startPoint x: 1014, startPoint y: 233, endPoint x: 625, endPoint y: 324, distance: 399.1
click at [0, 0] on slot at bounding box center [0, 0] width 0 height 0
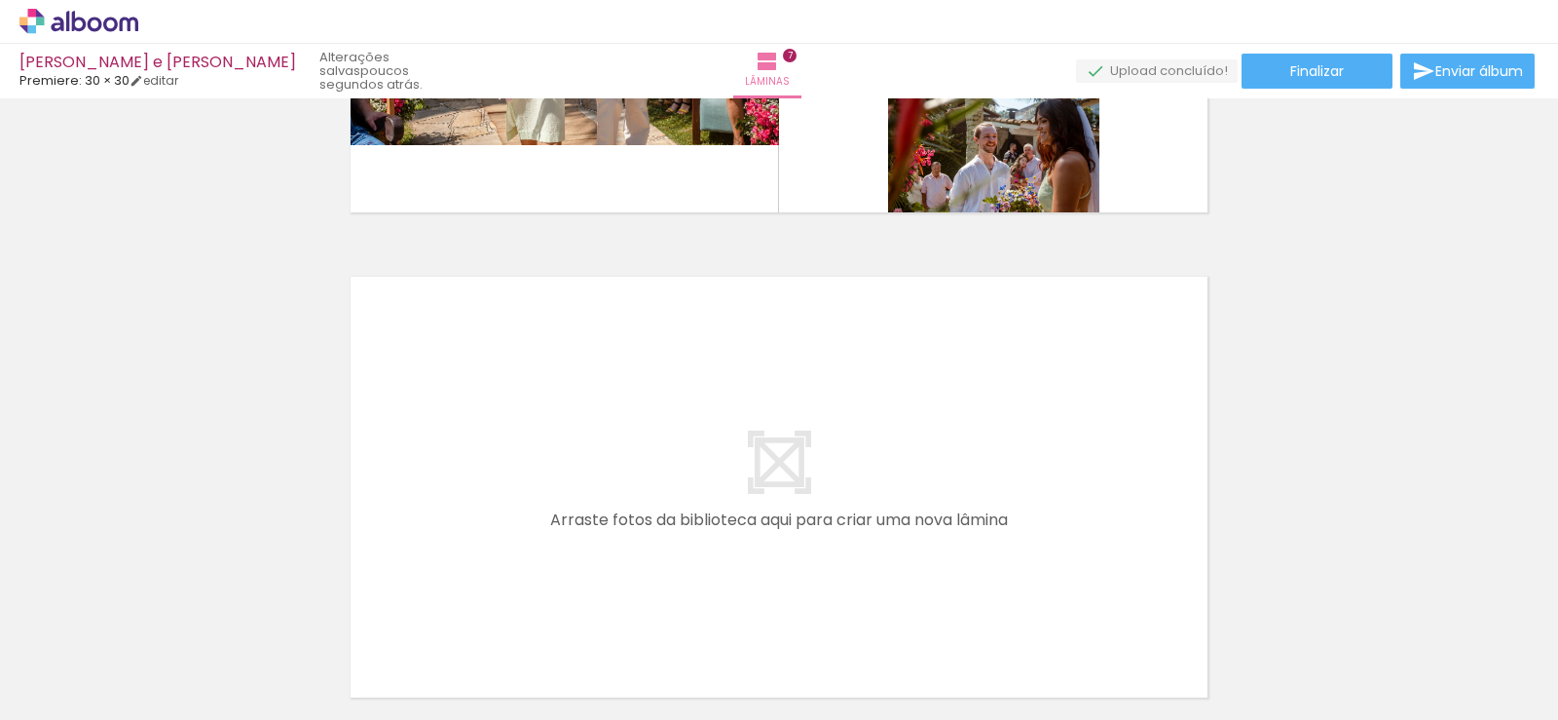
scroll to position [3456, 0]
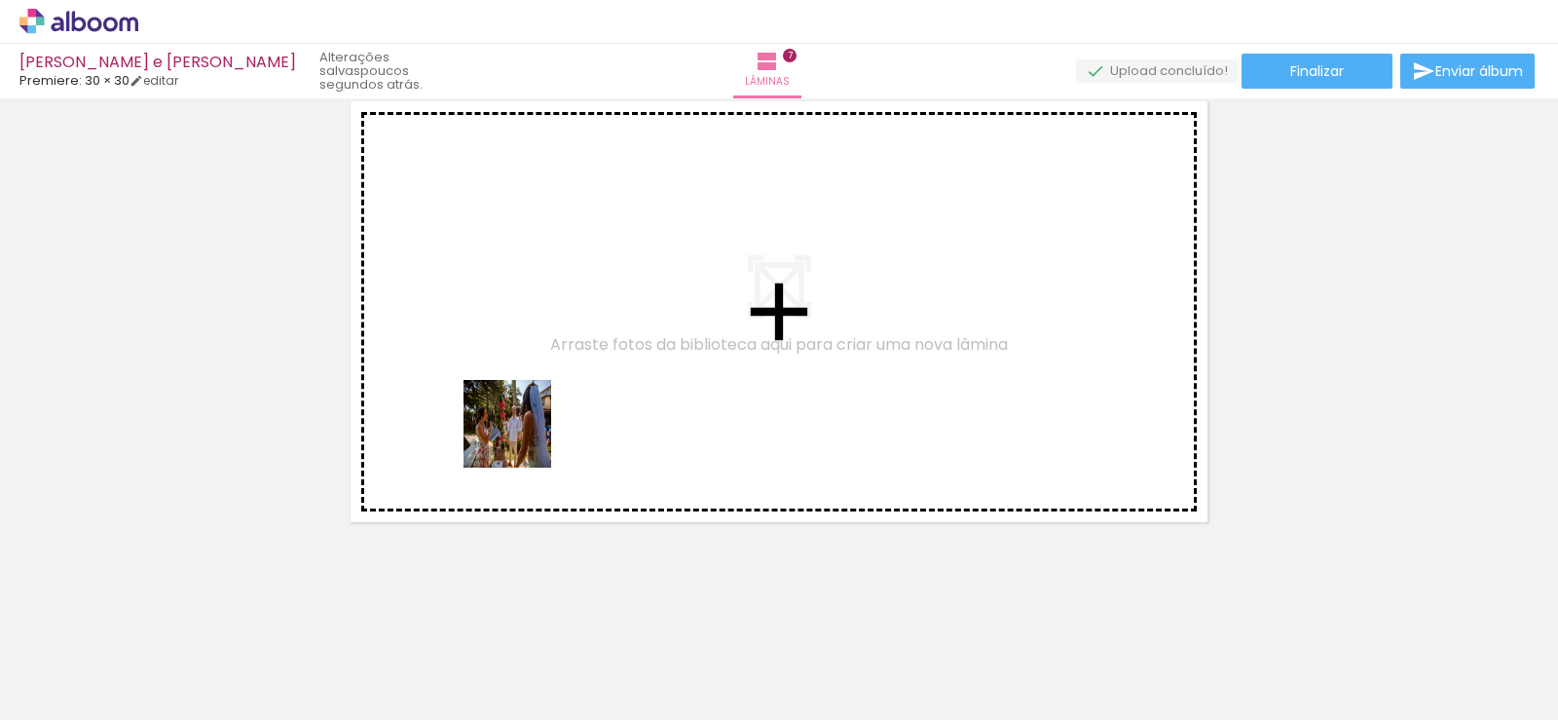
drag, startPoint x: 444, startPoint y: 666, endPoint x: 525, endPoint y: 400, distance: 277.8
click at [525, 400] on quentale-workspace at bounding box center [779, 360] width 1558 height 720
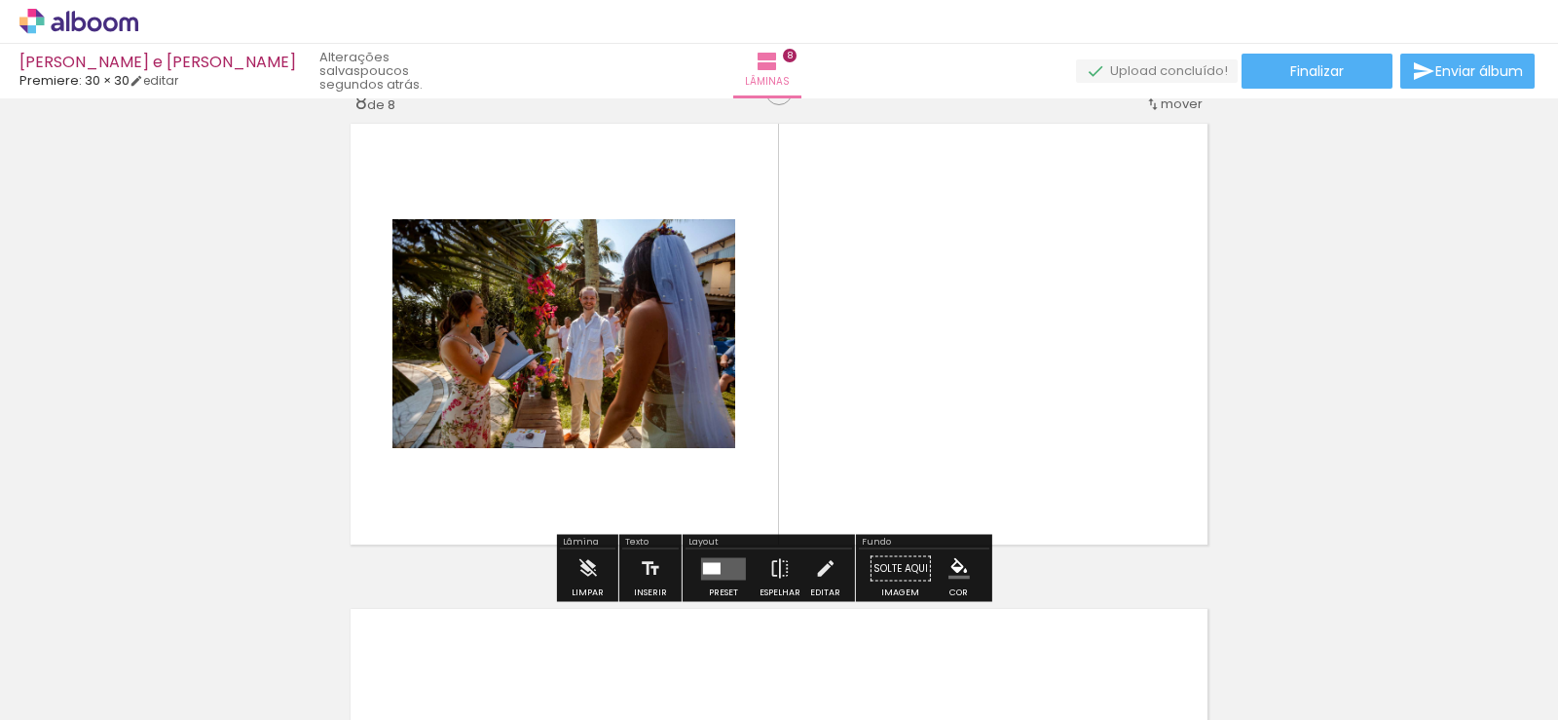
scroll to position [3420, 0]
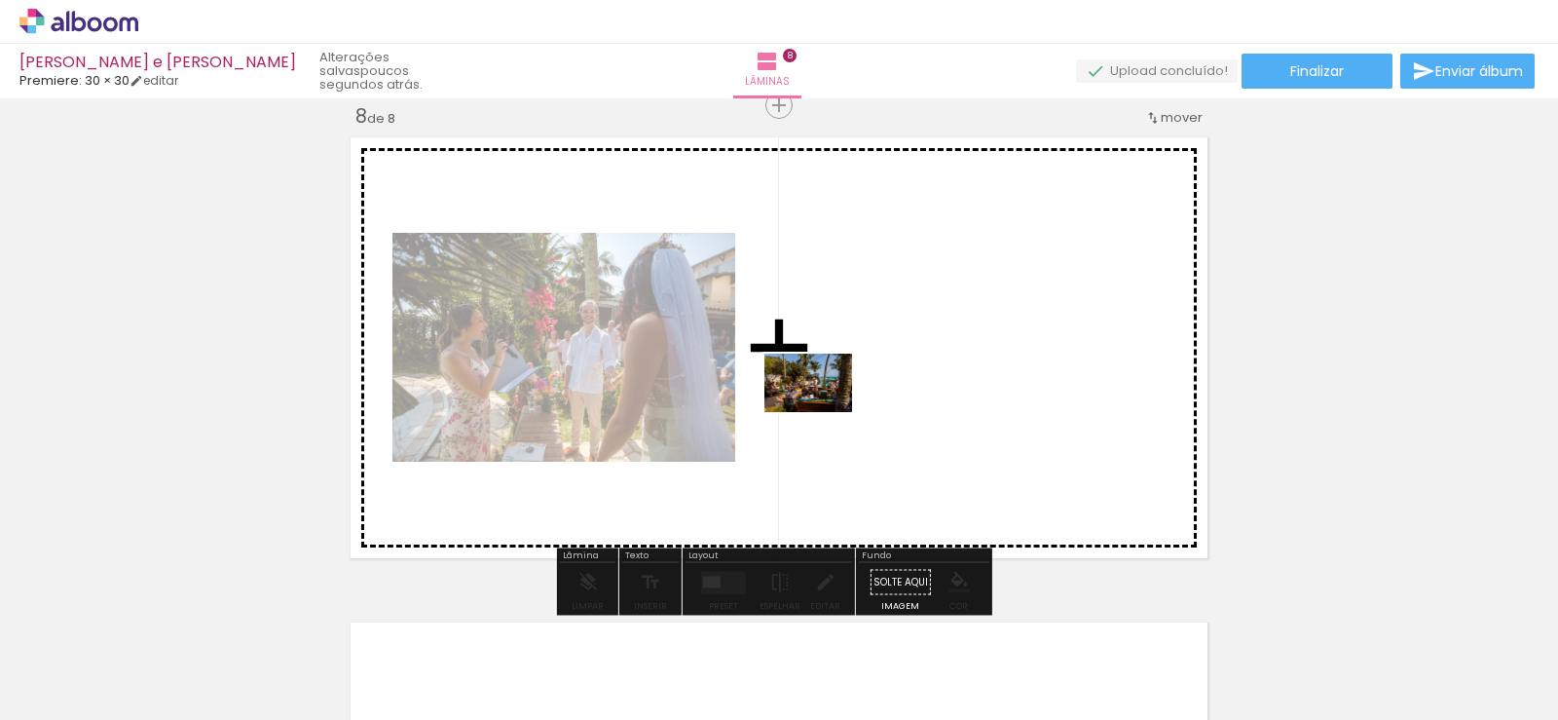
drag, startPoint x: 530, startPoint y: 666, endPoint x: 825, endPoint y: 409, distance: 391.3
click at [825, 409] on quentale-workspace at bounding box center [779, 360] width 1558 height 720
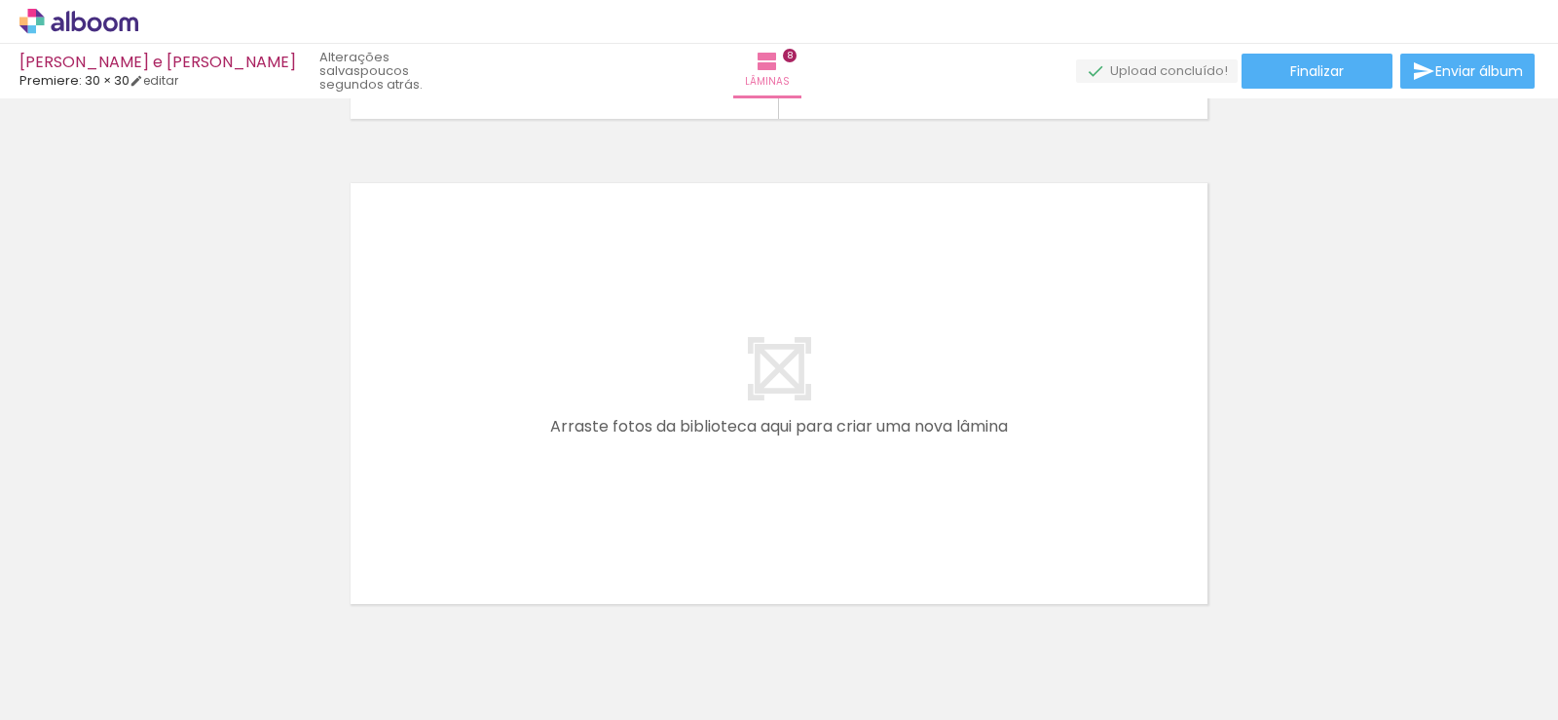
scroll to position [3874, 0]
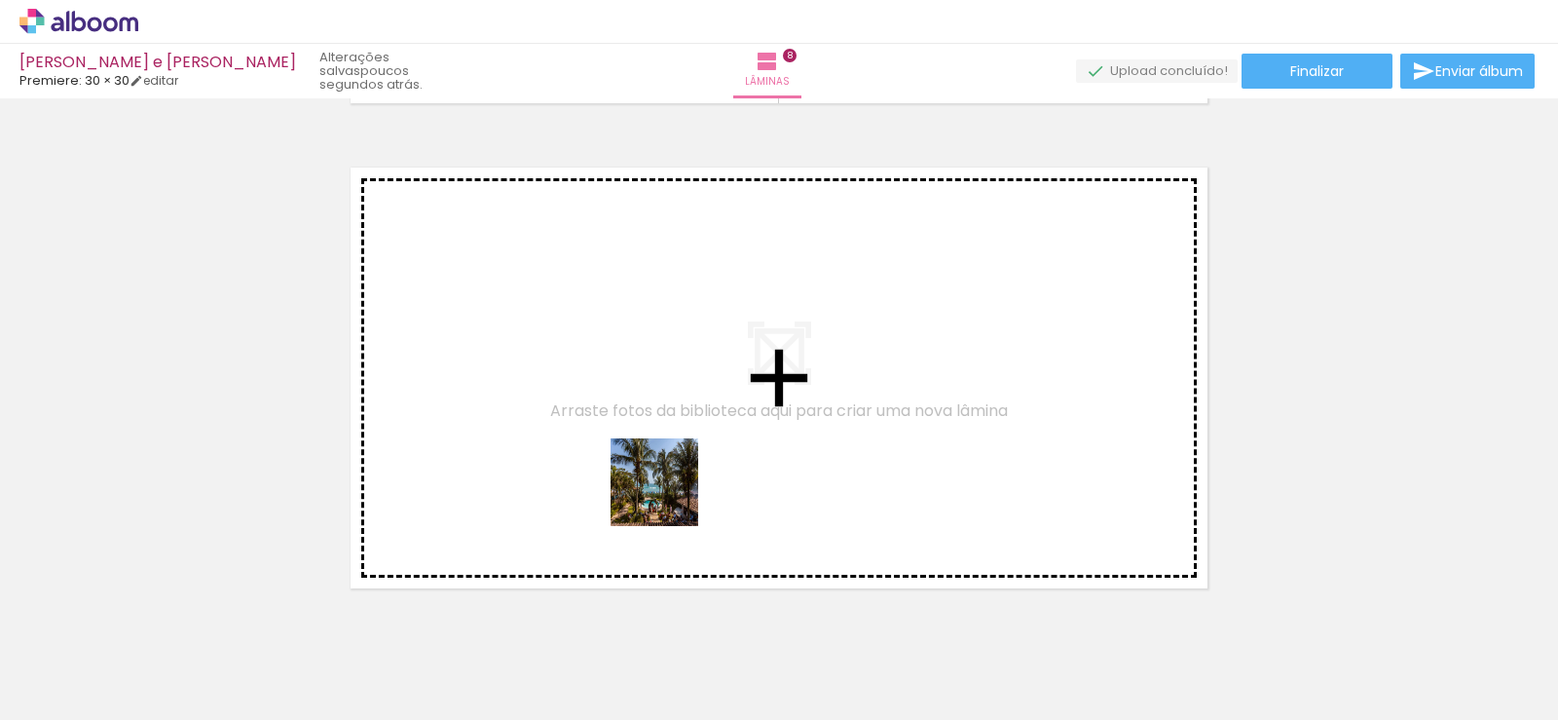
drag, startPoint x: 644, startPoint y: 658, endPoint x: 735, endPoint y: 662, distance: 91.6
click at [667, 474] on quentale-workspace at bounding box center [779, 360] width 1558 height 720
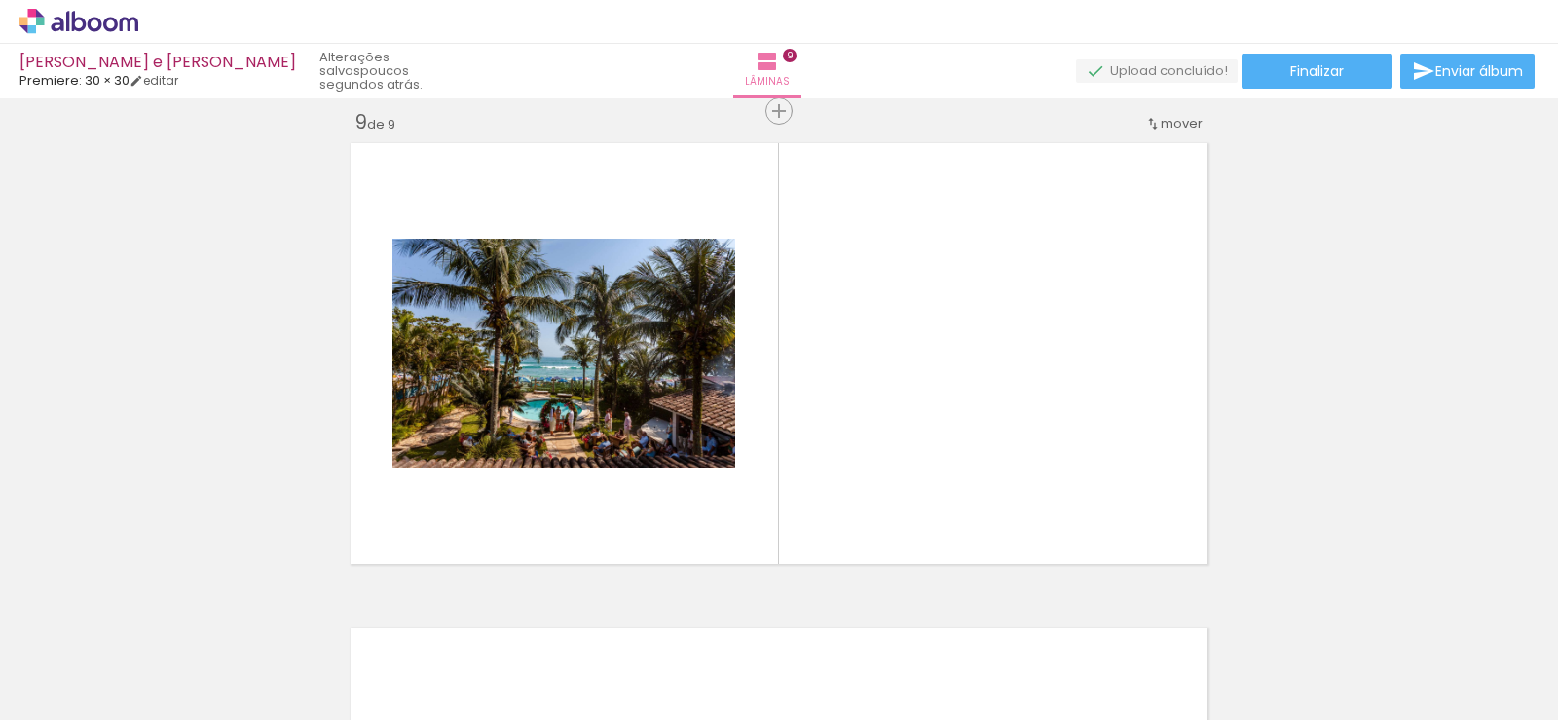
scroll to position [3905, 0]
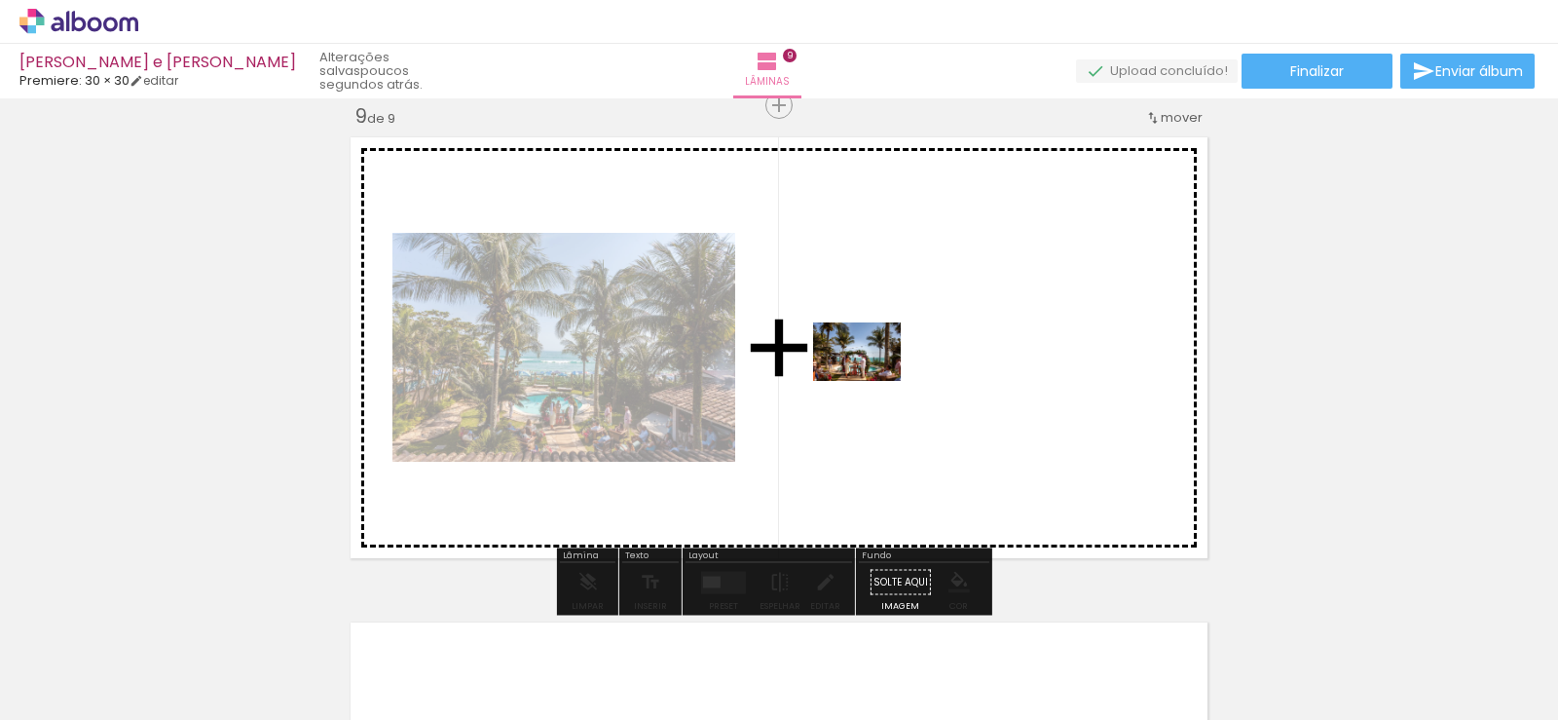
drag, startPoint x: 766, startPoint y: 672, endPoint x: 873, endPoint y: 379, distance: 312.0
click at [873, 379] on quentale-workspace at bounding box center [779, 360] width 1558 height 720
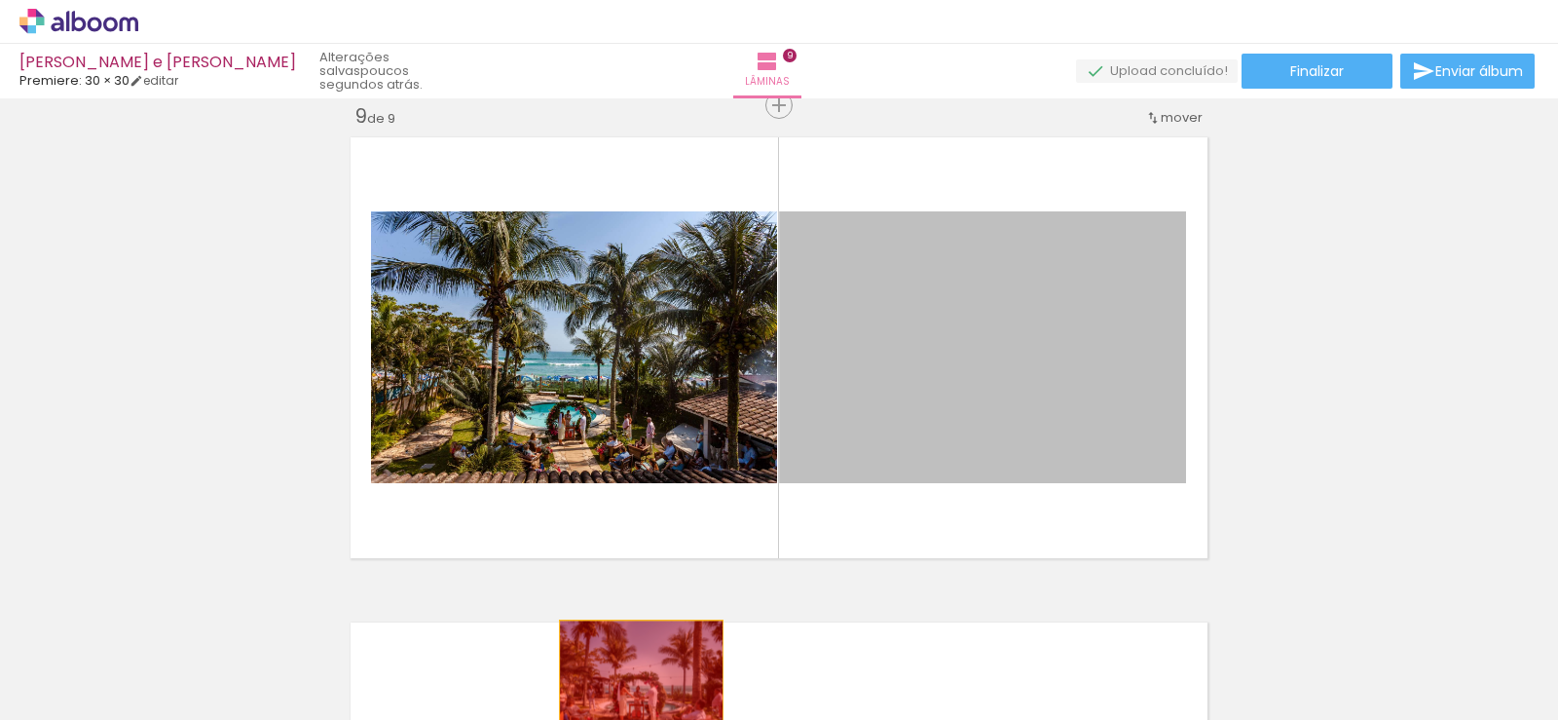
drag, startPoint x: 961, startPoint y: 400, endPoint x: 634, endPoint y: 675, distance: 427.1
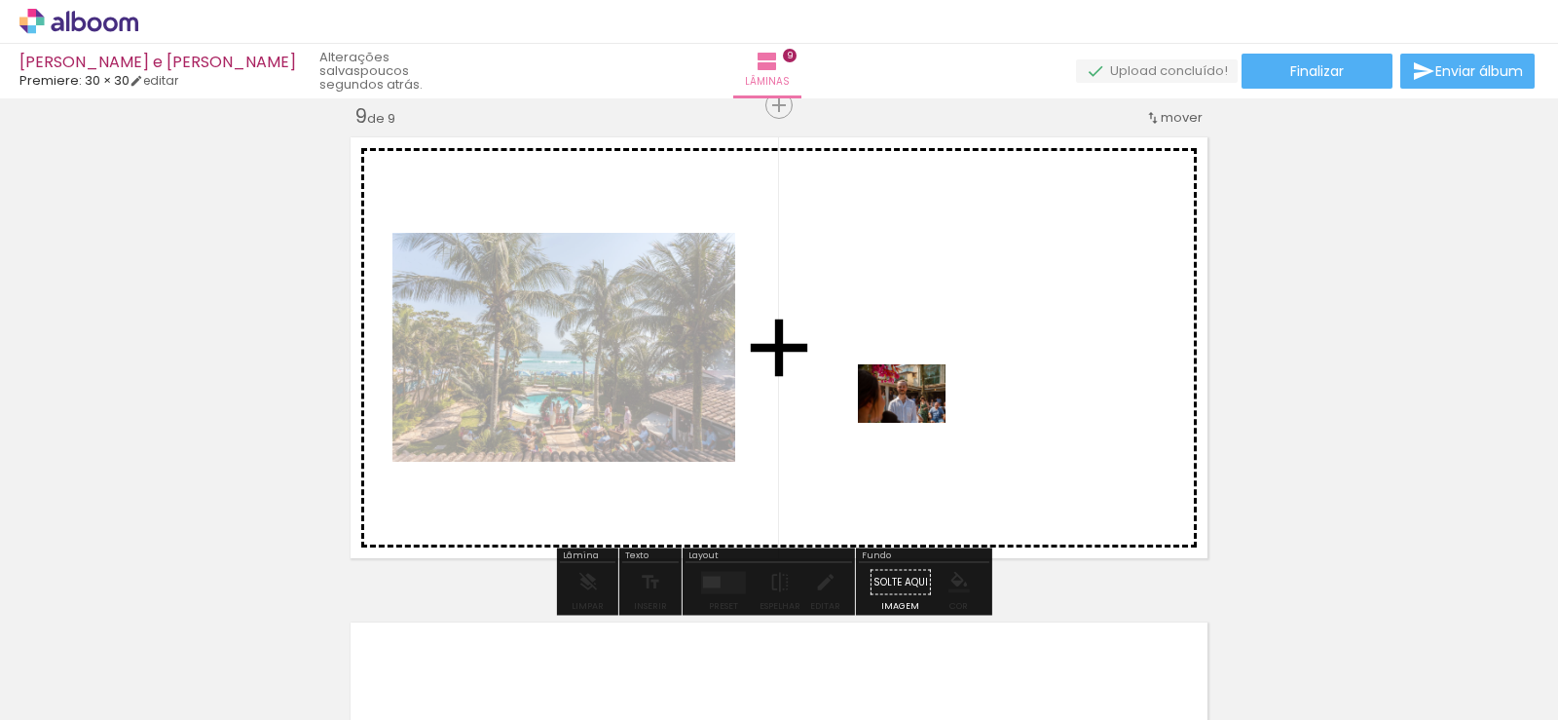
drag, startPoint x: 881, startPoint y: 667, endPoint x: 917, endPoint y: 419, distance: 250.9
click at [917, 419] on quentale-workspace at bounding box center [779, 360] width 1558 height 720
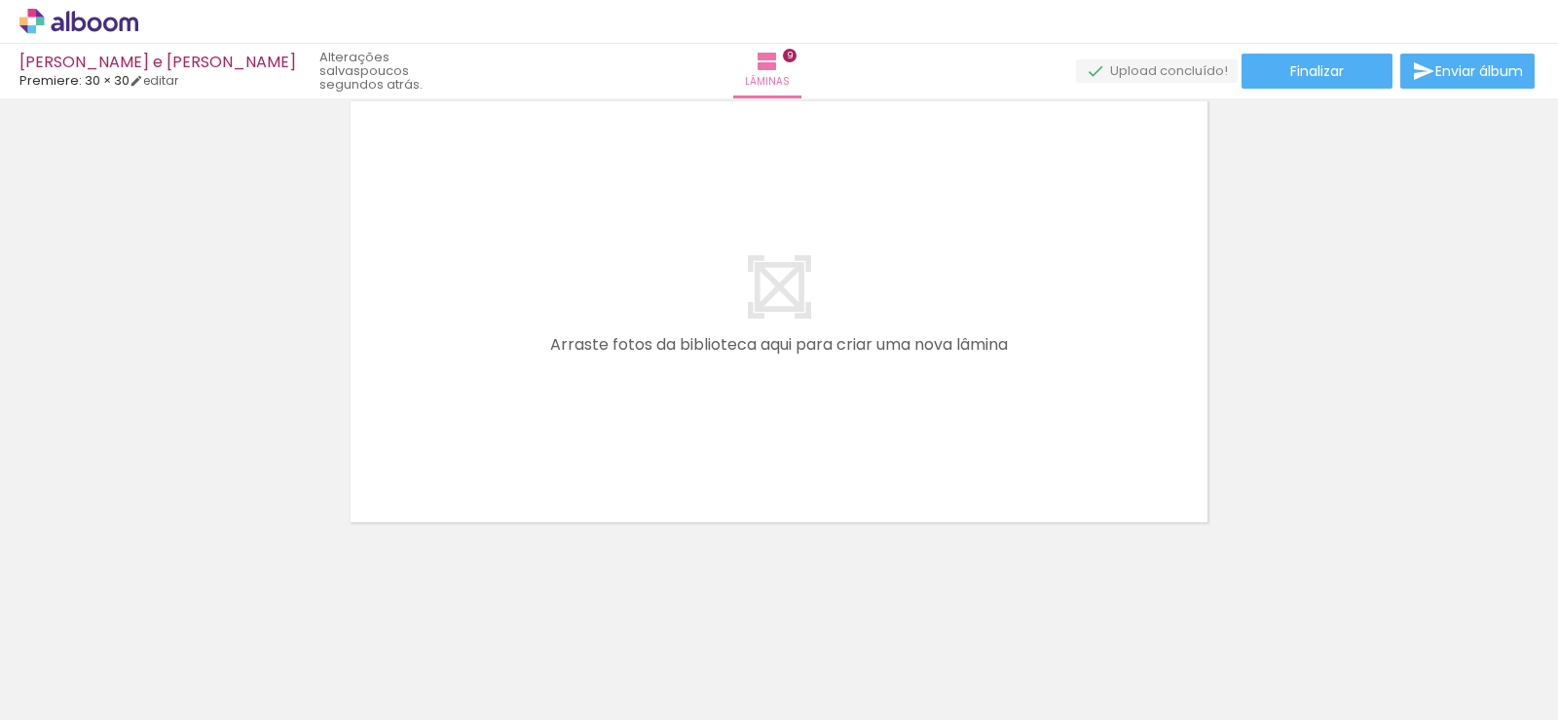
scroll to position [0, 465]
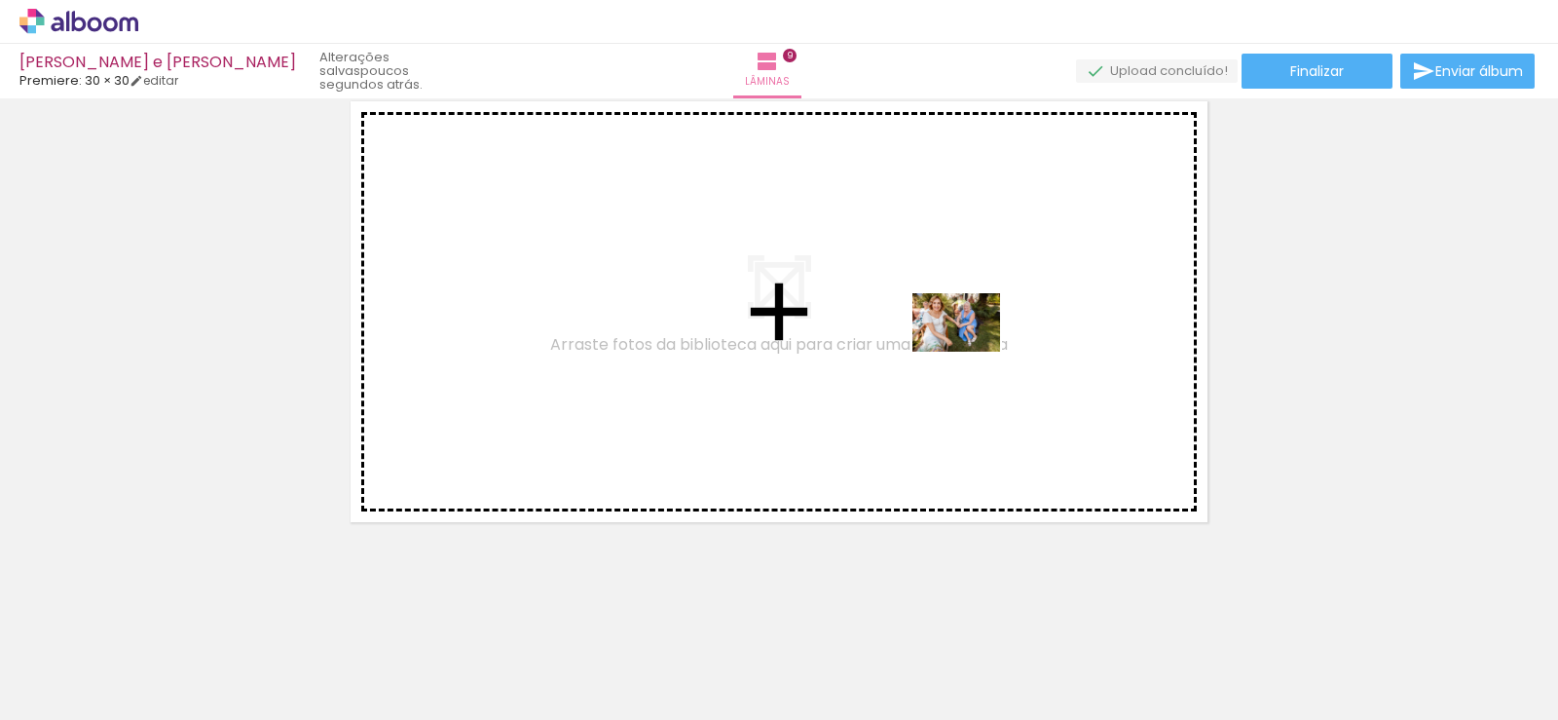
drag, startPoint x: 1260, startPoint y: 661, endPoint x: 971, endPoint y: 352, distance: 423.7
click at [971, 352] on quentale-workspace at bounding box center [779, 360] width 1558 height 720
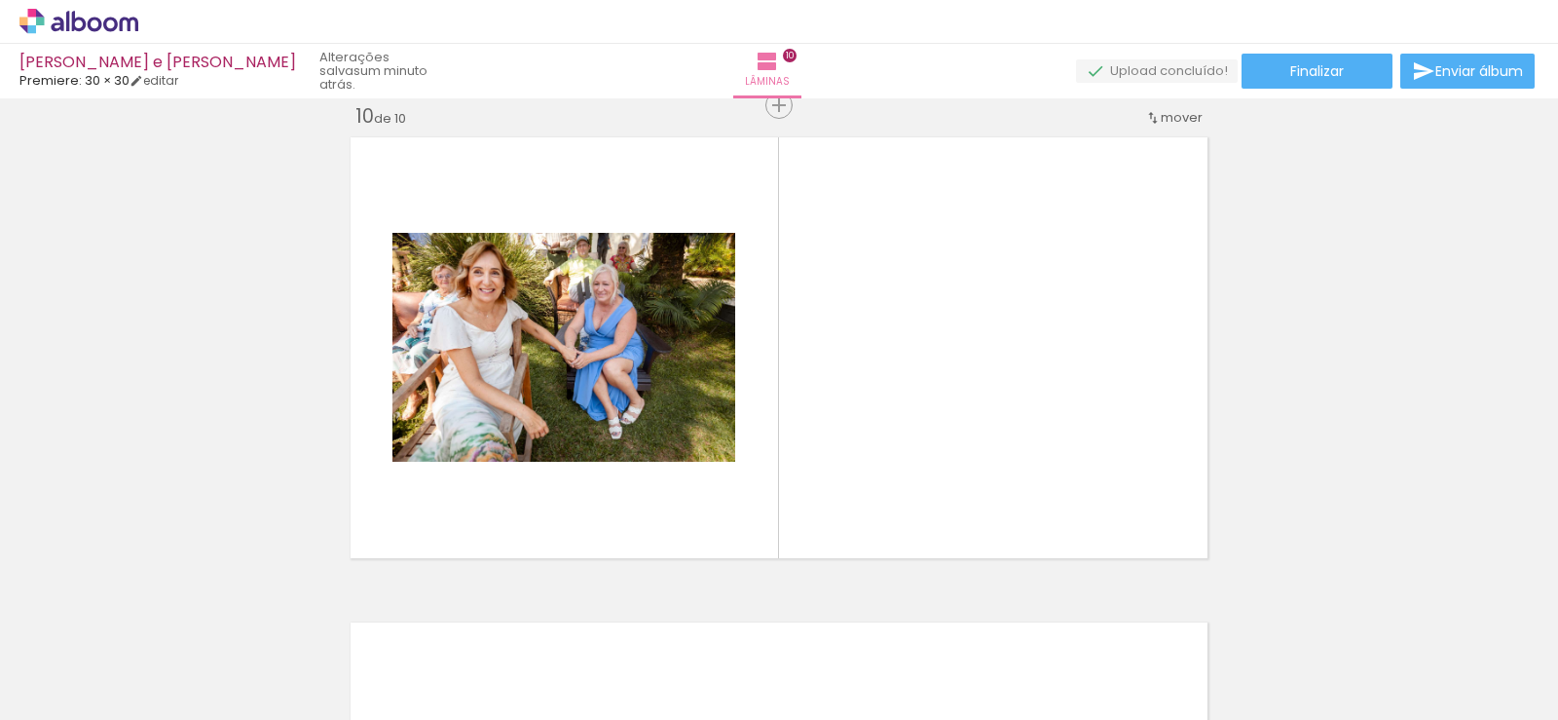
scroll to position [0, 2259]
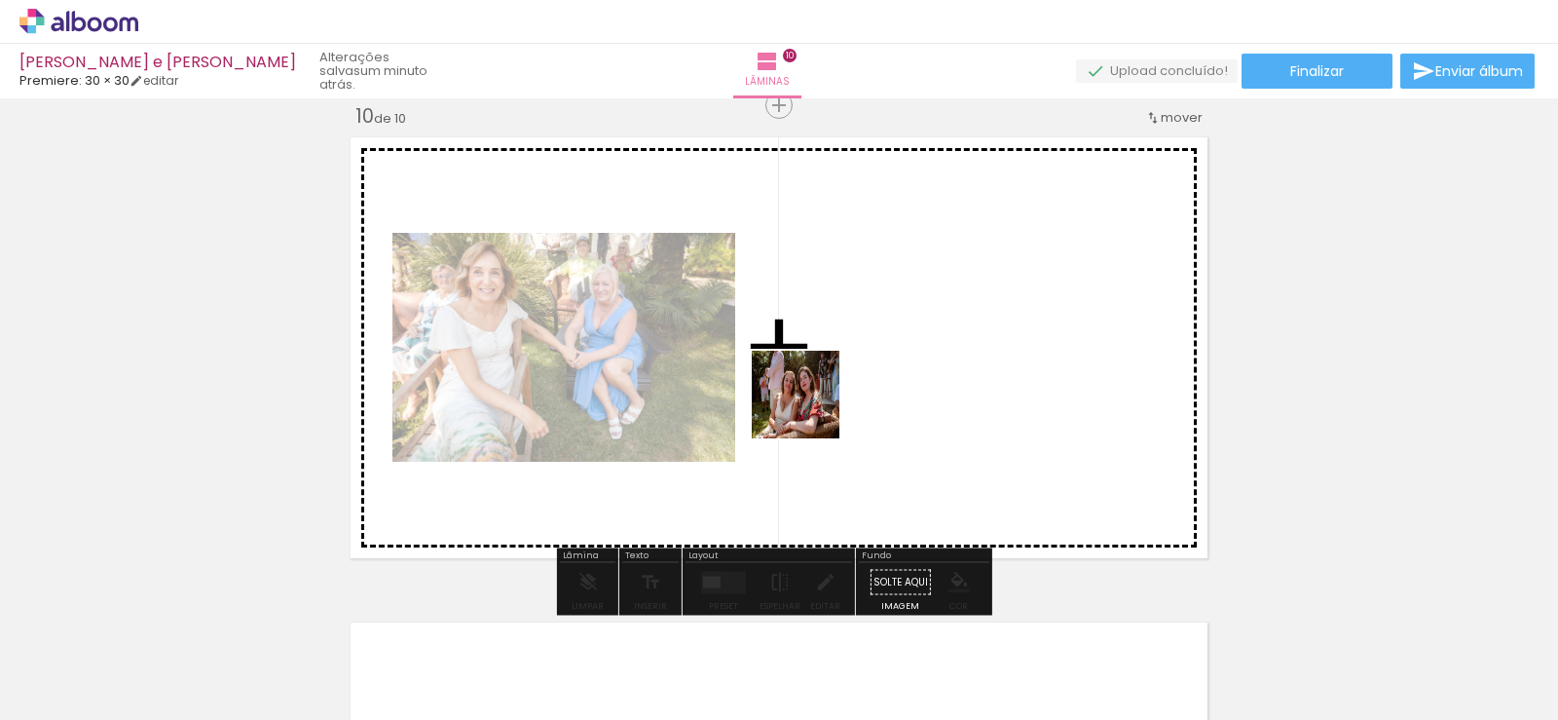
drag, startPoint x: 782, startPoint y: 667, endPoint x: 859, endPoint y: 535, distance: 153.1
click at [825, 376] on quentale-workspace at bounding box center [779, 360] width 1558 height 720
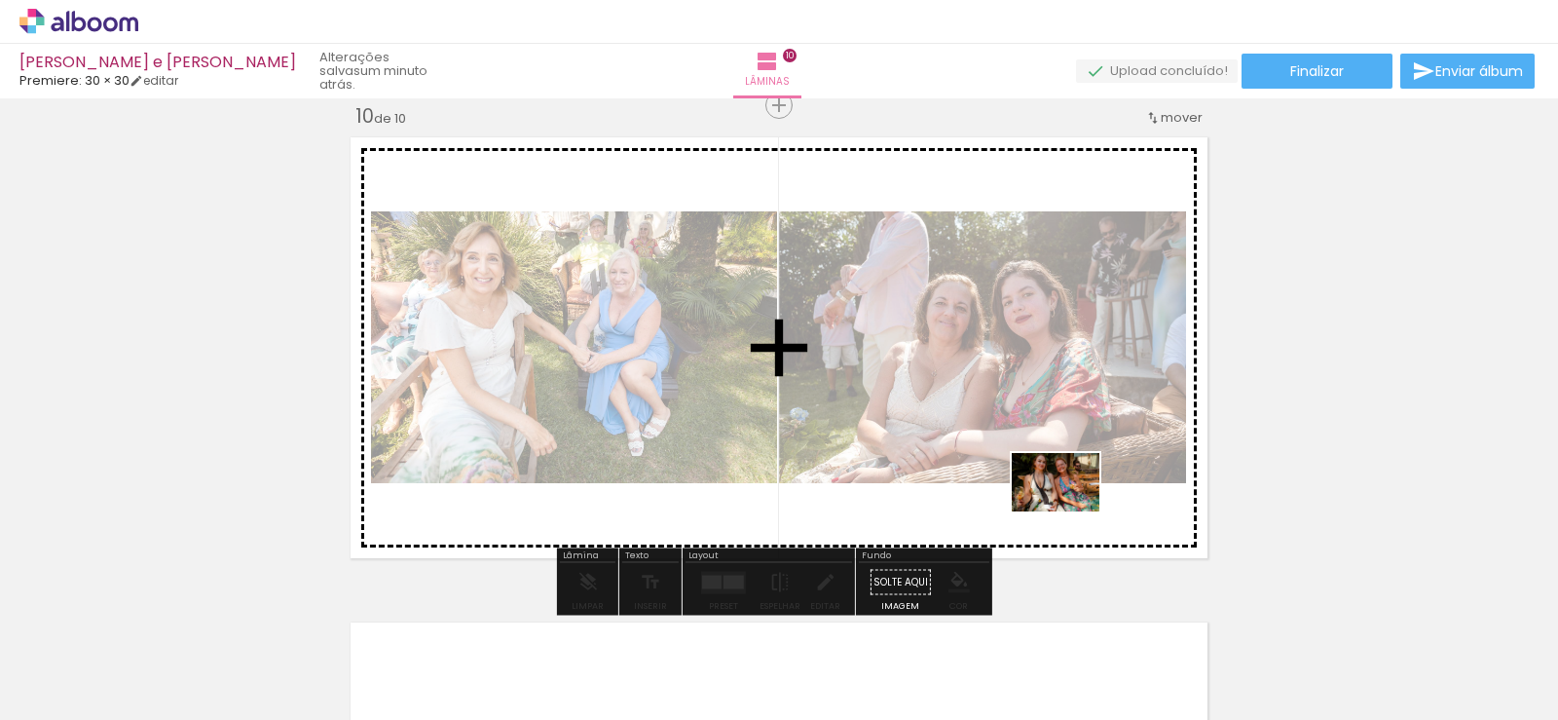
drag, startPoint x: 1104, startPoint y: 661, endPoint x: 1070, endPoint y: 511, distance: 153.8
click at [1070, 511] on quentale-workspace at bounding box center [779, 360] width 1558 height 720
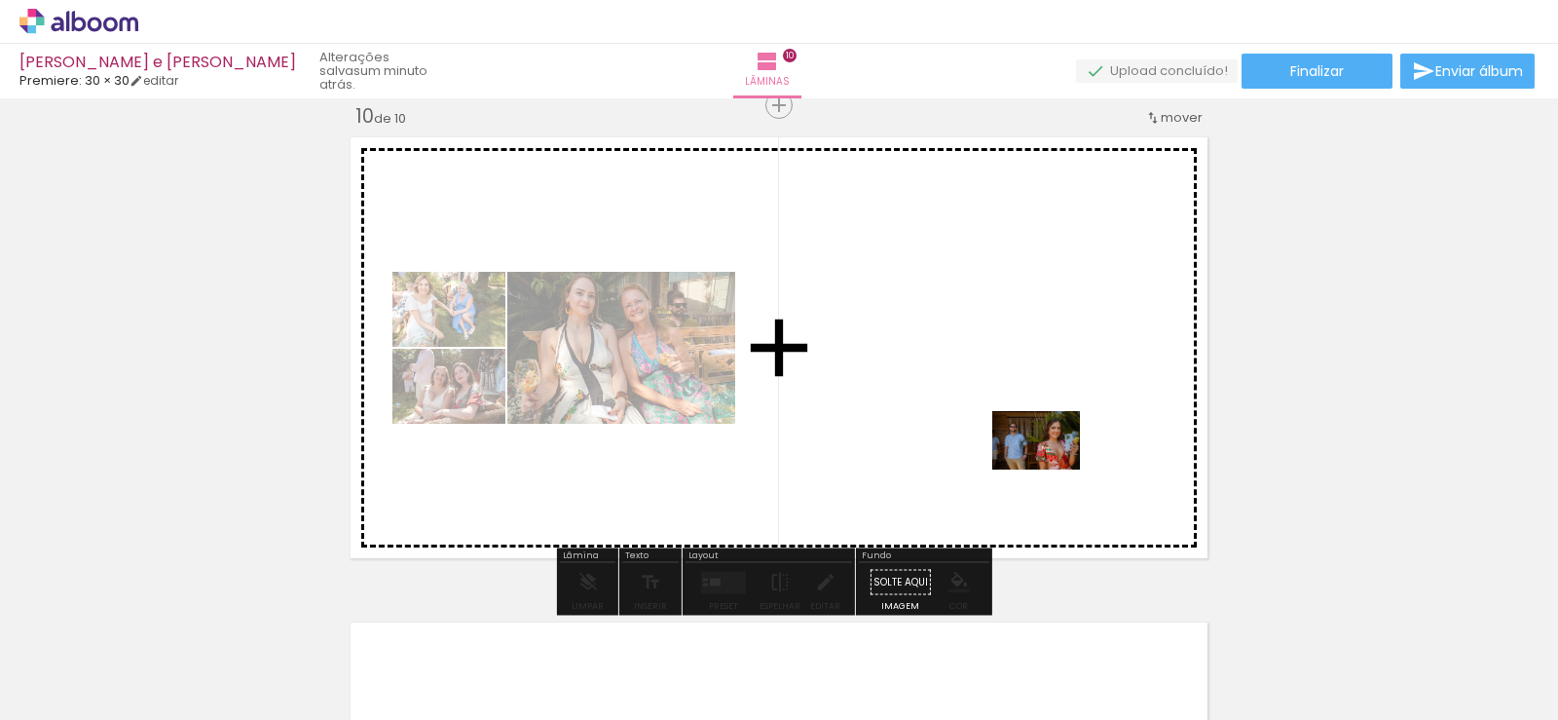
drag, startPoint x: 1233, startPoint y: 666, endPoint x: 1051, endPoint y: 469, distance: 268.0
click at [1051, 469] on quentale-workspace at bounding box center [779, 360] width 1558 height 720
